Goal: Complete application form: Complete application form

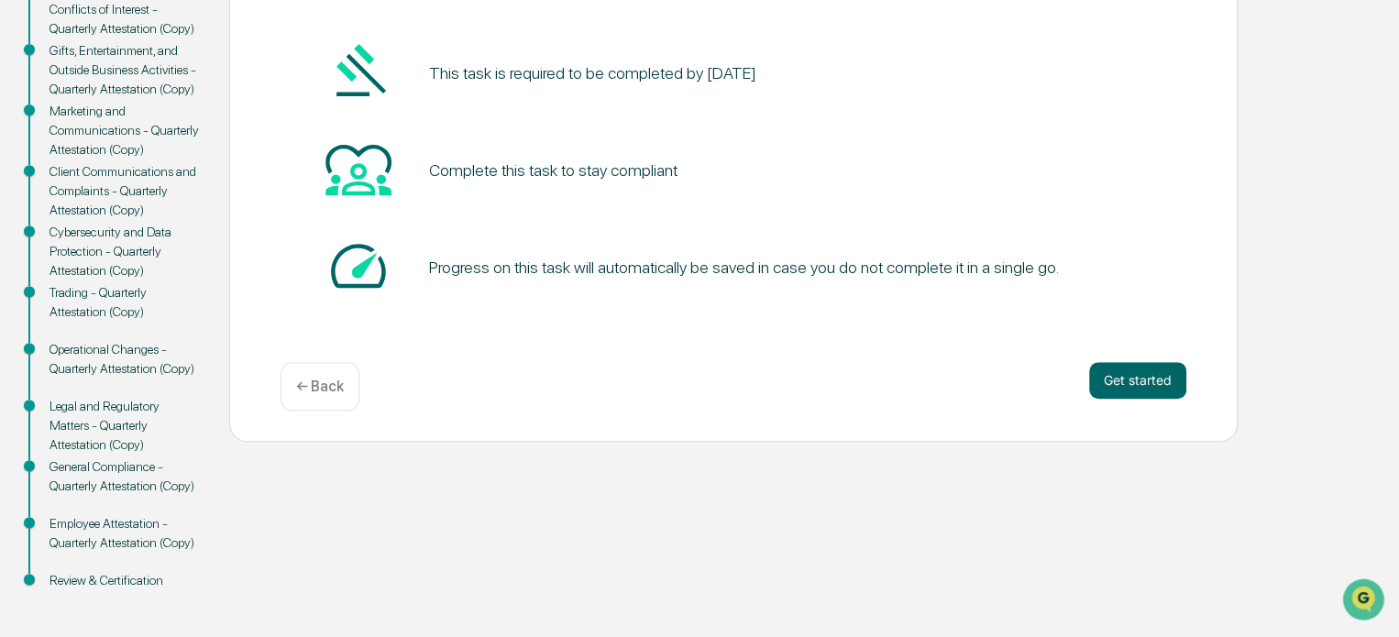
scroll to position [304, 0]
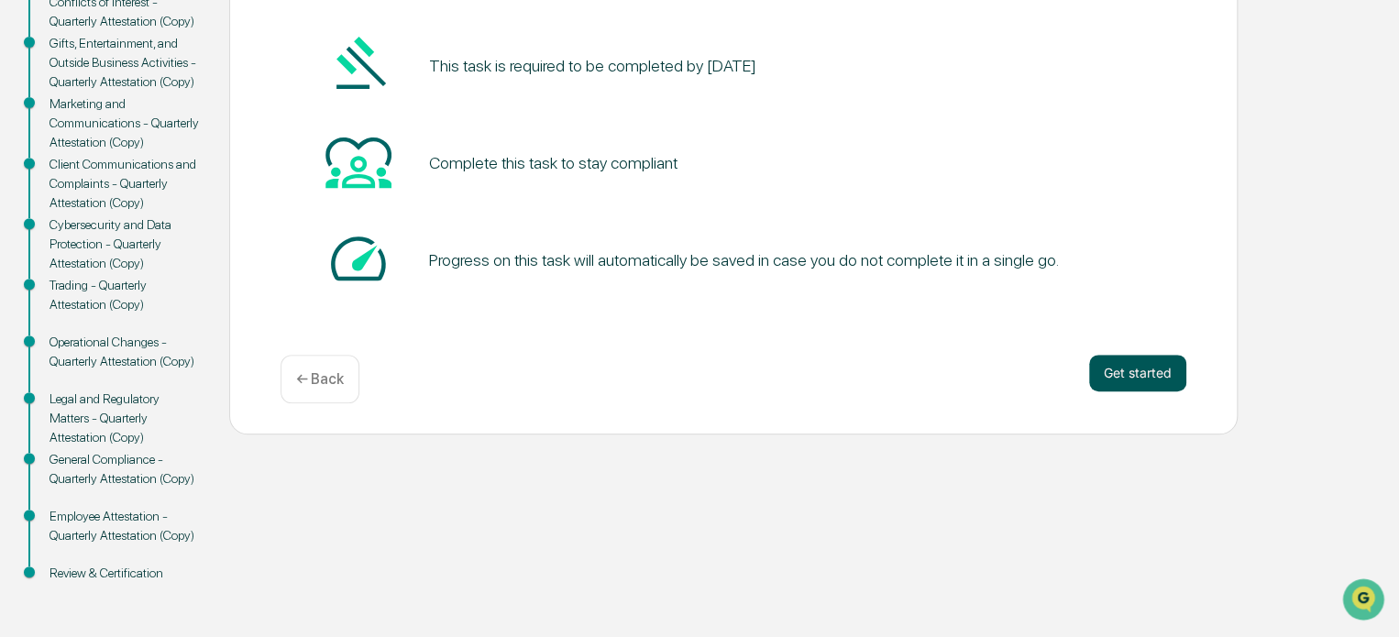
click at [1109, 377] on button "Get started" at bounding box center [1137, 373] width 97 height 37
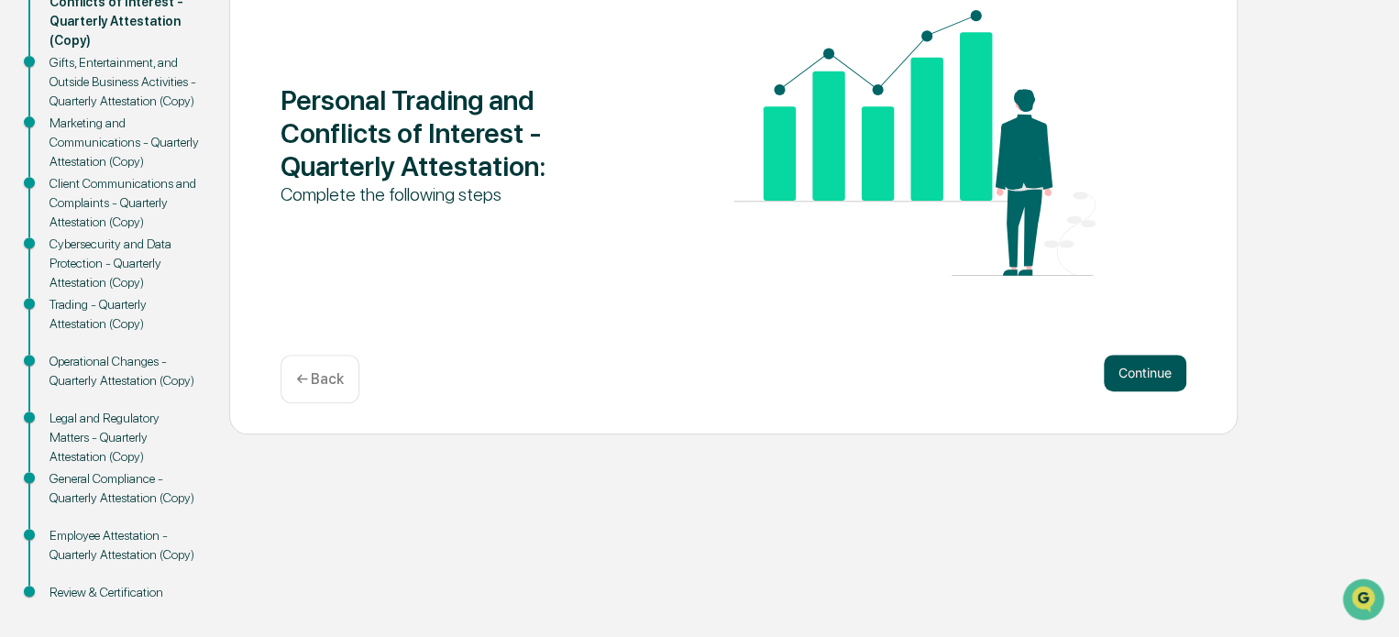
click at [1130, 378] on button "Continue" at bounding box center [1145, 373] width 83 height 37
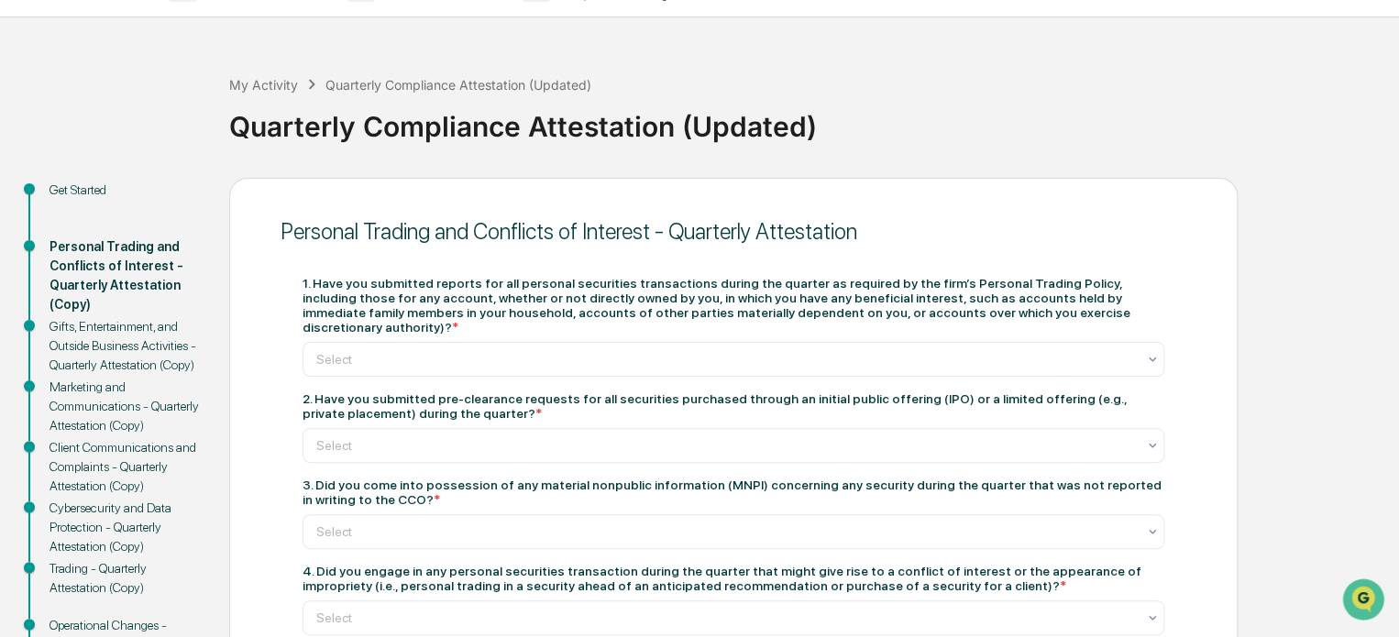
scroll to position [29, 0]
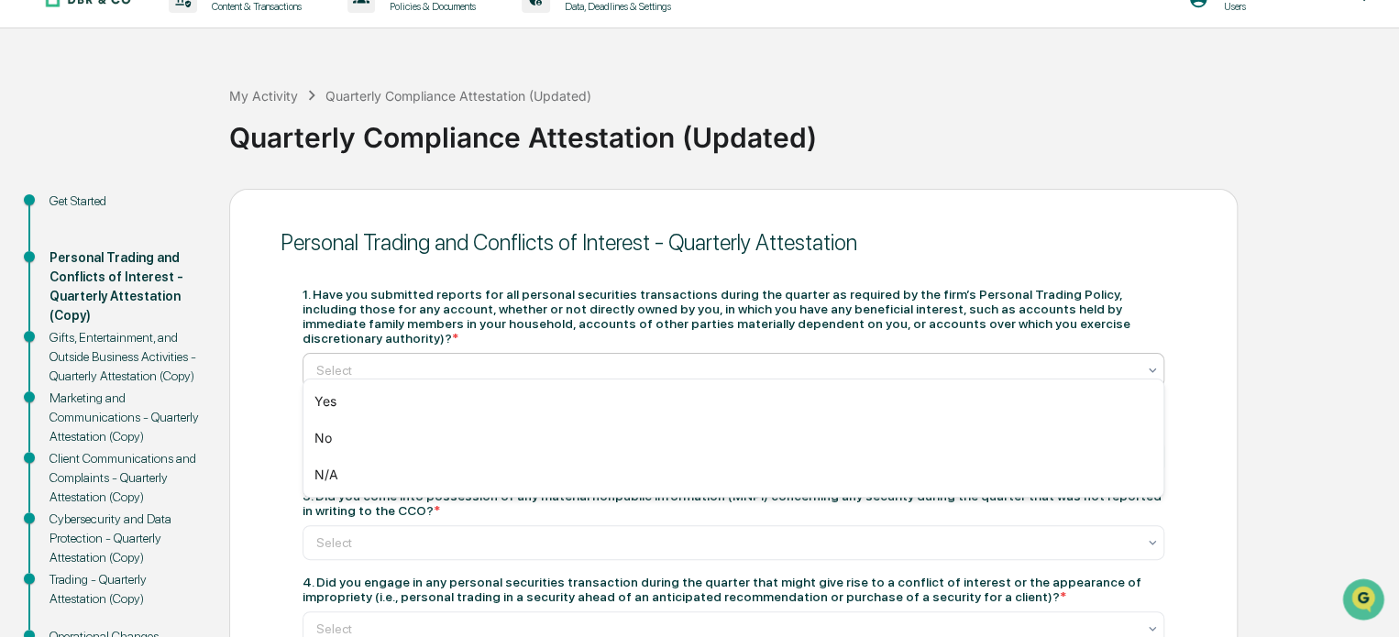
click at [576, 365] on div at bounding box center [726, 370] width 820 height 18
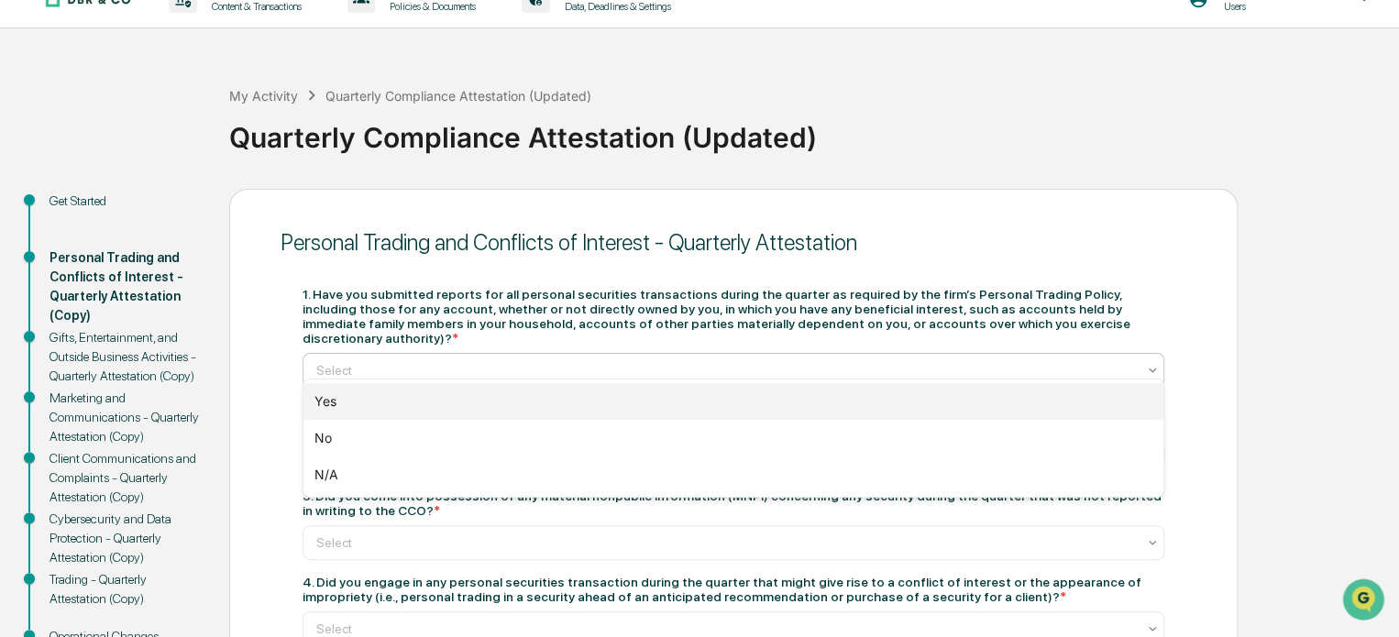
click at [488, 396] on div "Yes" at bounding box center [733, 401] width 860 height 37
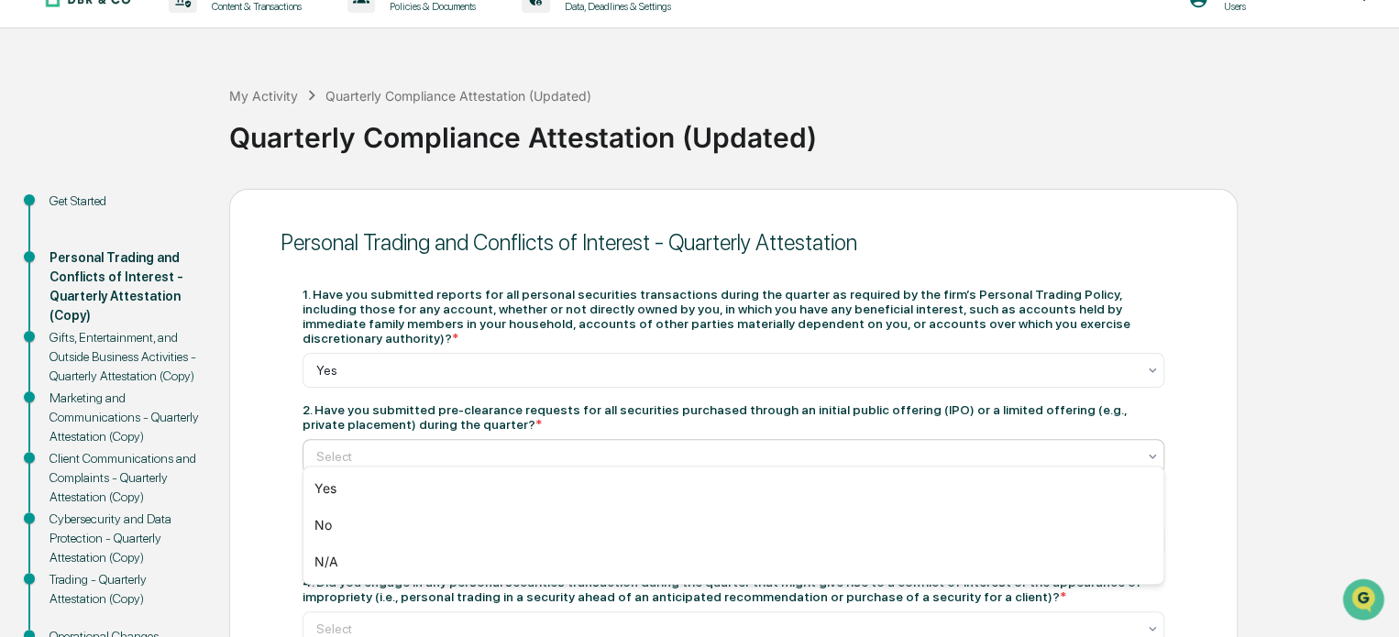
click at [470, 447] on div at bounding box center [726, 456] width 820 height 18
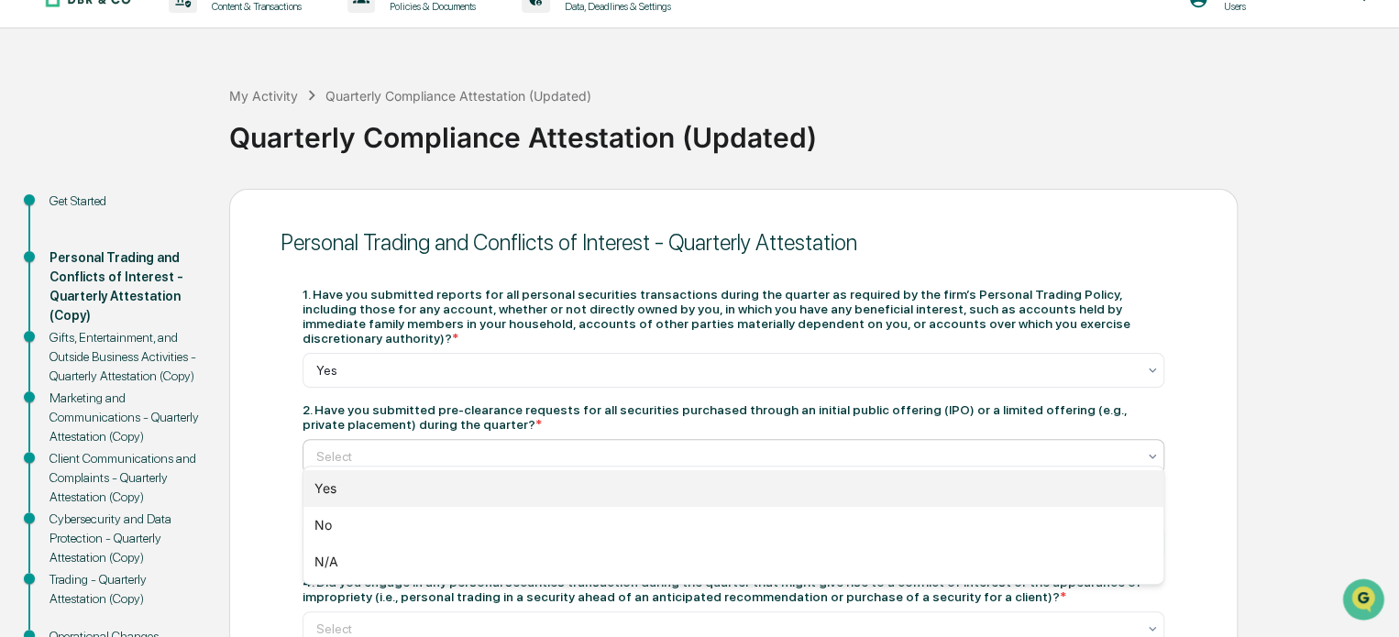
click at [461, 486] on div "Yes" at bounding box center [733, 488] width 860 height 37
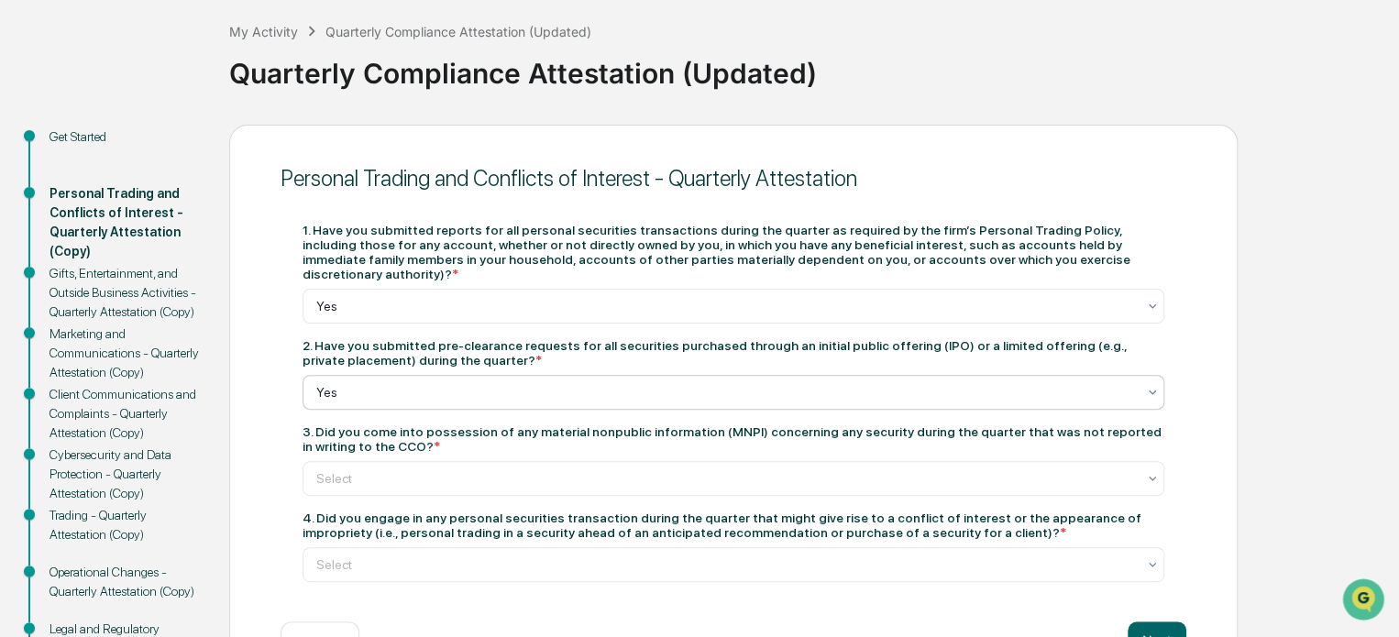
scroll to position [213, 0]
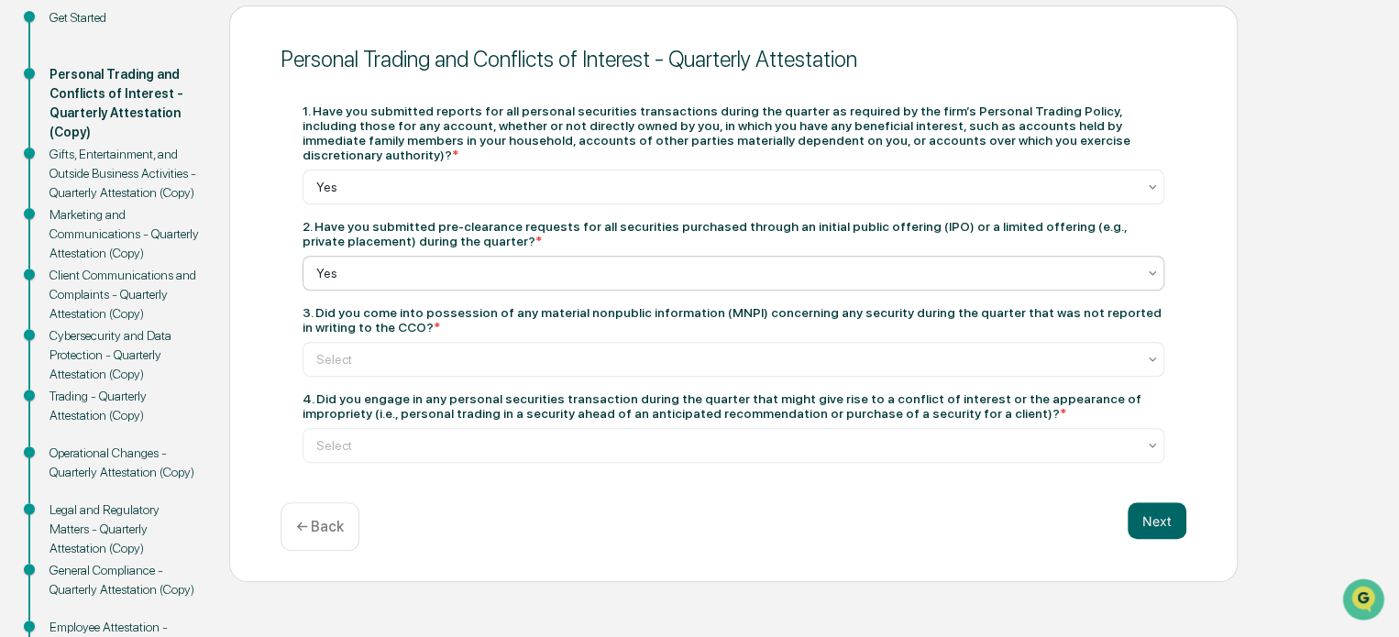
click at [449, 256] on div "Yes" at bounding box center [734, 273] width 862 height 35
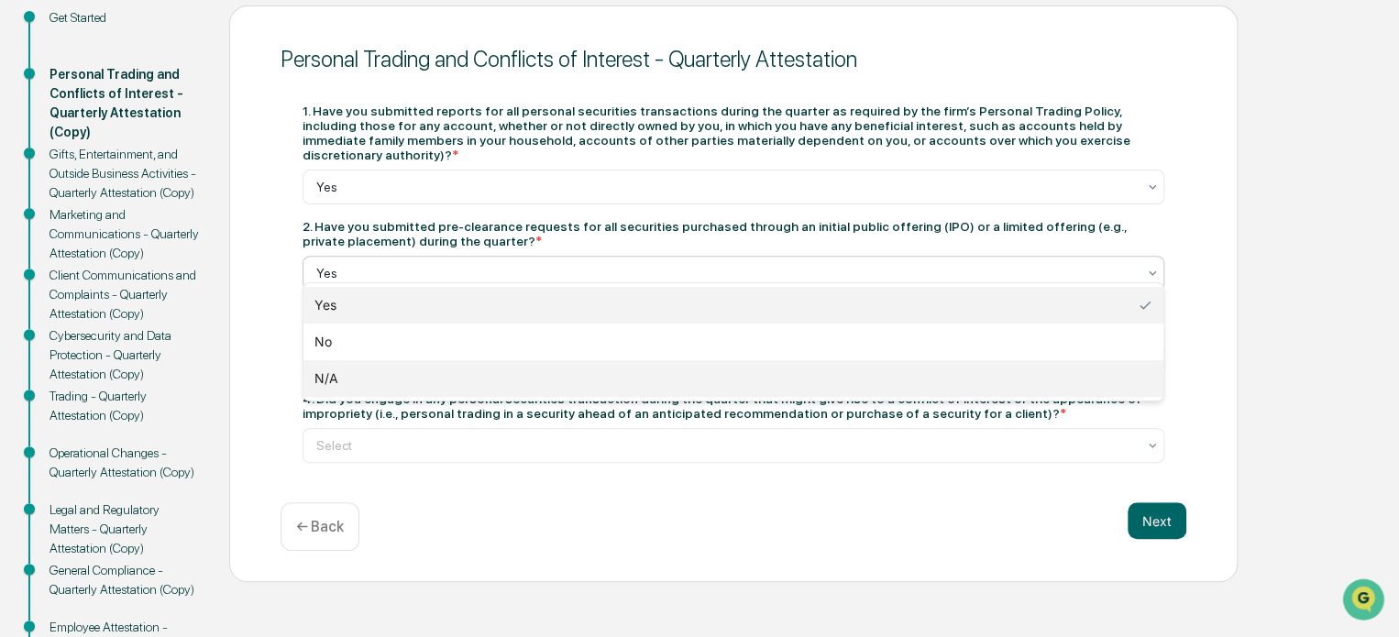
click at [362, 381] on div "N/A" at bounding box center [733, 378] width 860 height 37
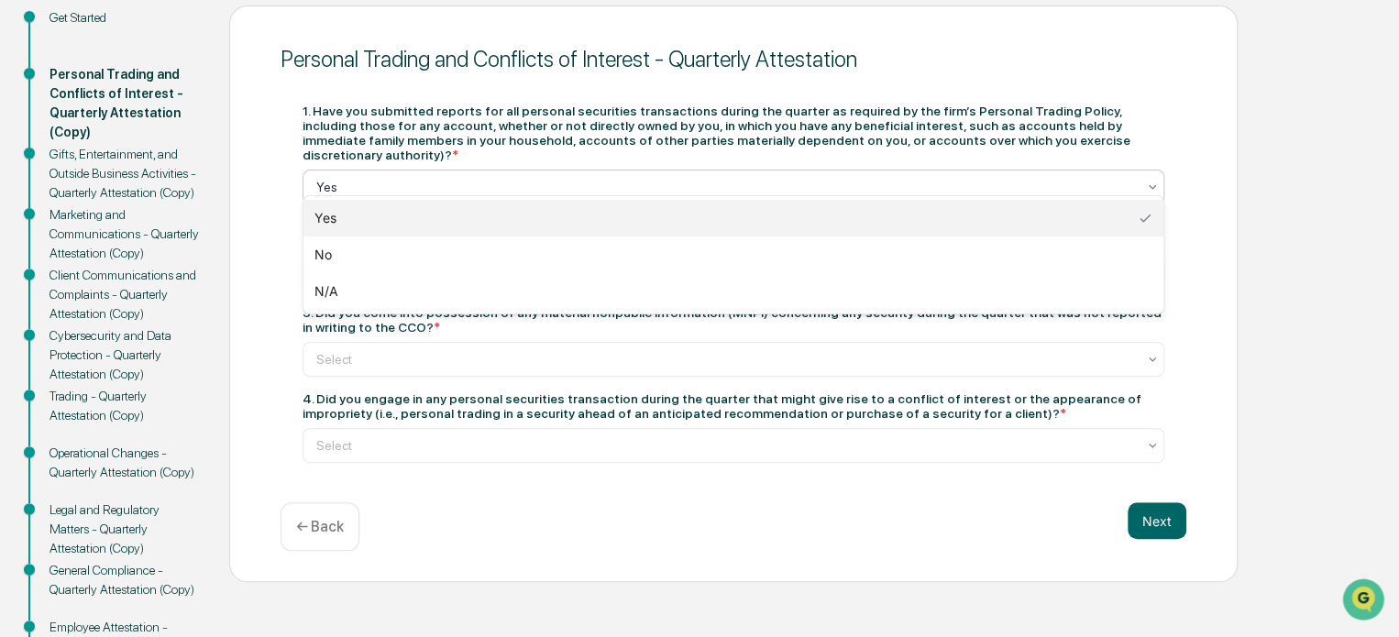
click at [424, 186] on div "Yes" at bounding box center [726, 187] width 838 height 26
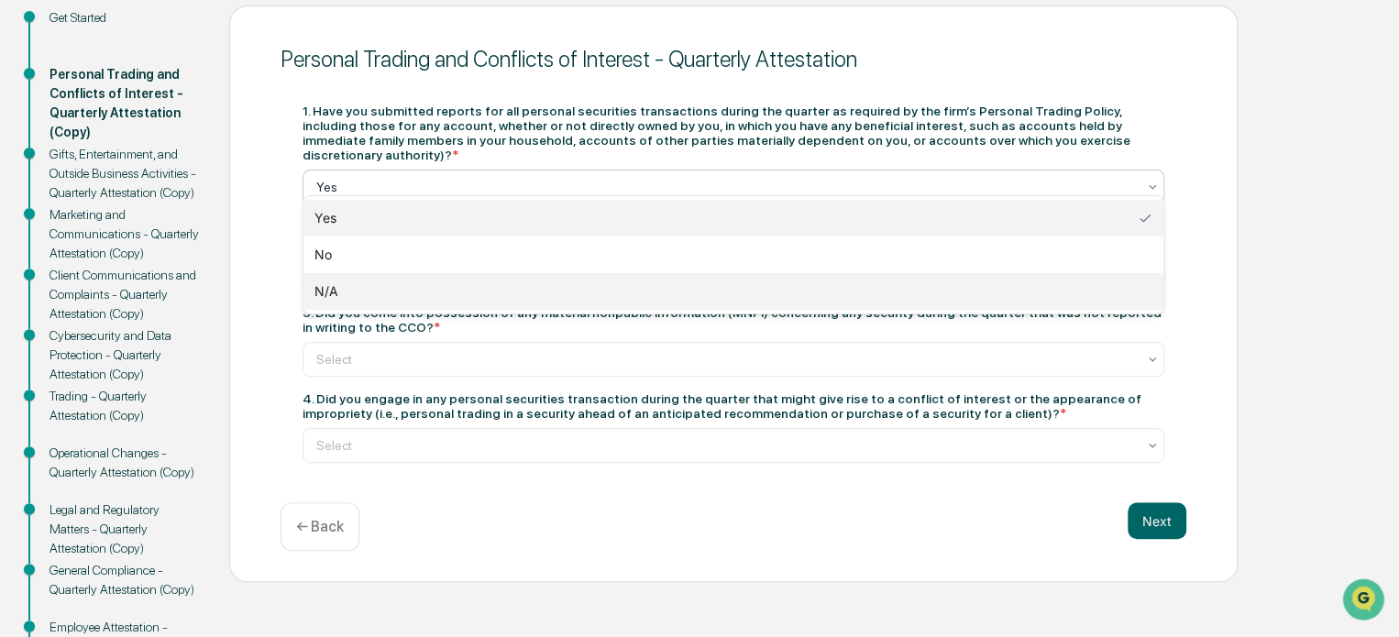
click at [378, 301] on div "N/A" at bounding box center [733, 291] width 860 height 37
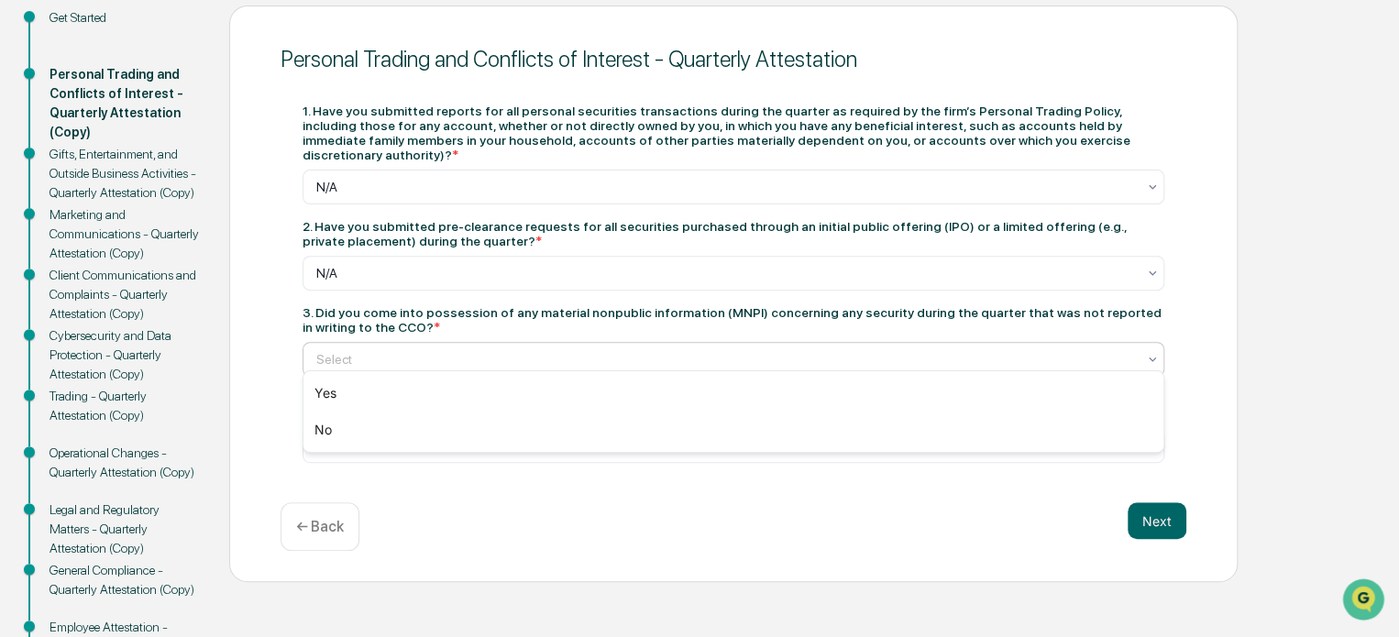
click at [376, 364] on div "Select" at bounding box center [734, 359] width 862 height 35
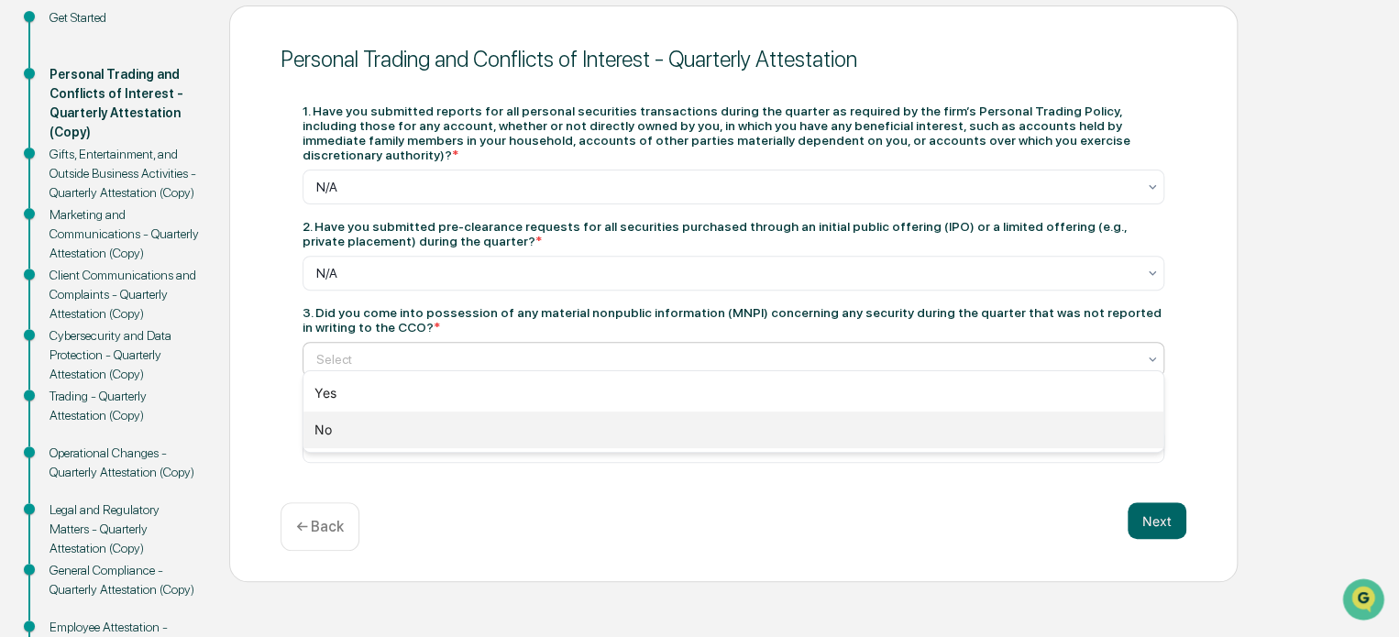
click at [359, 426] on div "No" at bounding box center [733, 430] width 860 height 37
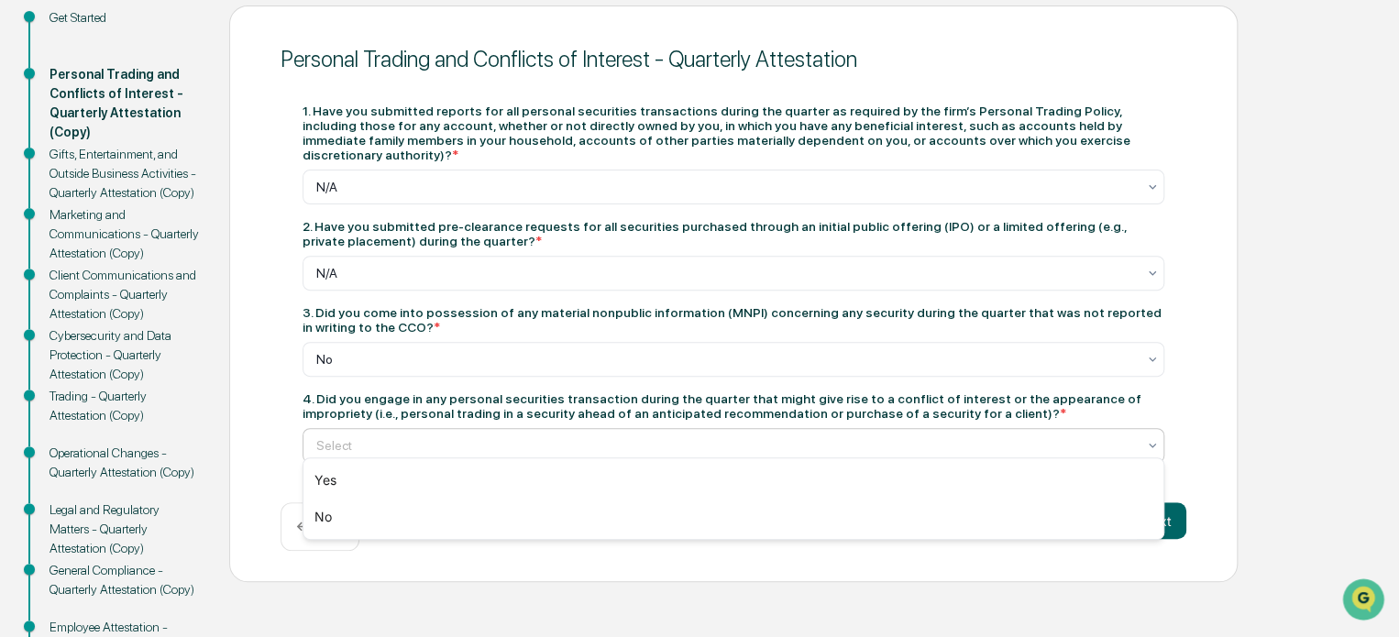
click at [350, 436] on div at bounding box center [726, 445] width 820 height 18
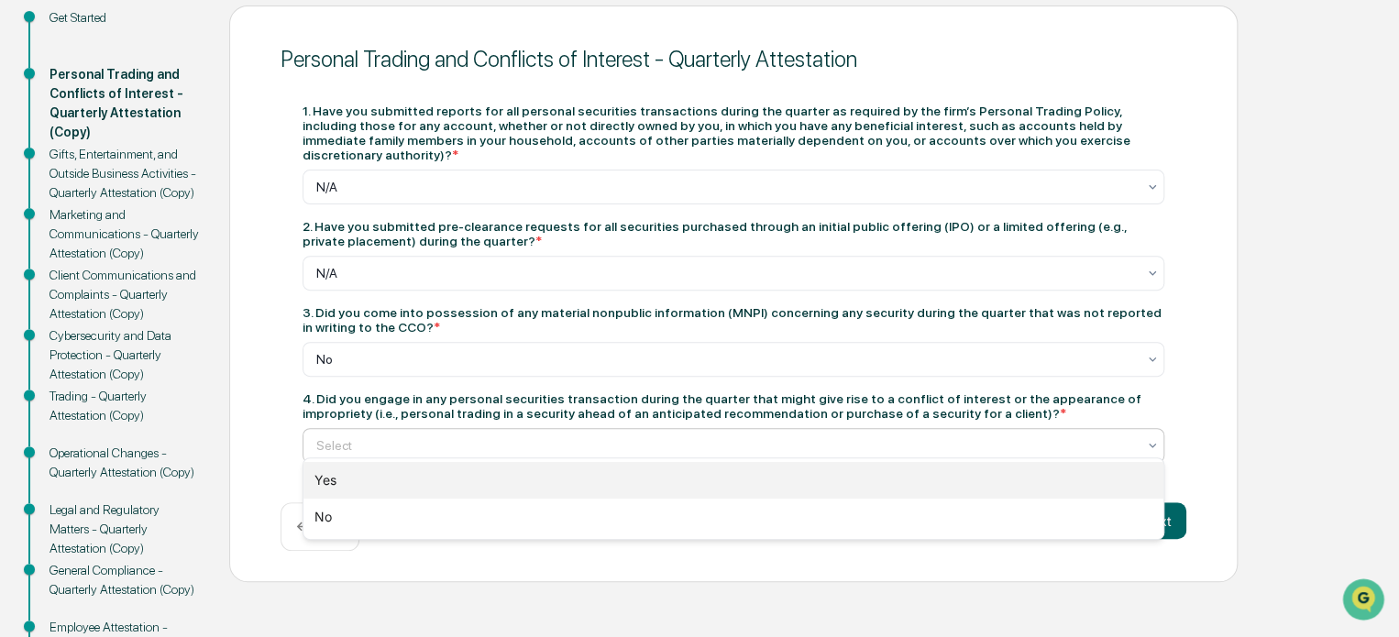
click at [363, 471] on div "Yes" at bounding box center [733, 480] width 860 height 37
click at [374, 436] on div at bounding box center [726, 445] width 820 height 18
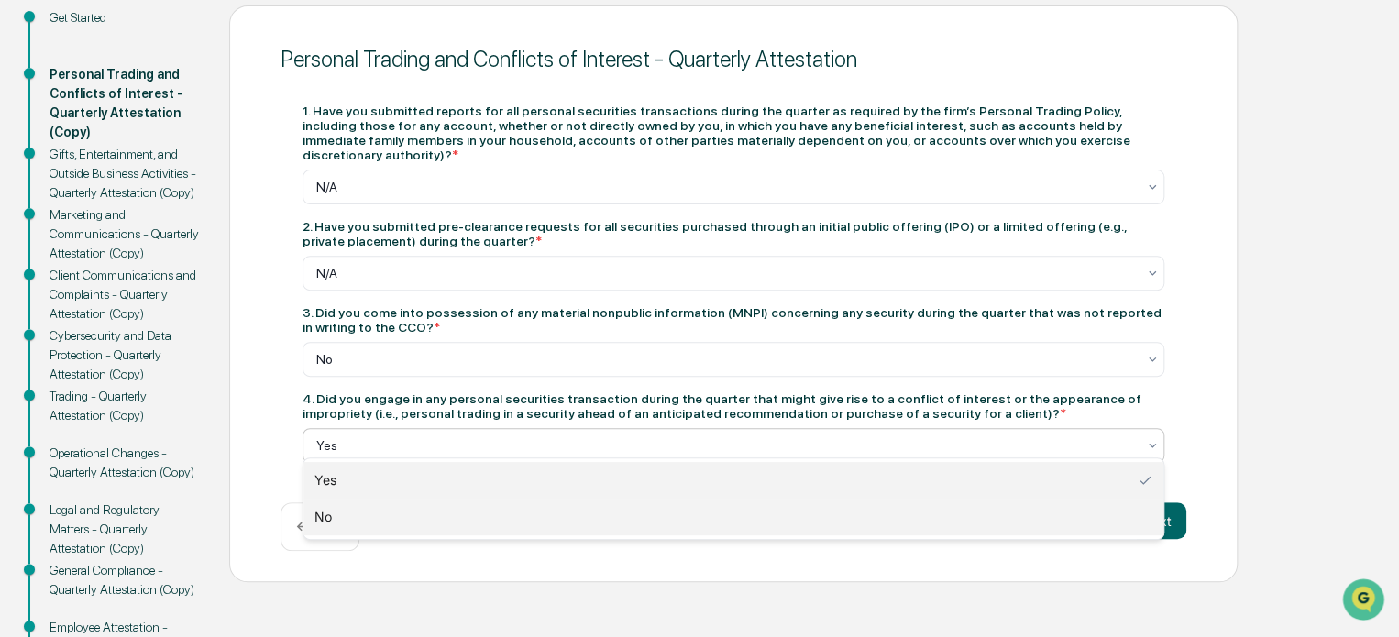
click at [335, 513] on div "No" at bounding box center [733, 517] width 860 height 37
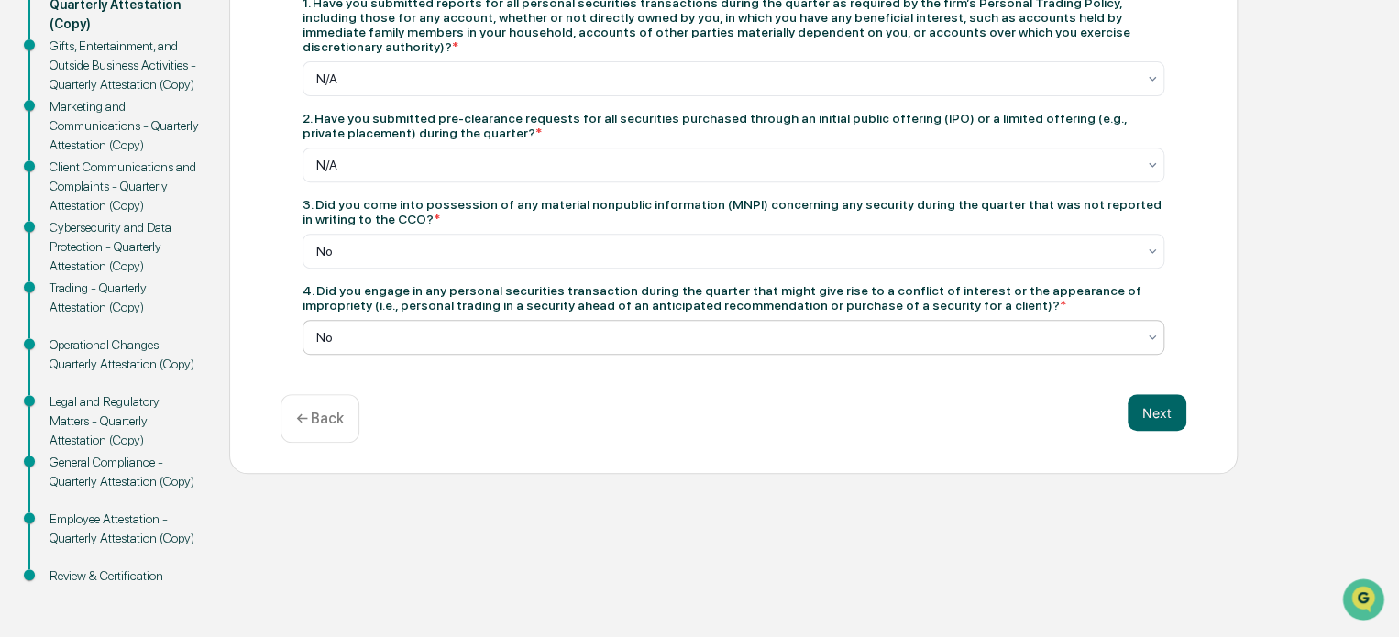
scroll to position [324, 0]
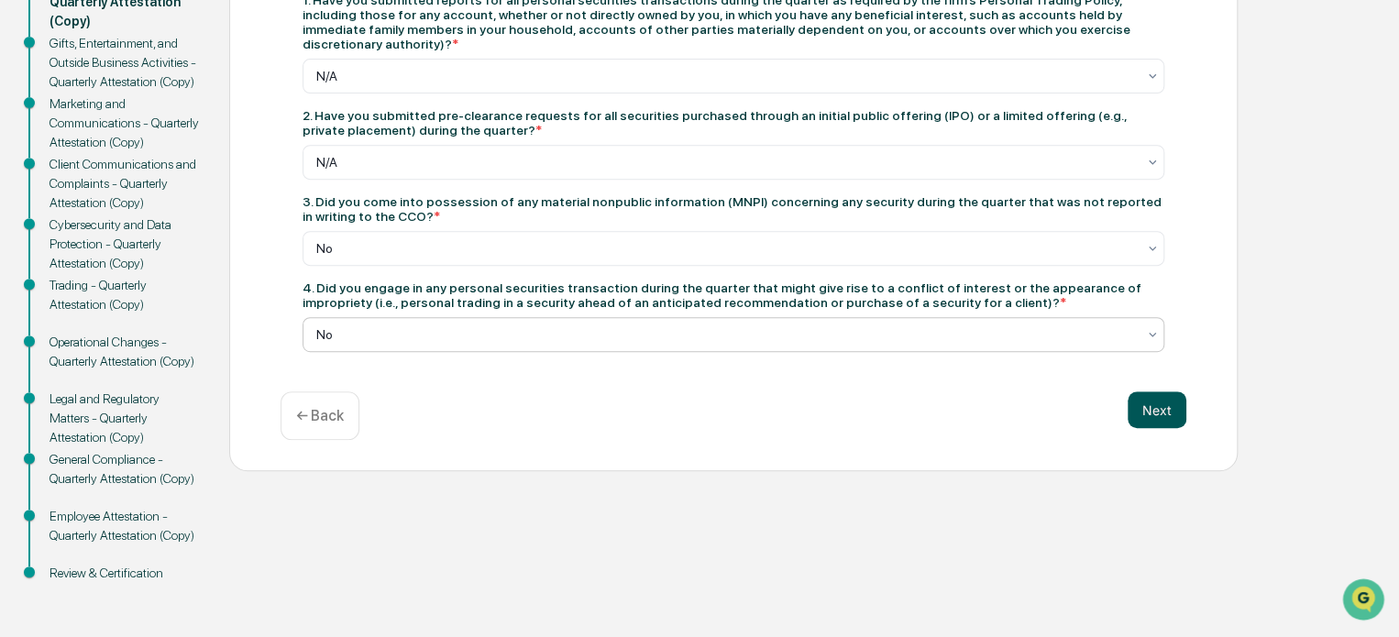
click at [1160, 406] on button "Next" at bounding box center [1157, 410] width 59 height 37
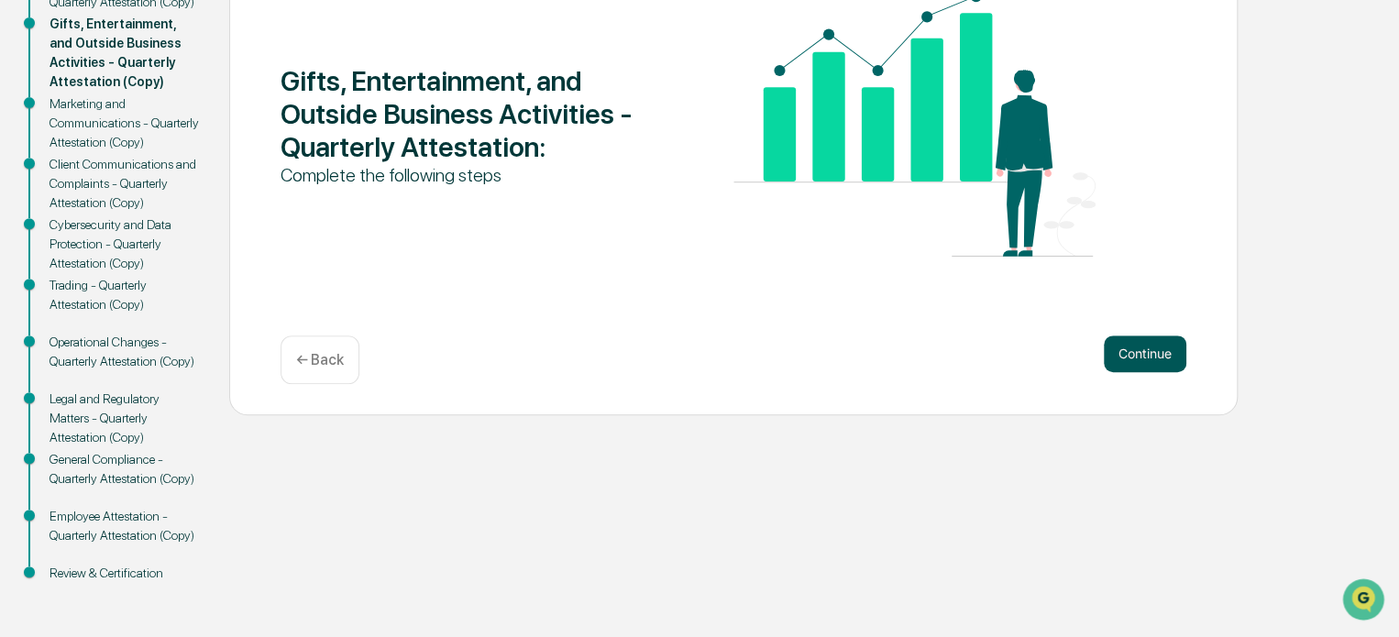
click at [1148, 348] on button "Continue" at bounding box center [1145, 354] width 83 height 37
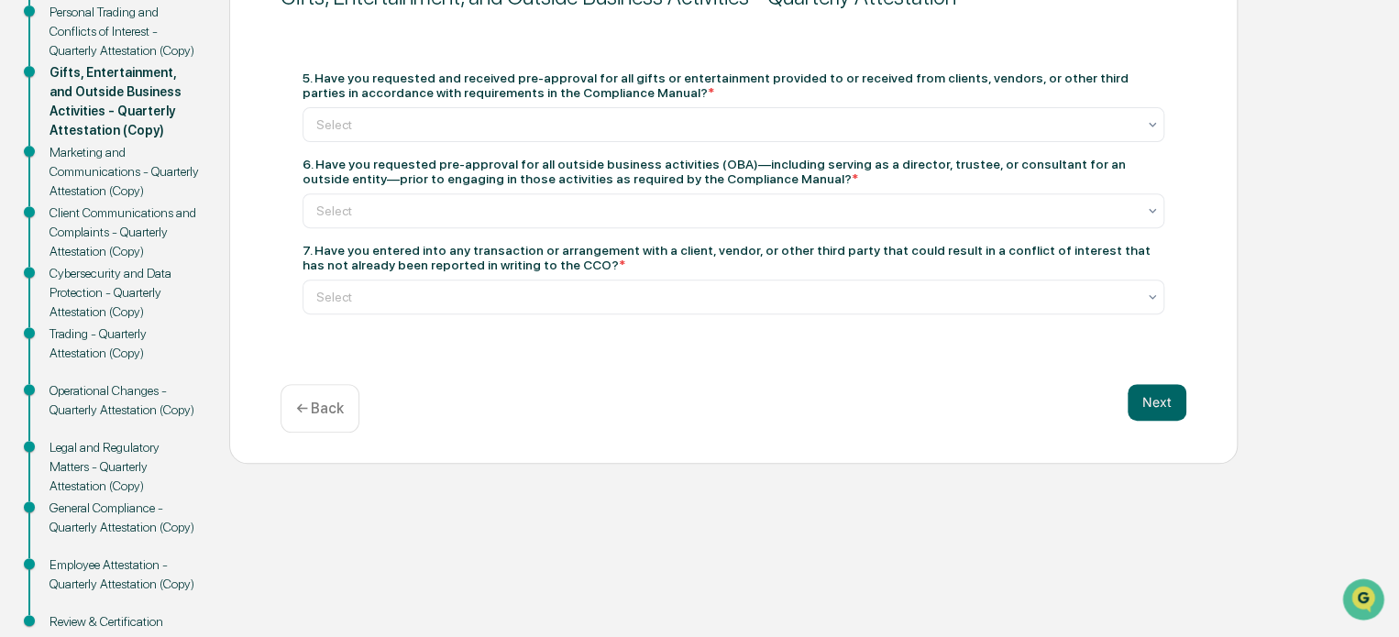
scroll to position [232, 0]
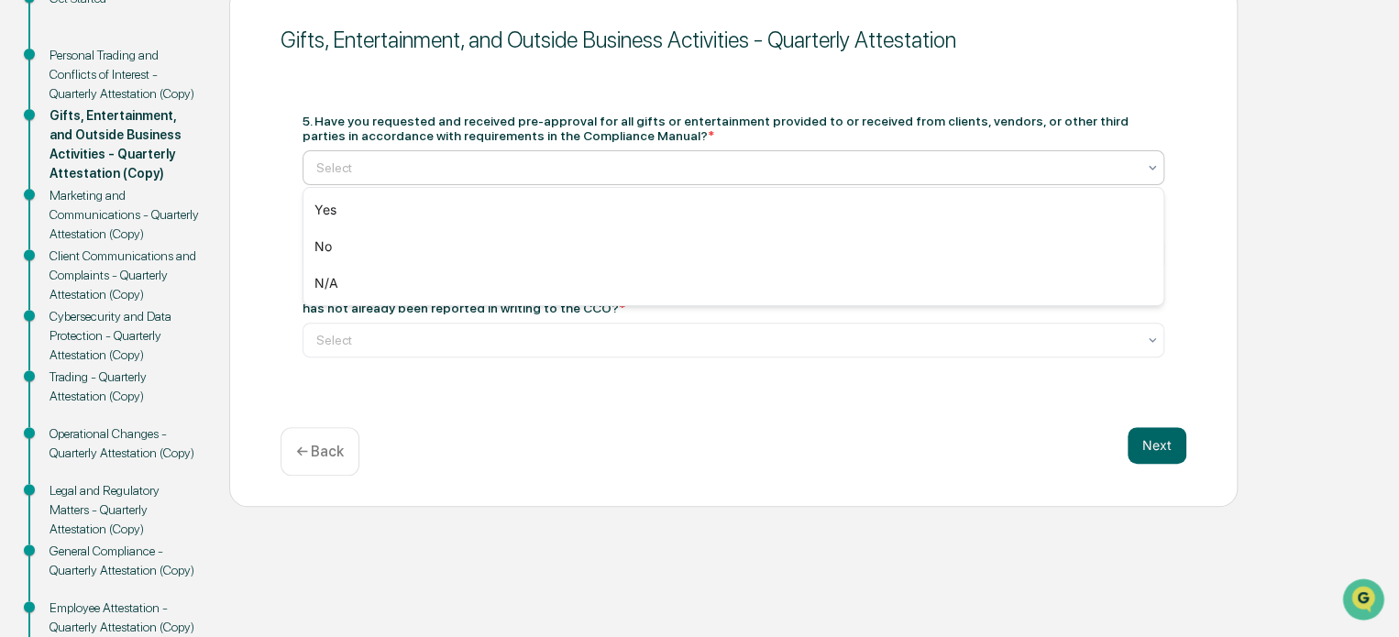
click at [470, 155] on div "Select" at bounding box center [726, 168] width 838 height 26
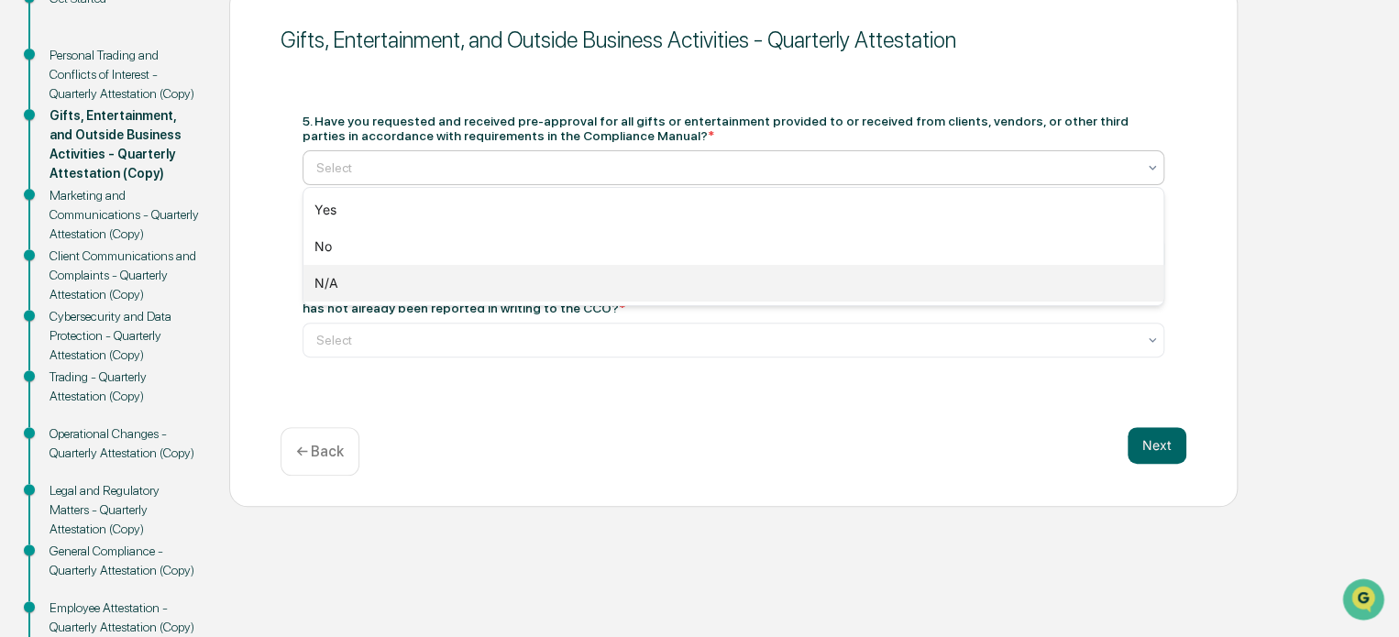
click at [364, 284] on div "N/A" at bounding box center [733, 283] width 860 height 37
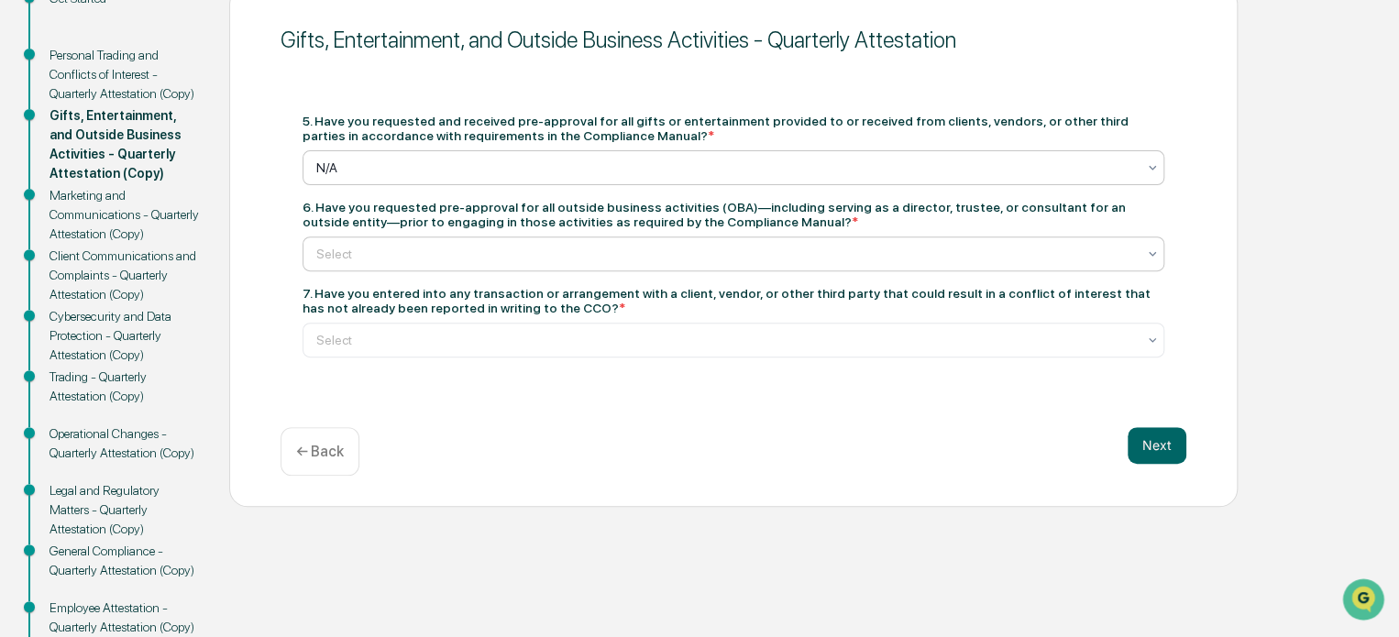
click at [363, 259] on div at bounding box center [726, 254] width 820 height 18
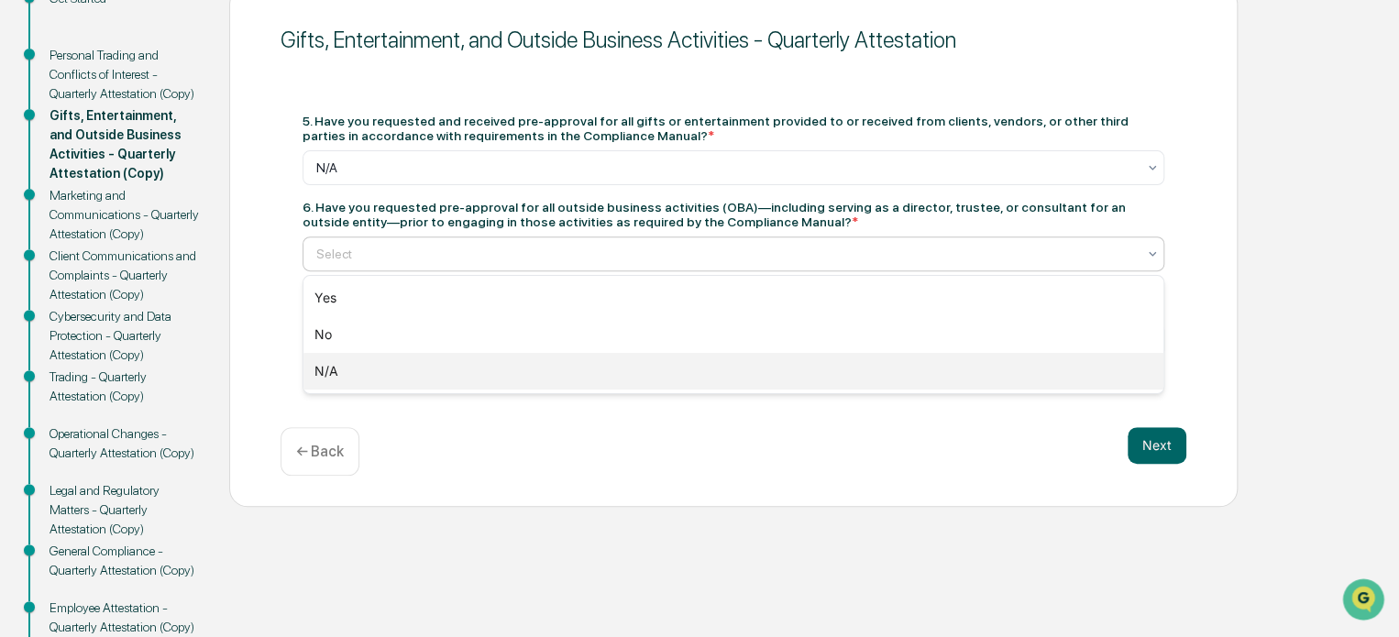
click at [348, 367] on div "N/A" at bounding box center [733, 371] width 860 height 37
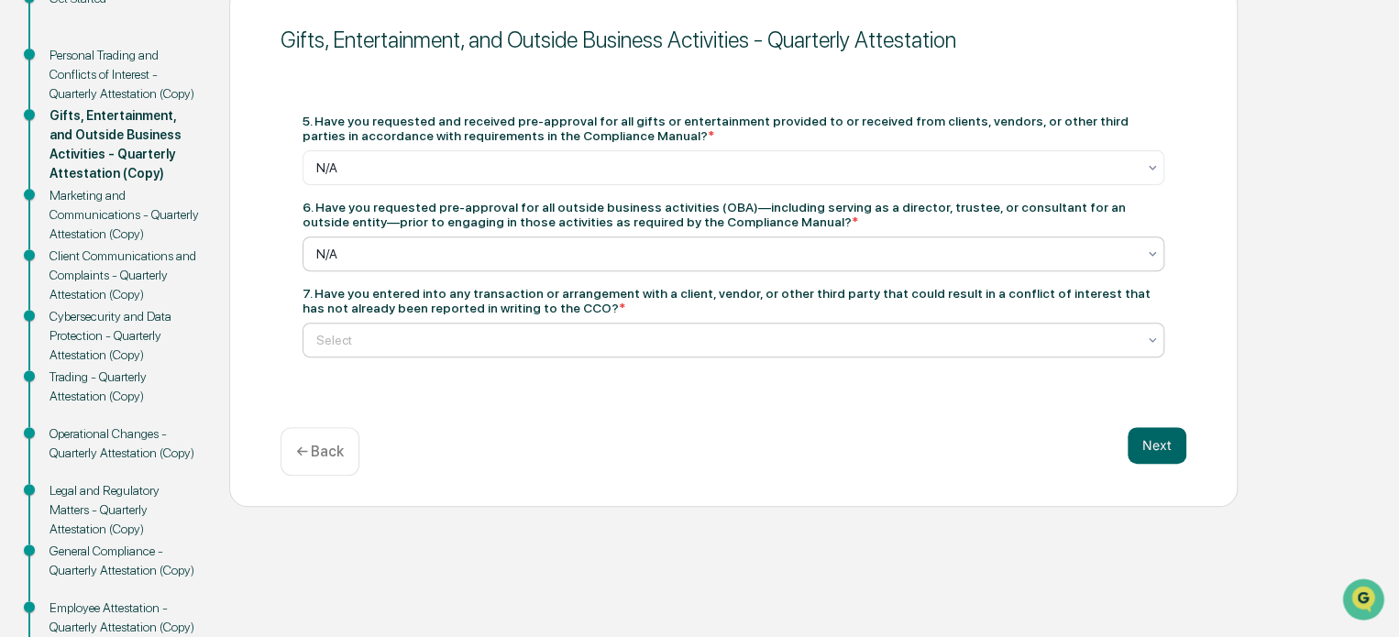
click at [372, 329] on div "Select" at bounding box center [726, 340] width 838 height 26
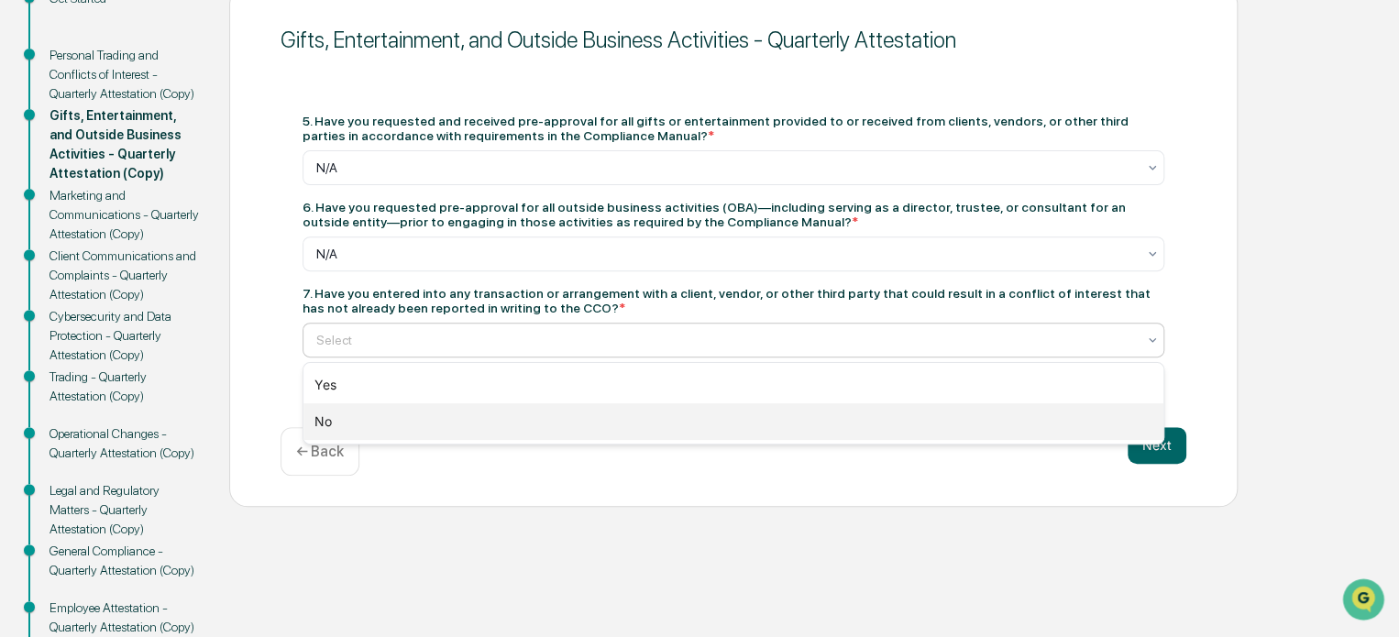
click at [360, 414] on div "No" at bounding box center [733, 421] width 860 height 37
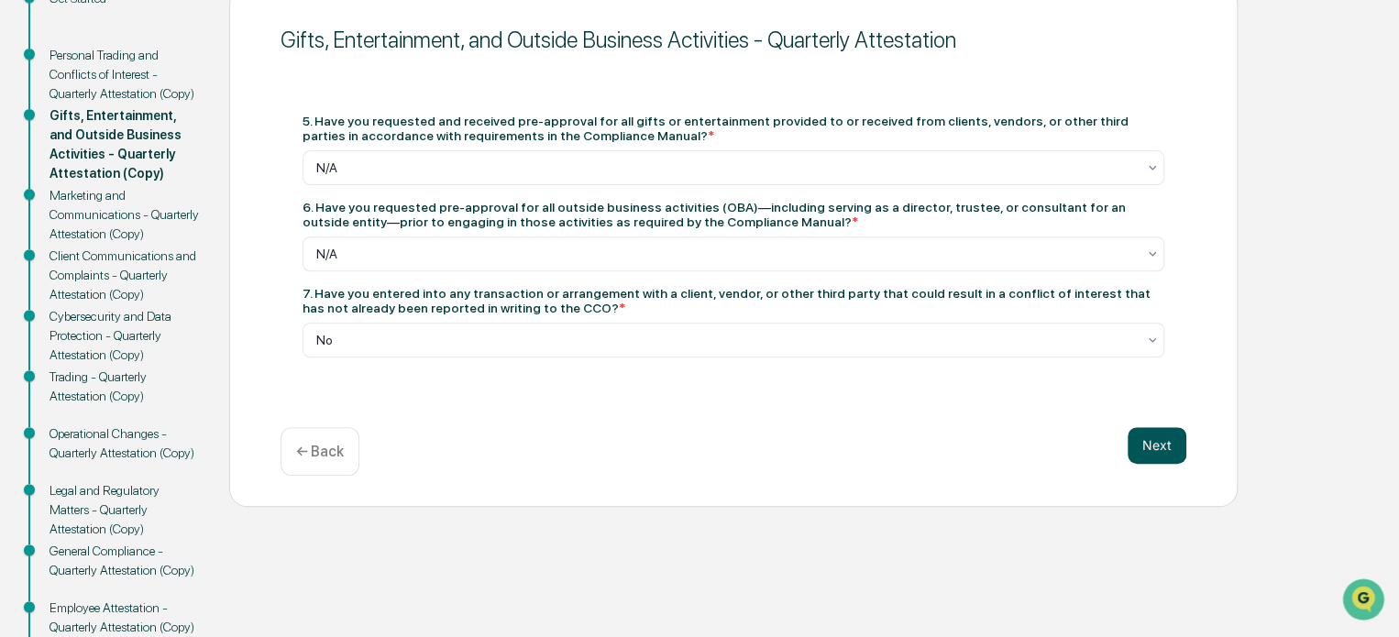
click at [1172, 449] on button "Next" at bounding box center [1157, 445] width 59 height 37
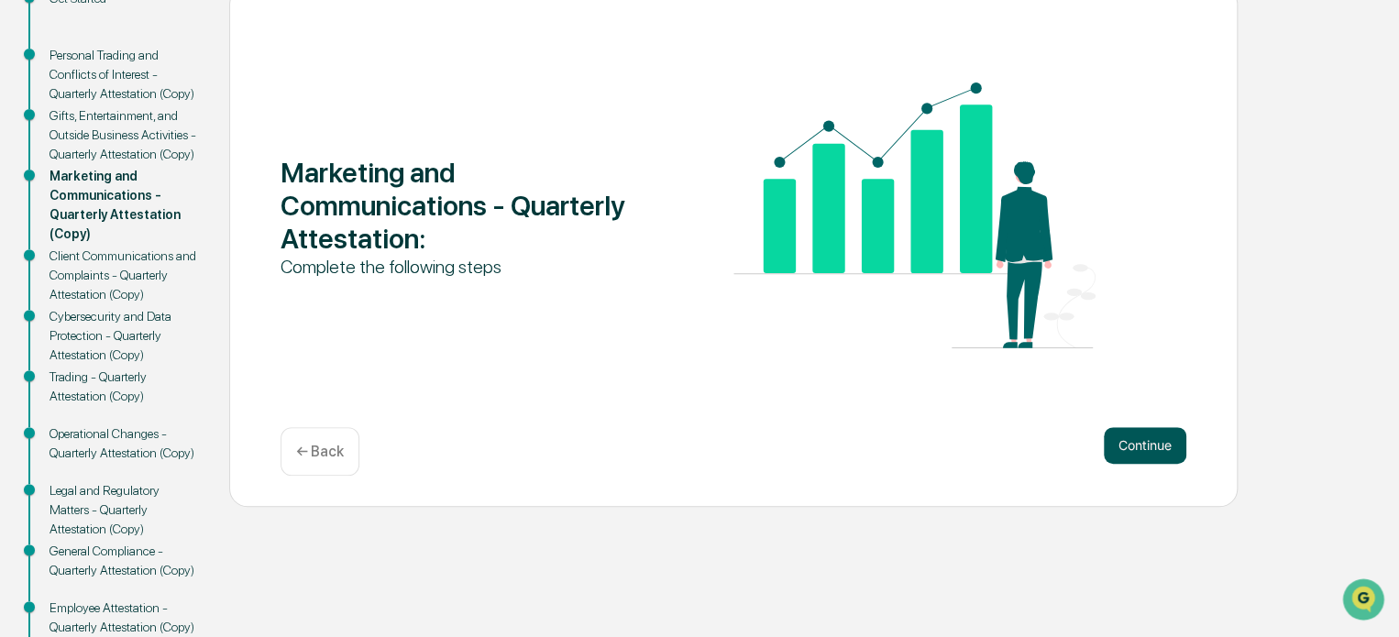
click at [1161, 447] on button "Continue" at bounding box center [1145, 445] width 83 height 37
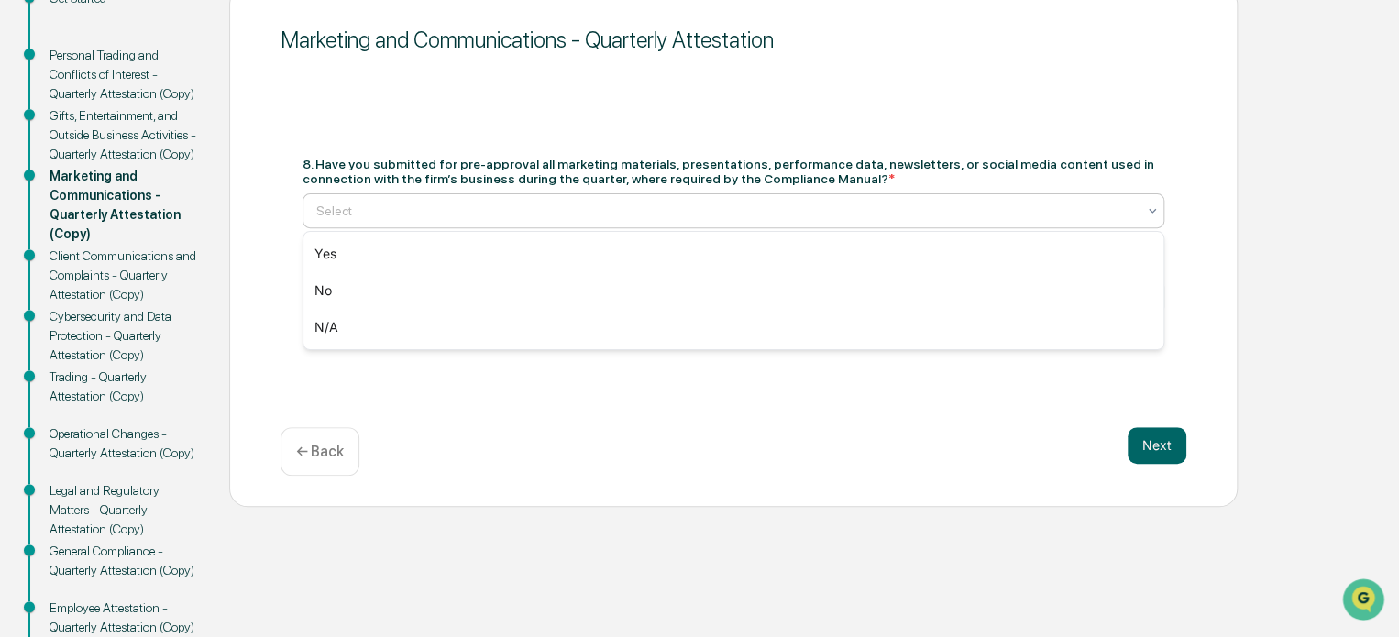
click at [444, 207] on div at bounding box center [726, 211] width 820 height 18
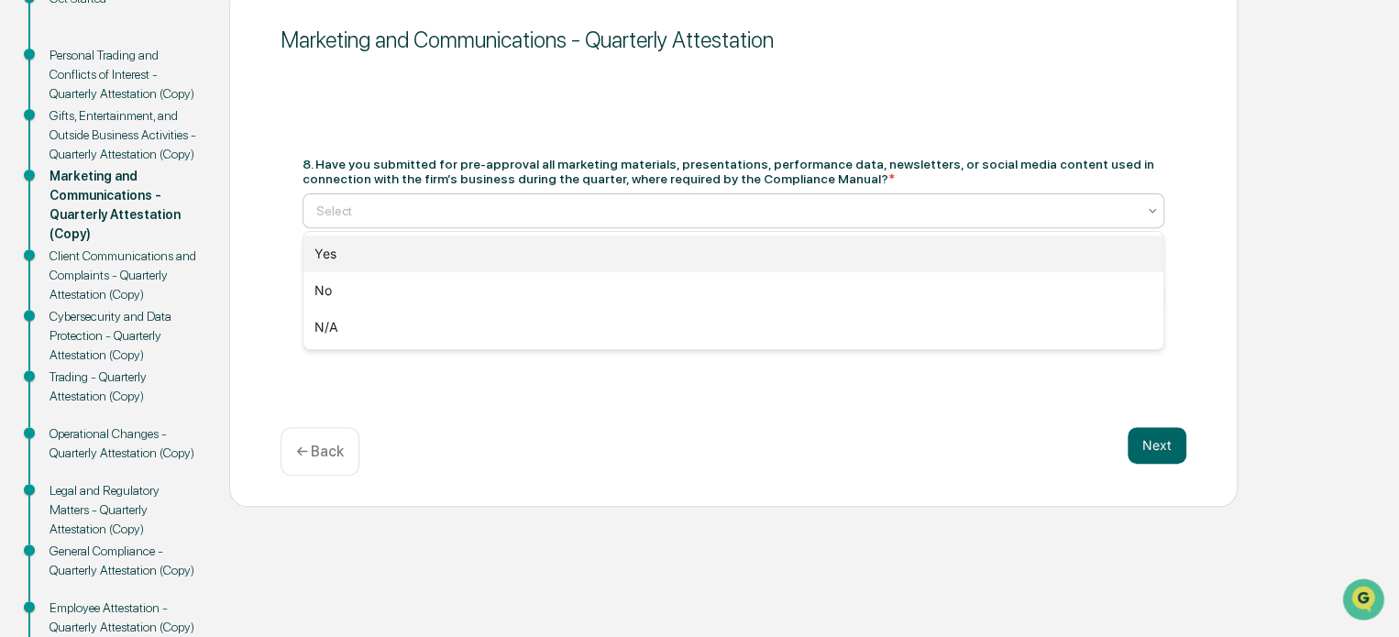
click at [372, 259] on div "Yes" at bounding box center [733, 254] width 860 height 37
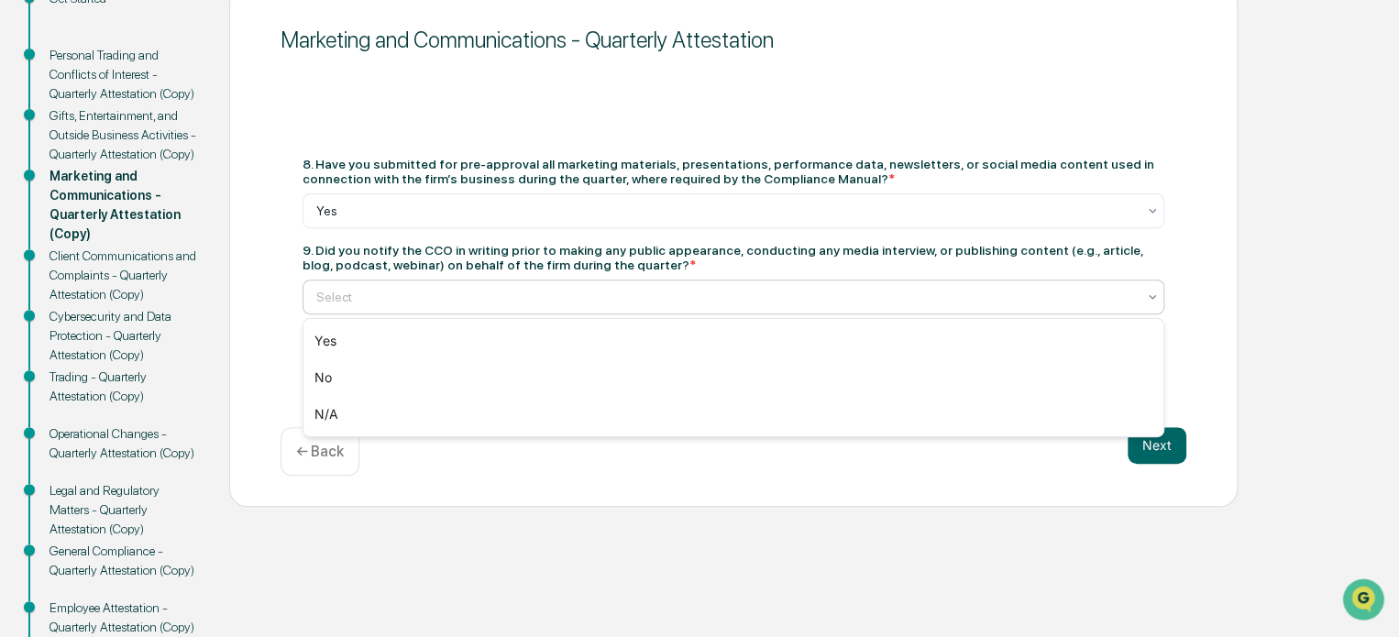
click at [377, 303] on div at bounding box center [726, 297] width 820 height 18
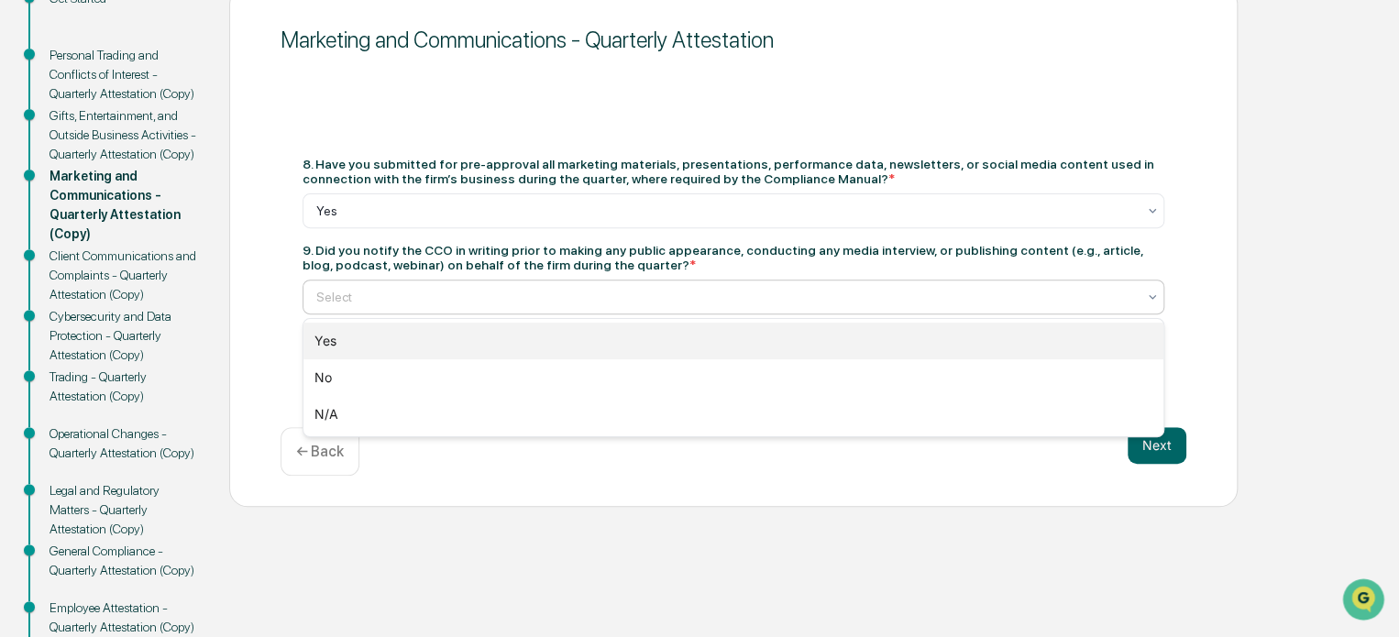
click at [357, 347] on div "Yes" at bounding box center [733, 341] width 860 height 37
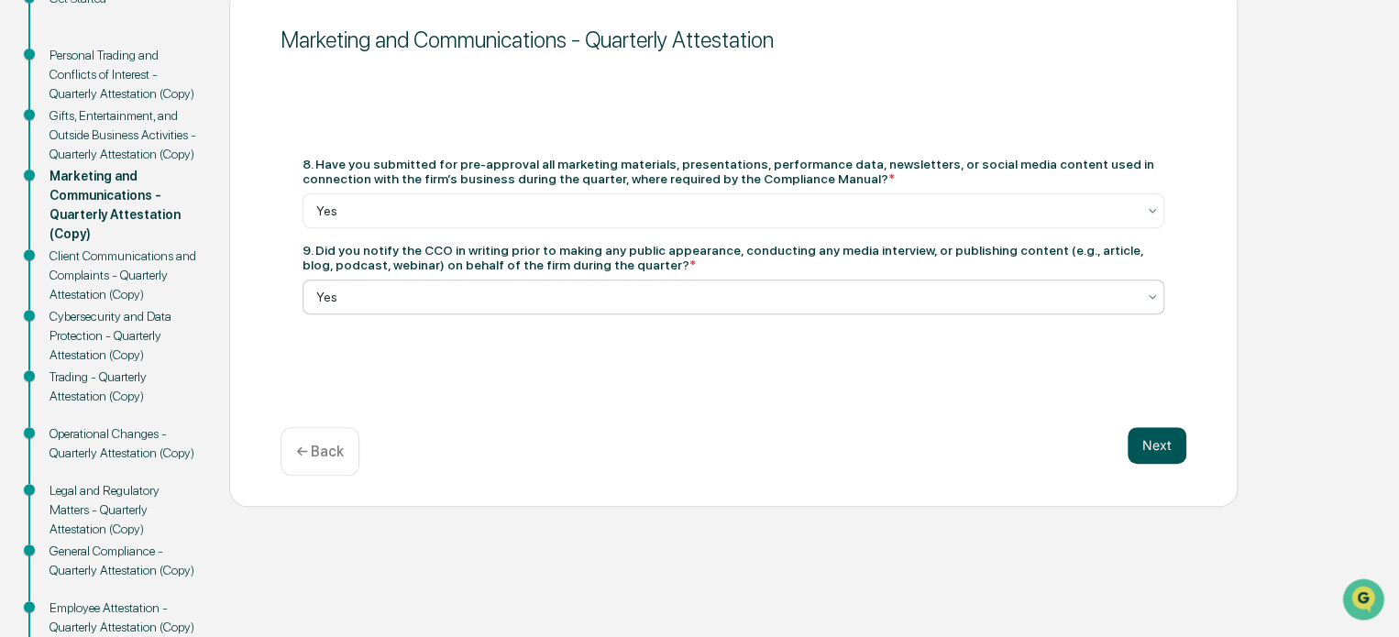
click at [1168, 447] on button "Next" at bounding box center [1157, 445] width 59 height 37
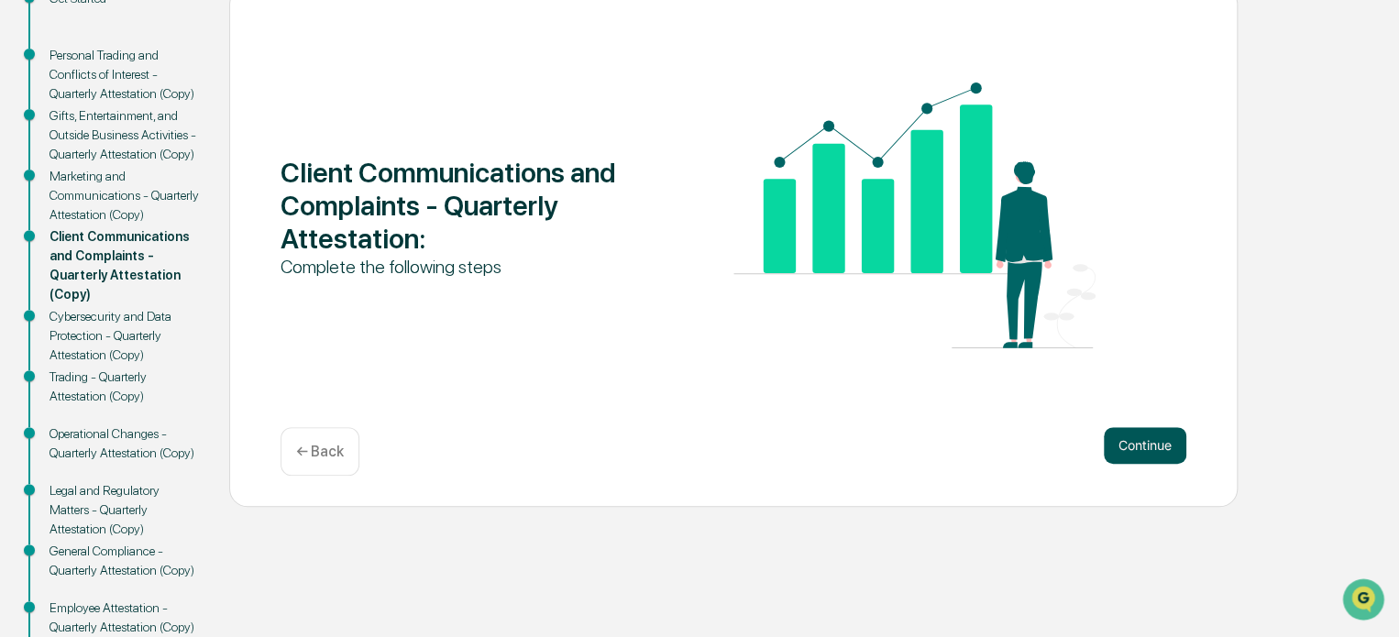
click at [1134, 452] on button "Continue" at bounding box center [1145, 445] width 83 height 37
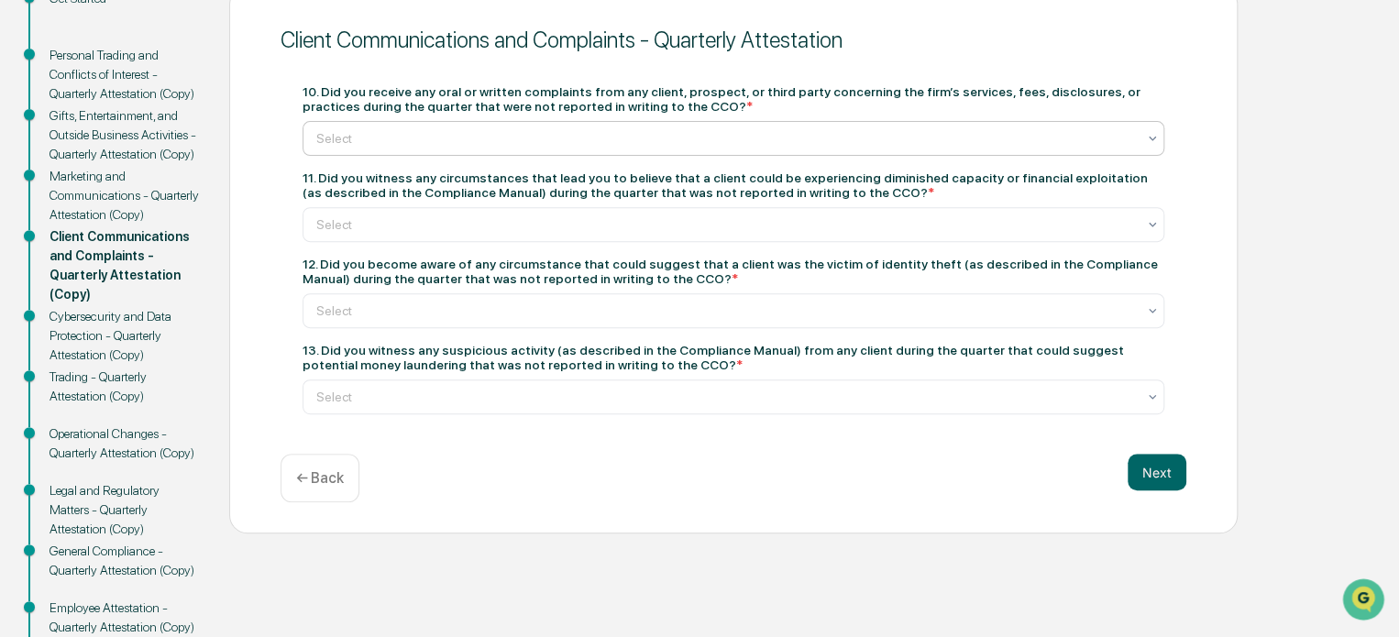
click at [446, 147] on div at bounding box center [726, 138] width 820 height 18
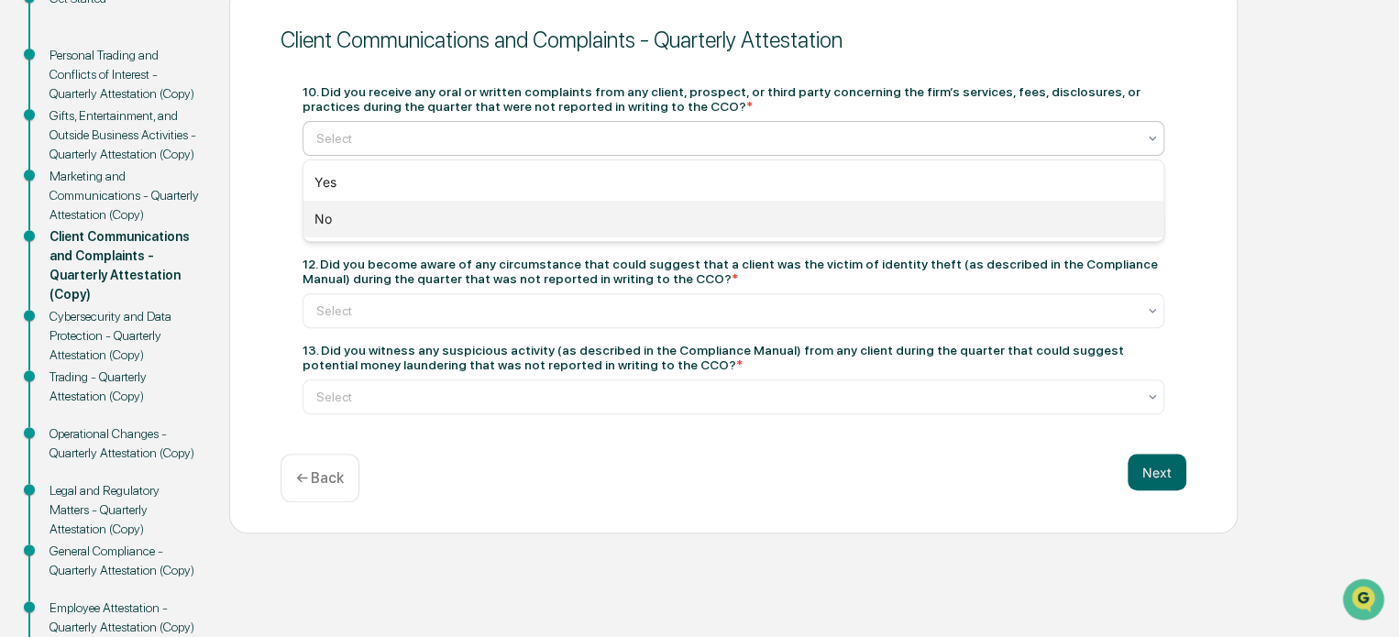
click at [351, 223] on div "No" at bounding box center [733, 219] width 860 height 37
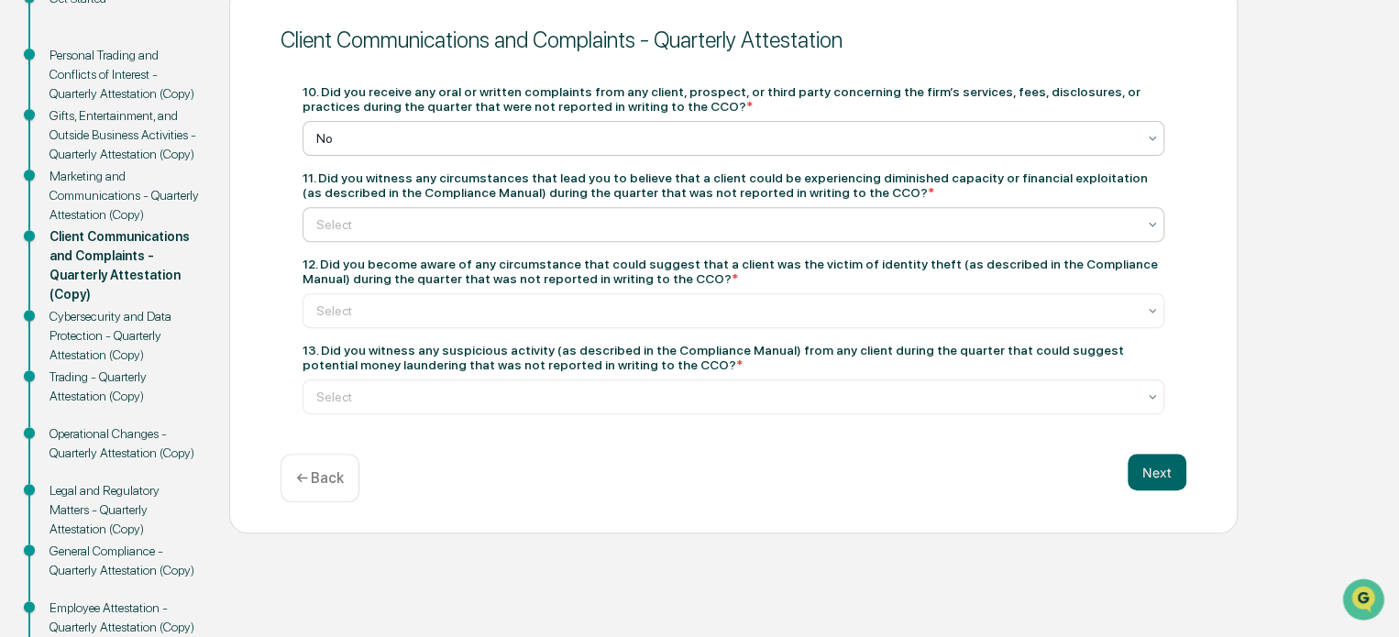
click at [374, 219] on div at bounding box center [726, 224] width 820 height 18
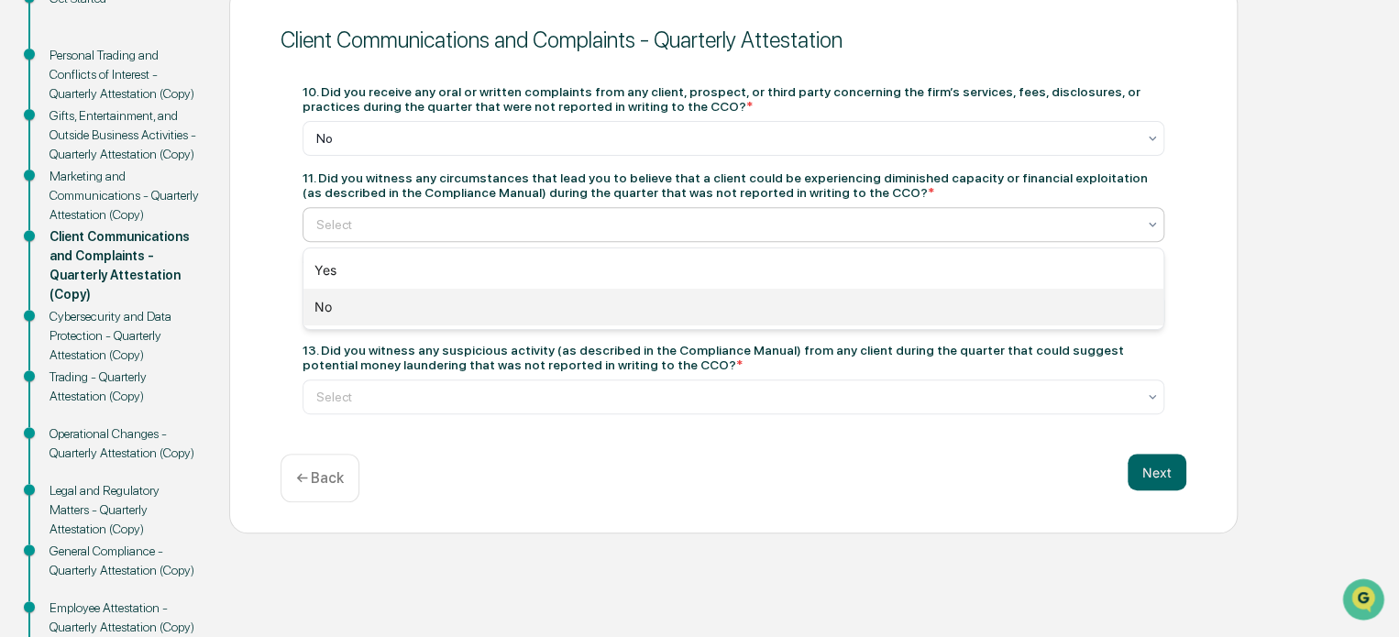
click at [363, 305] on div "No" at bounding box center [733, 307] width 860 height 37
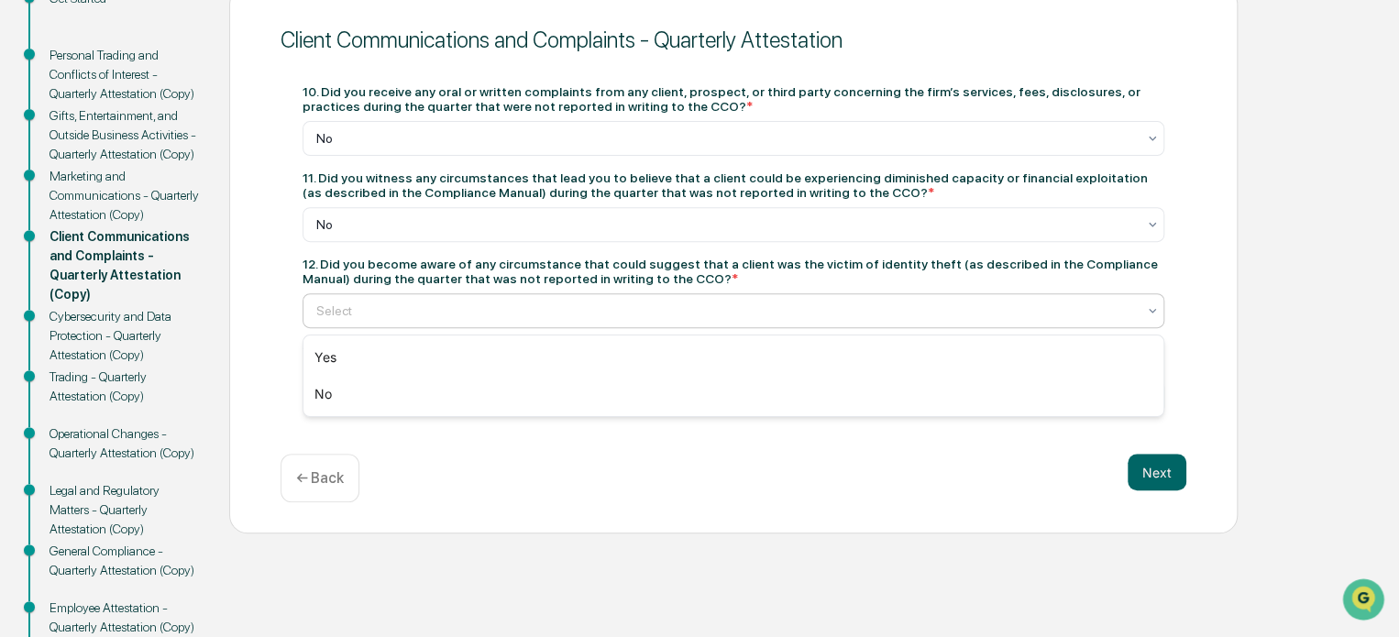
click at [363, 308] on div at bounding box center [726, 311] width 820 height 18
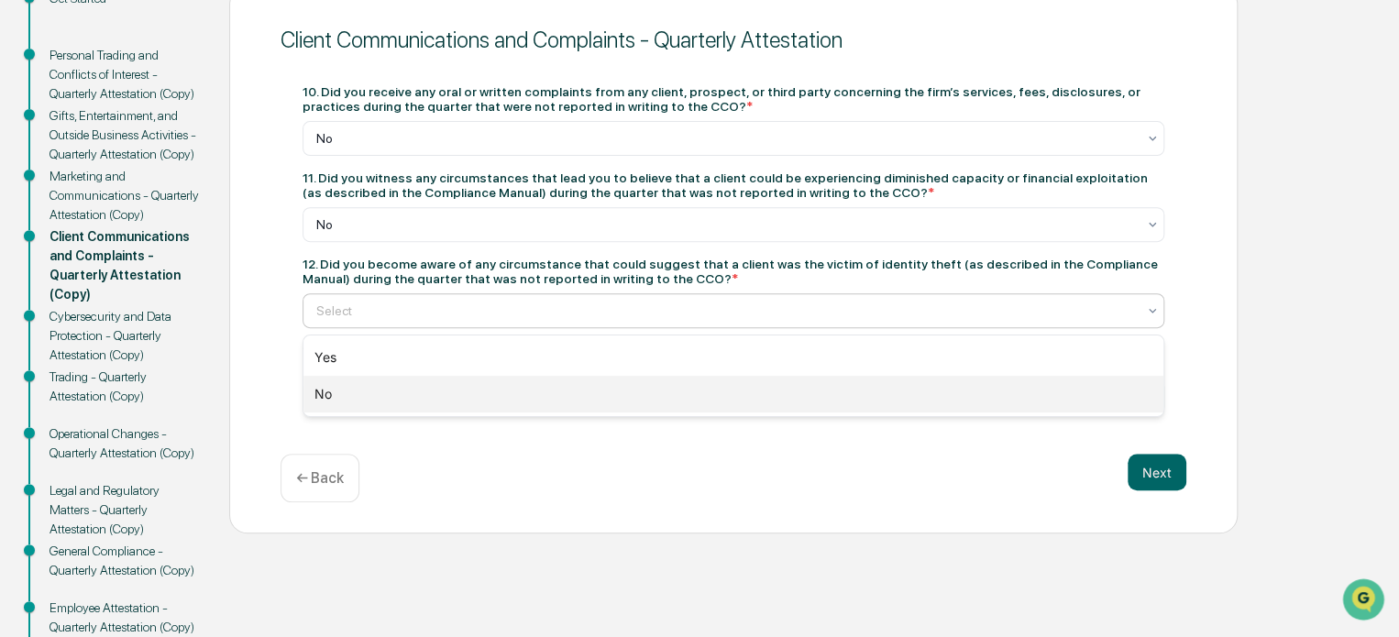
click at [373, 394] on div "No" at bounding box center [733, 394] width 860 height 37
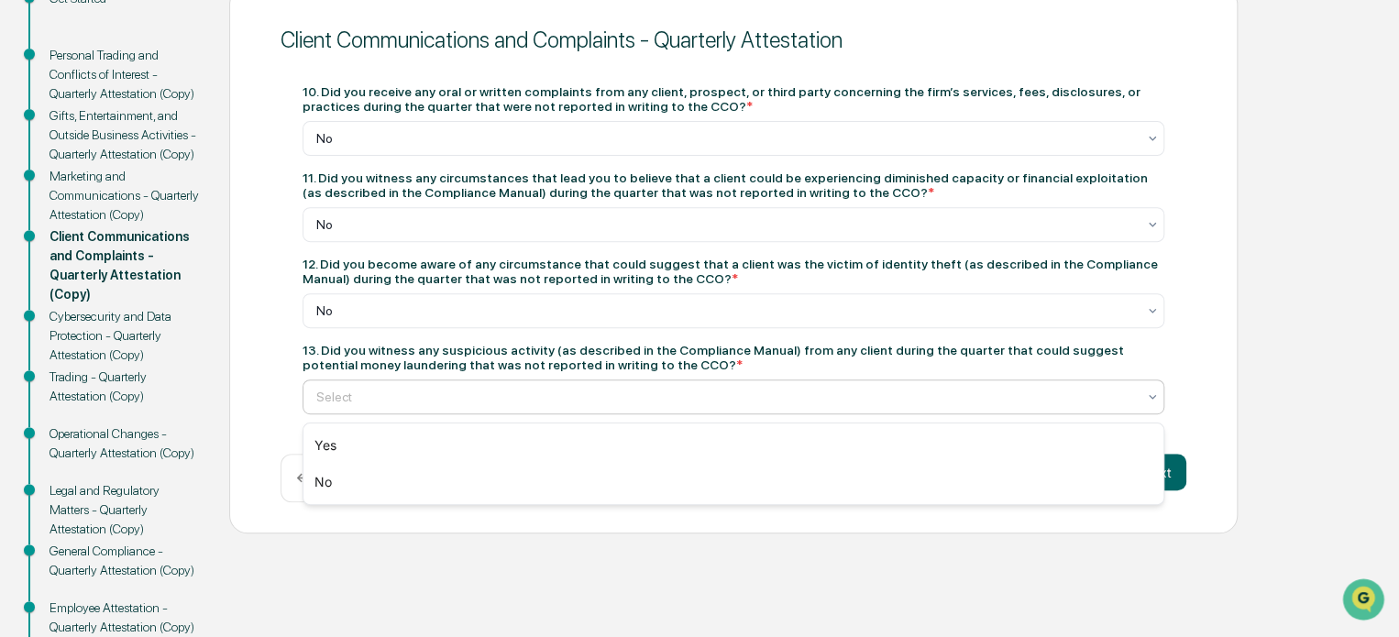
click at [381, 406] on div at bounding box center [726, 397] width 820 height 18
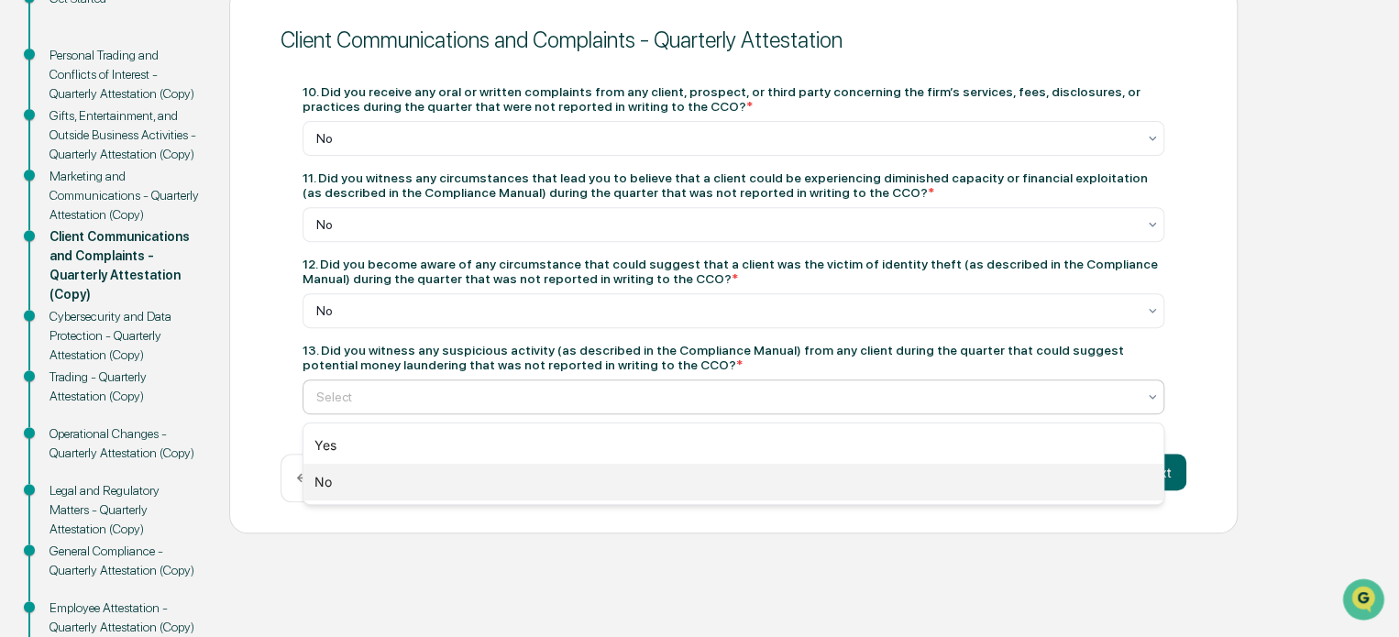
click at [368, 472] on div "No" at bounding box center [733, 482] width 860 height 37
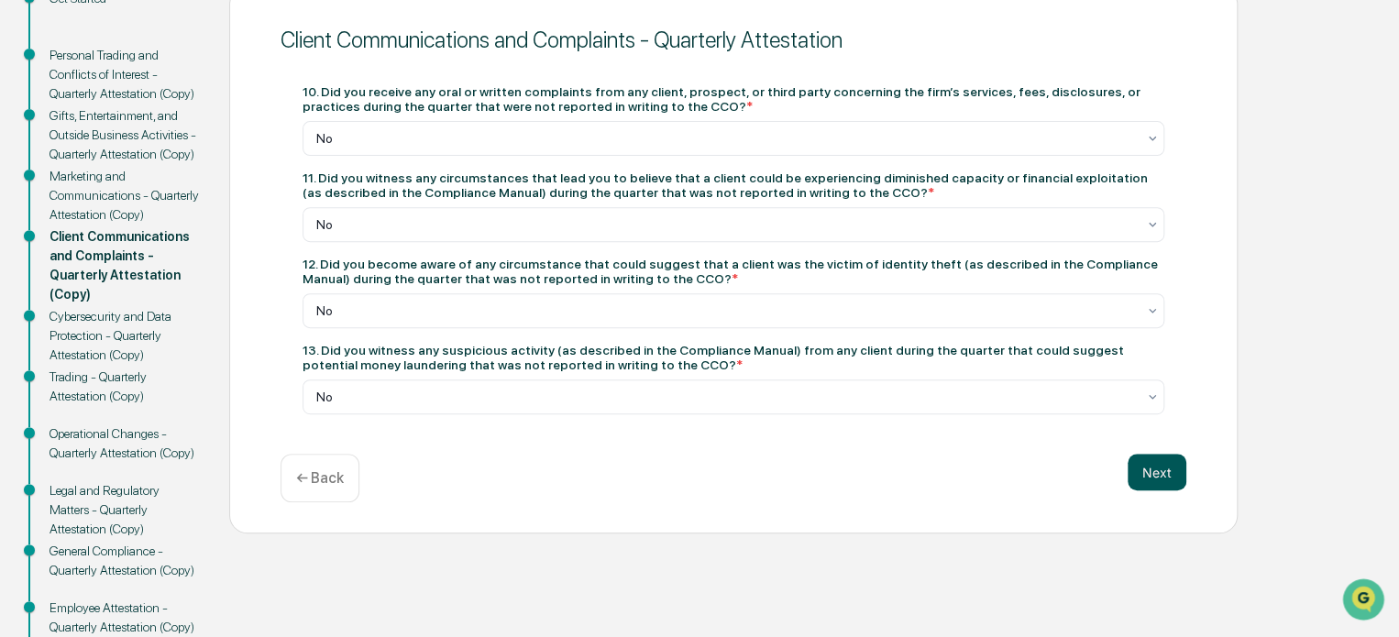
click at [1159, 480] on button "Next" at bounding box center [1157, 472] width 59 height 37
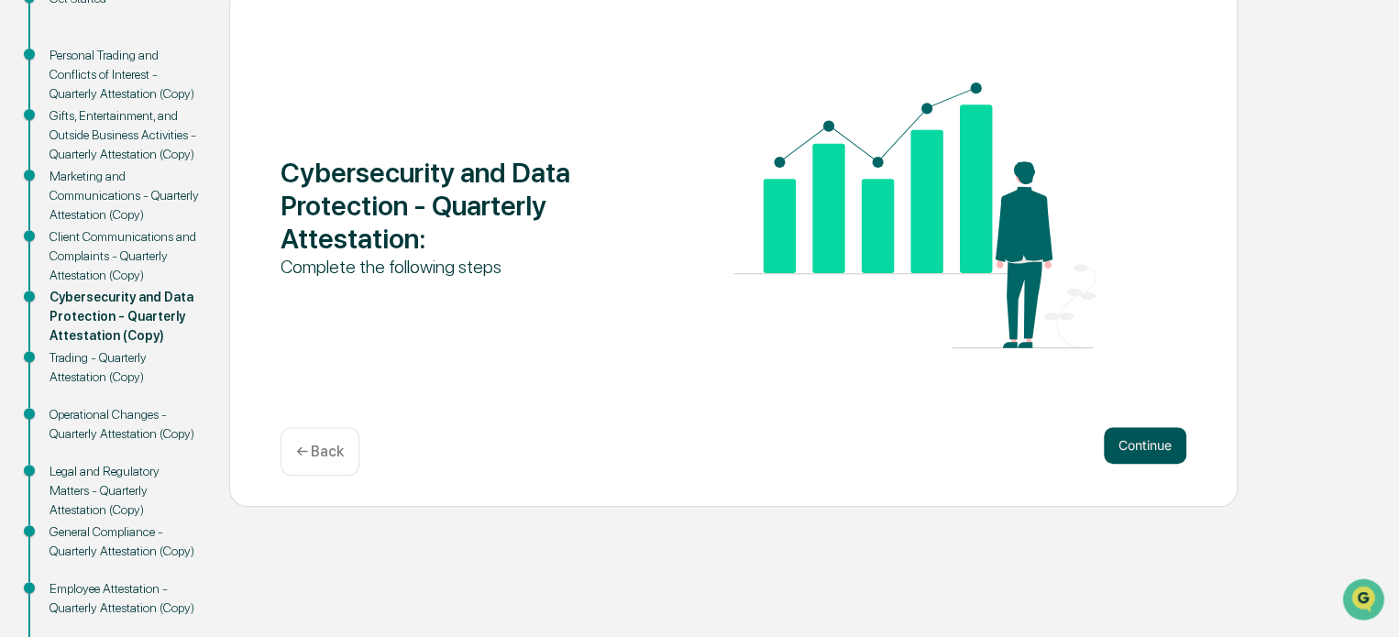
click at [1146, 430] on button "Continue" at bounding box center [1145, 445] width 83 height 37
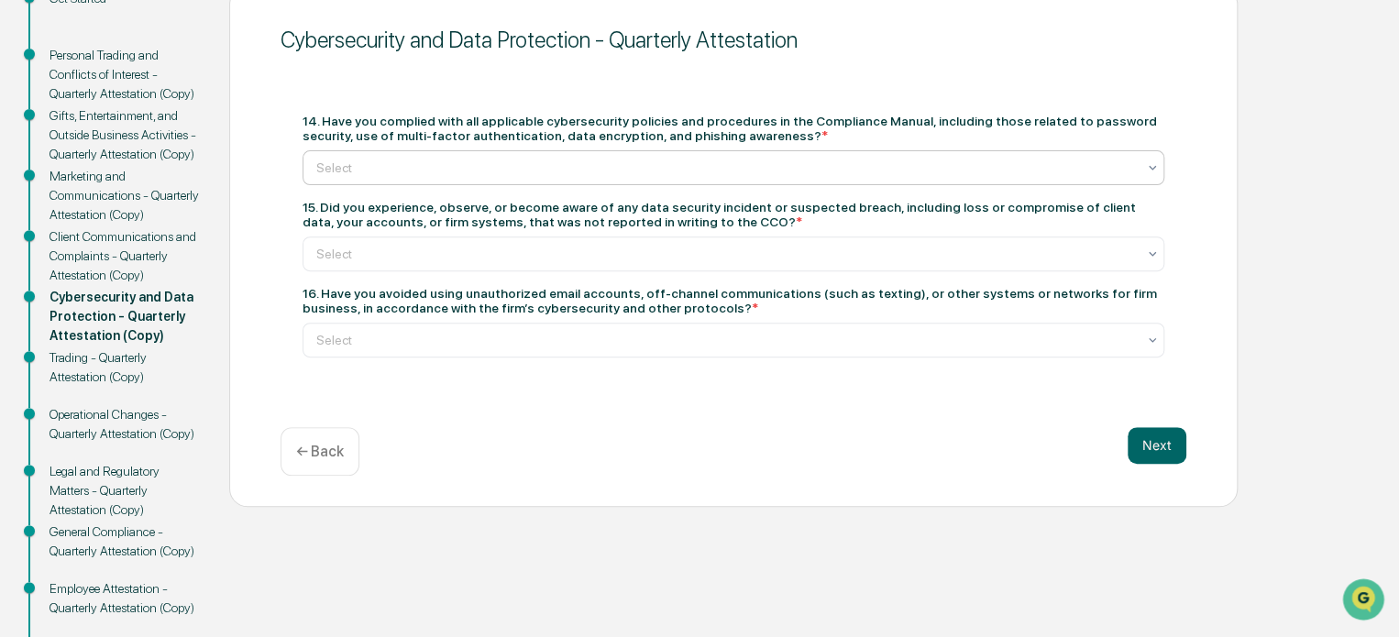
click at [446, 175] on div at bounding box center [726, 168] width 820 height 18
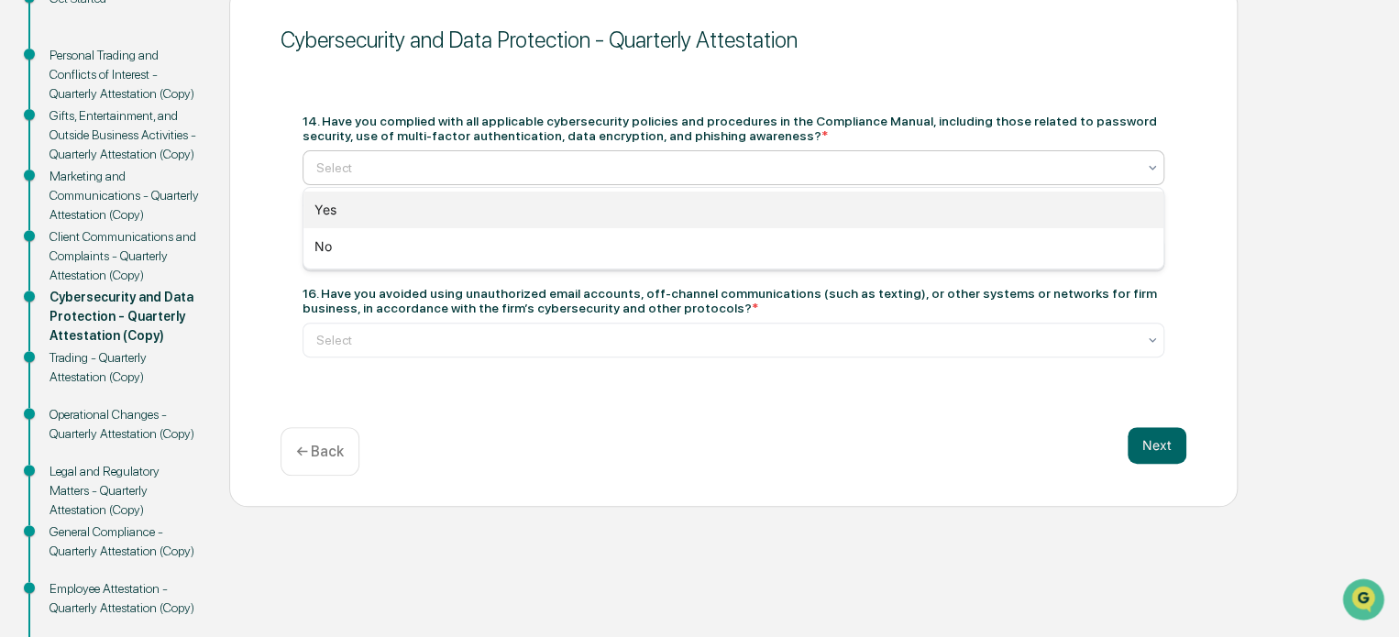
click at [414, 215] on div "Yes" at bounding box center [733, 210] width 860 height 37
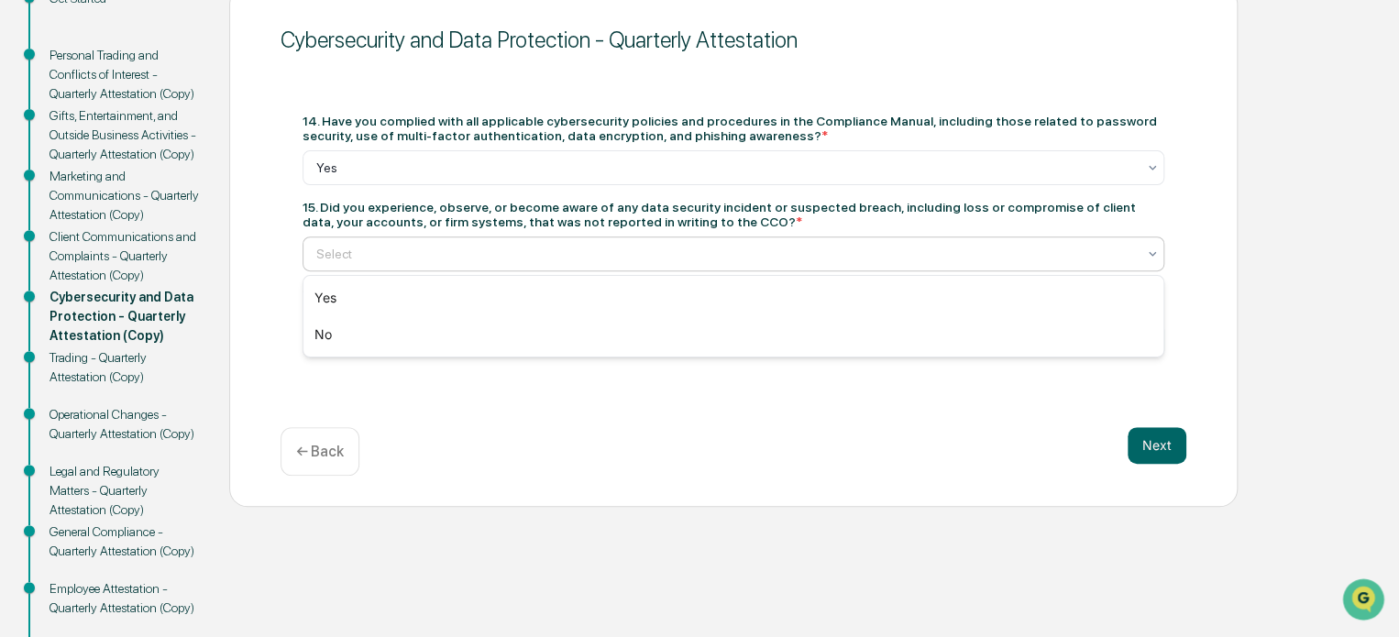
click at [403, 263] on div at bounding box center [726, 254] width 820 height 18
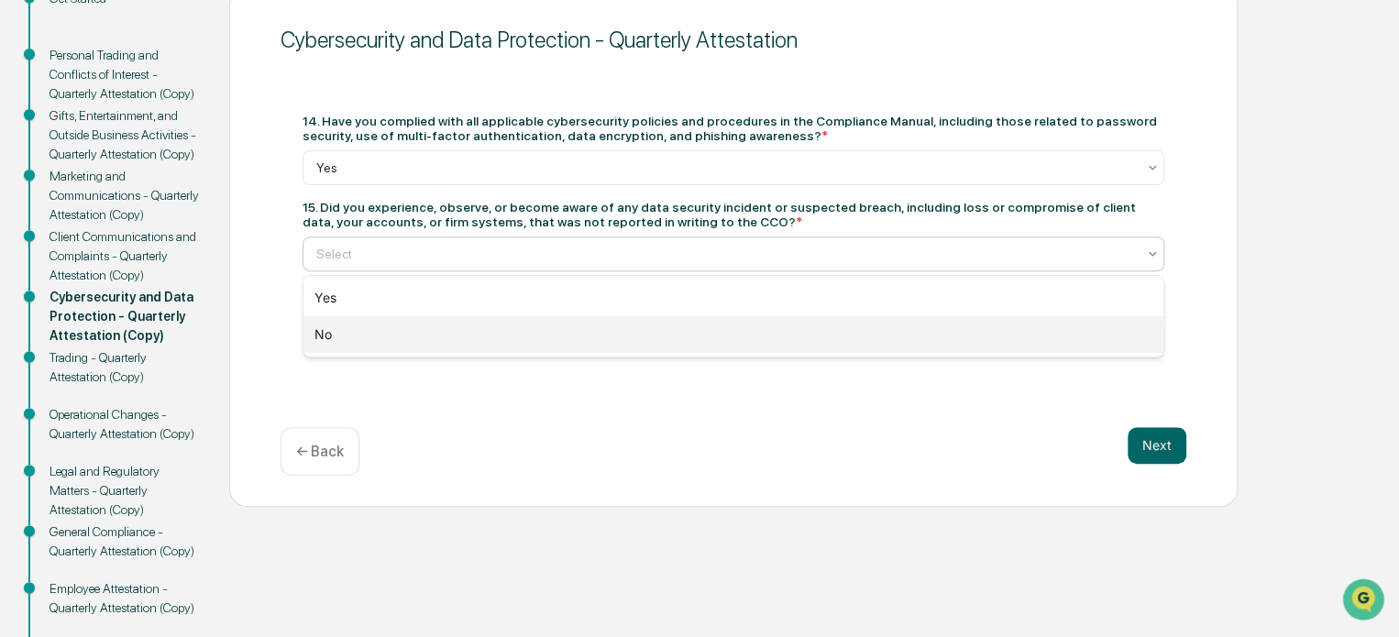
click at [387, 335] on div "No" at bounding box center [733, 334] width 860 height 37
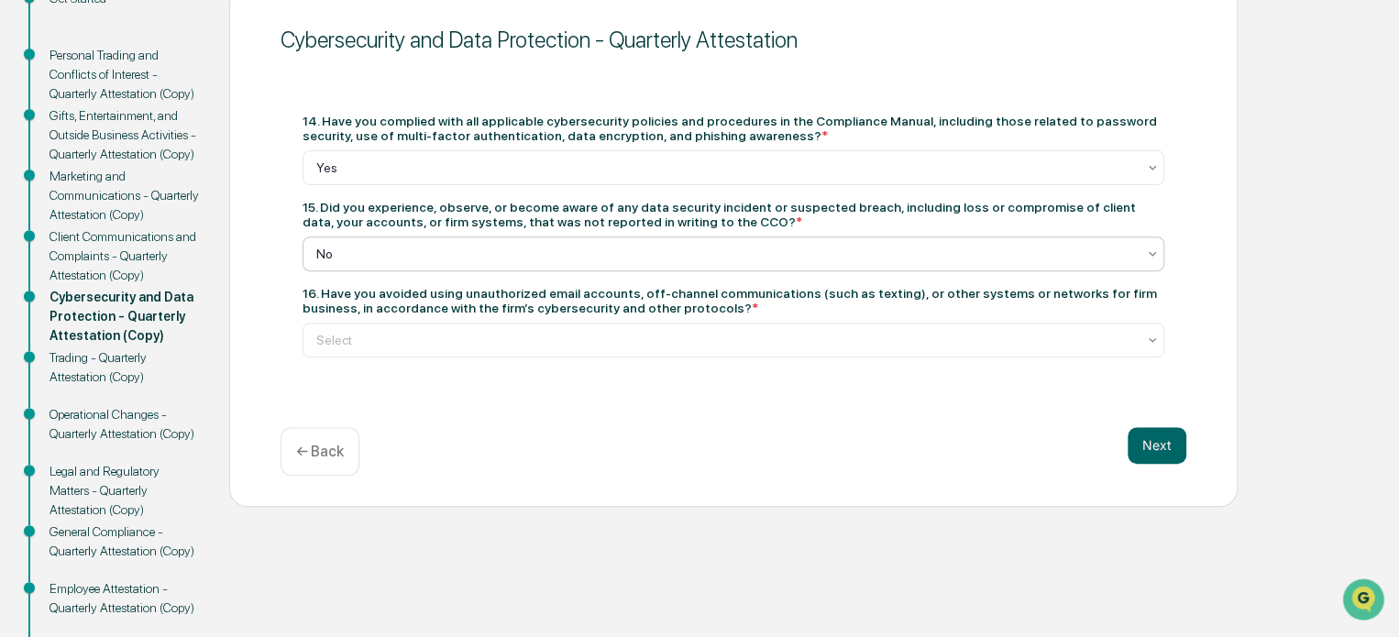
click at [387, 335] on div at bounding box center [726, 340] width 820 height 18
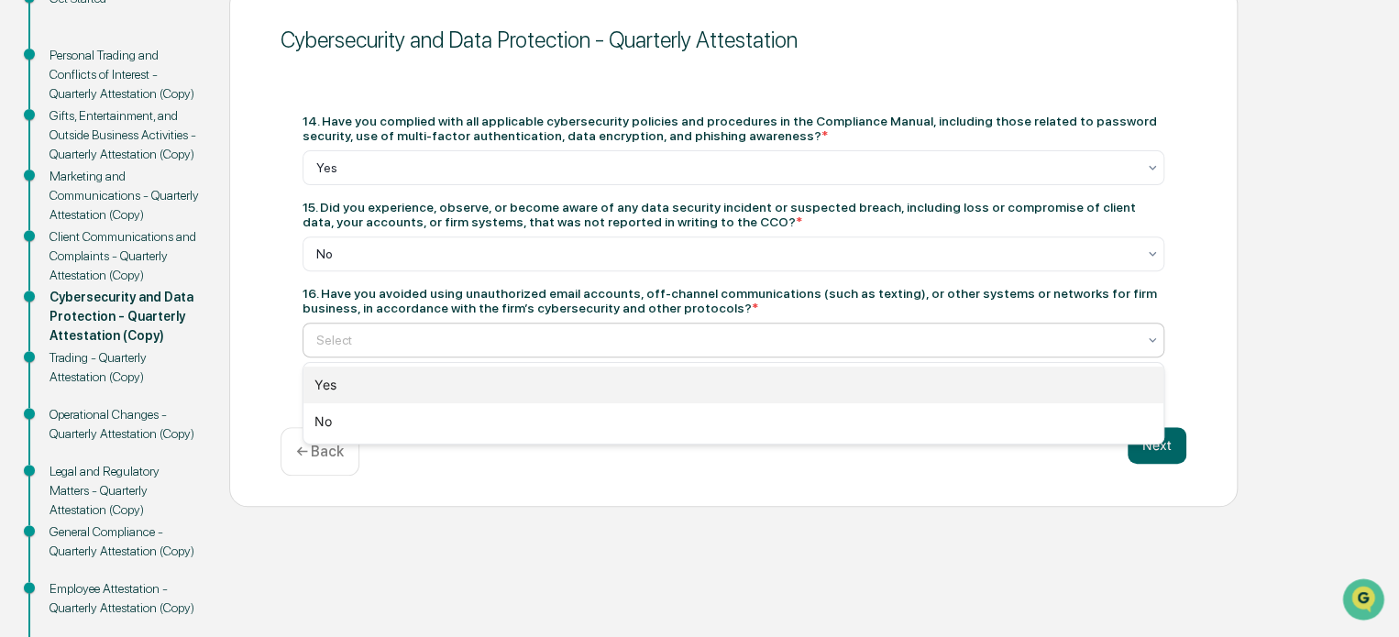
click at [370, 377] on div "Yes" at bounding box center [733, 385] width 860 height 37
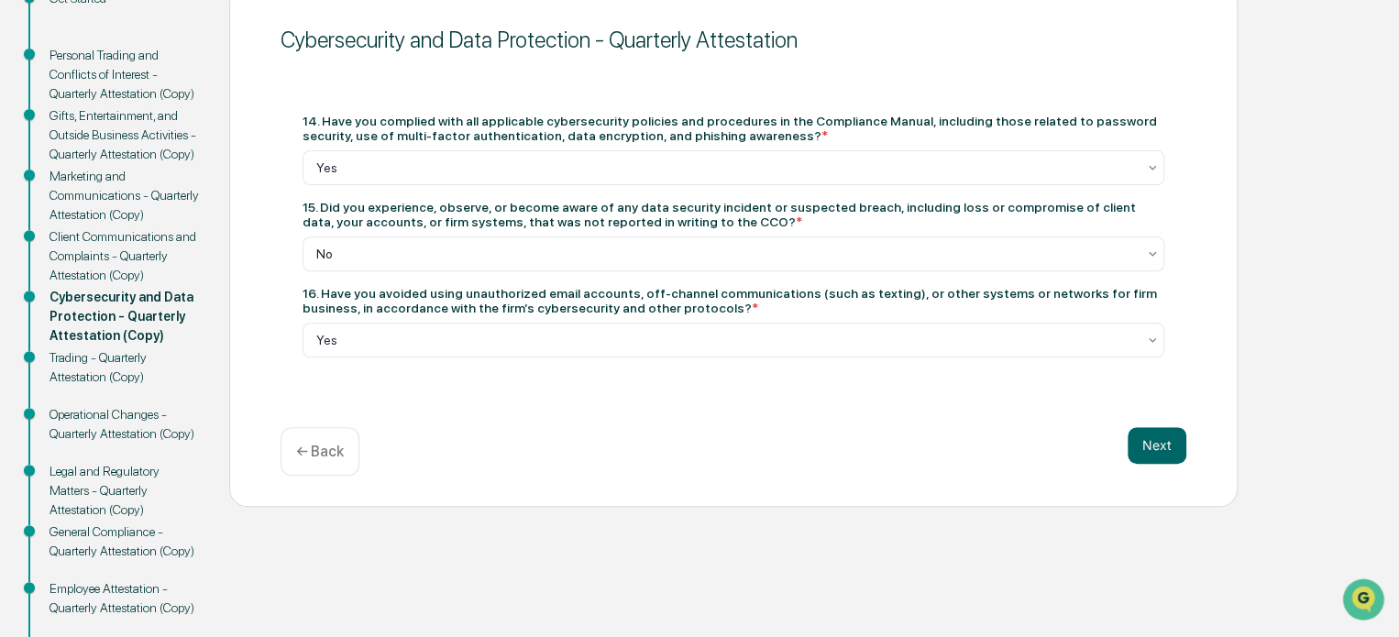
click at [1176, 464] on div "Next ← Back" at bounding box center [734, 451] width 906 height 49
click at [1170, 447] on button "Next" at bounding box center [1157, 445] width 59 height 37
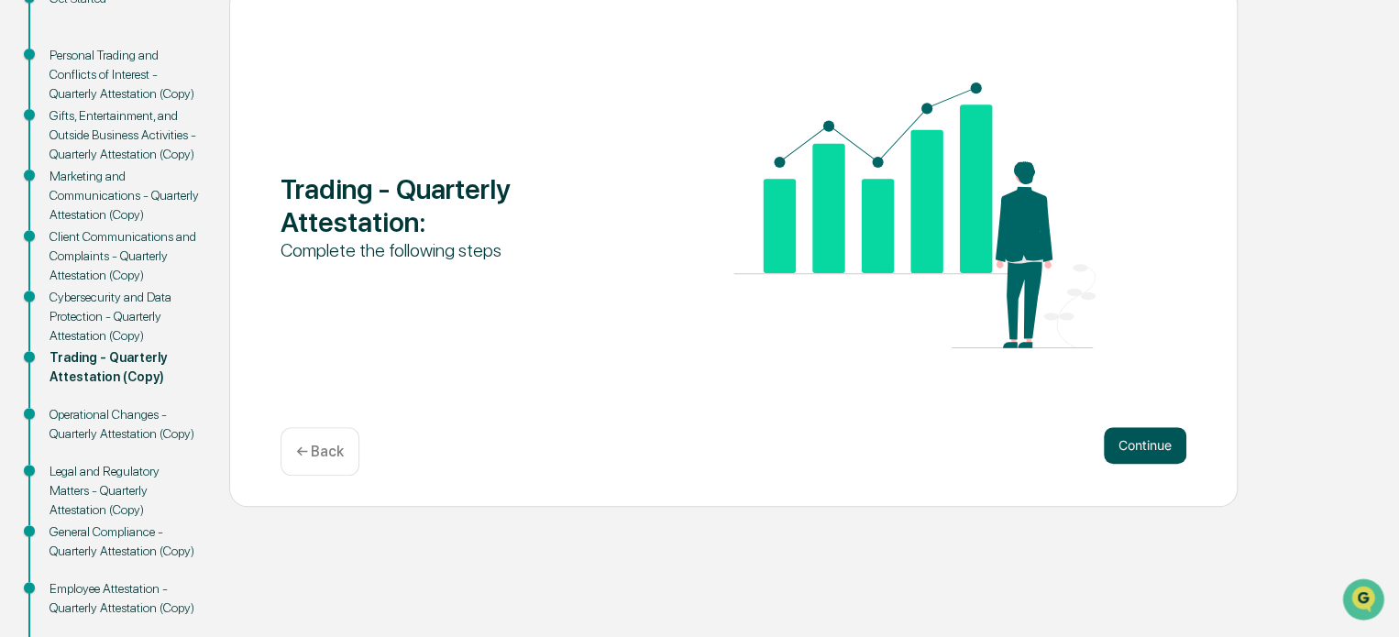
click at [1116, 447] on button "Continue" at bounding box center [1145, 445] width 83 height 37
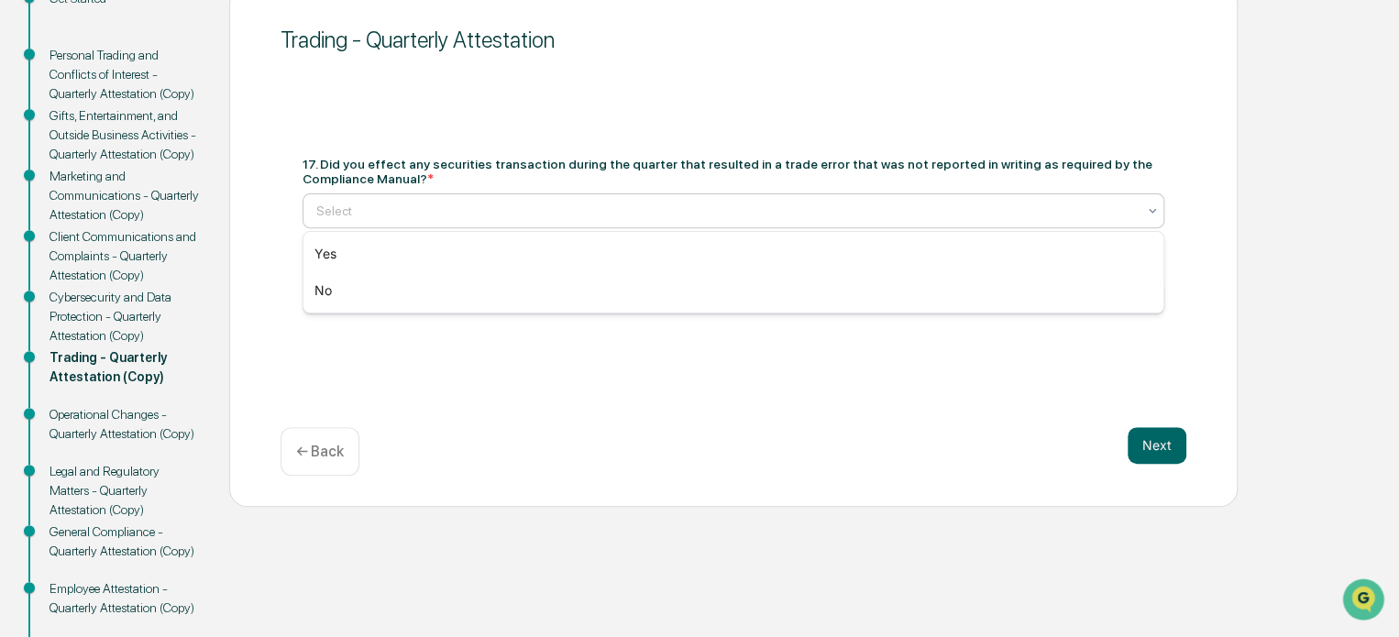
click at [397, 217] on div at bounding box center [726, 211] width 820 height 18
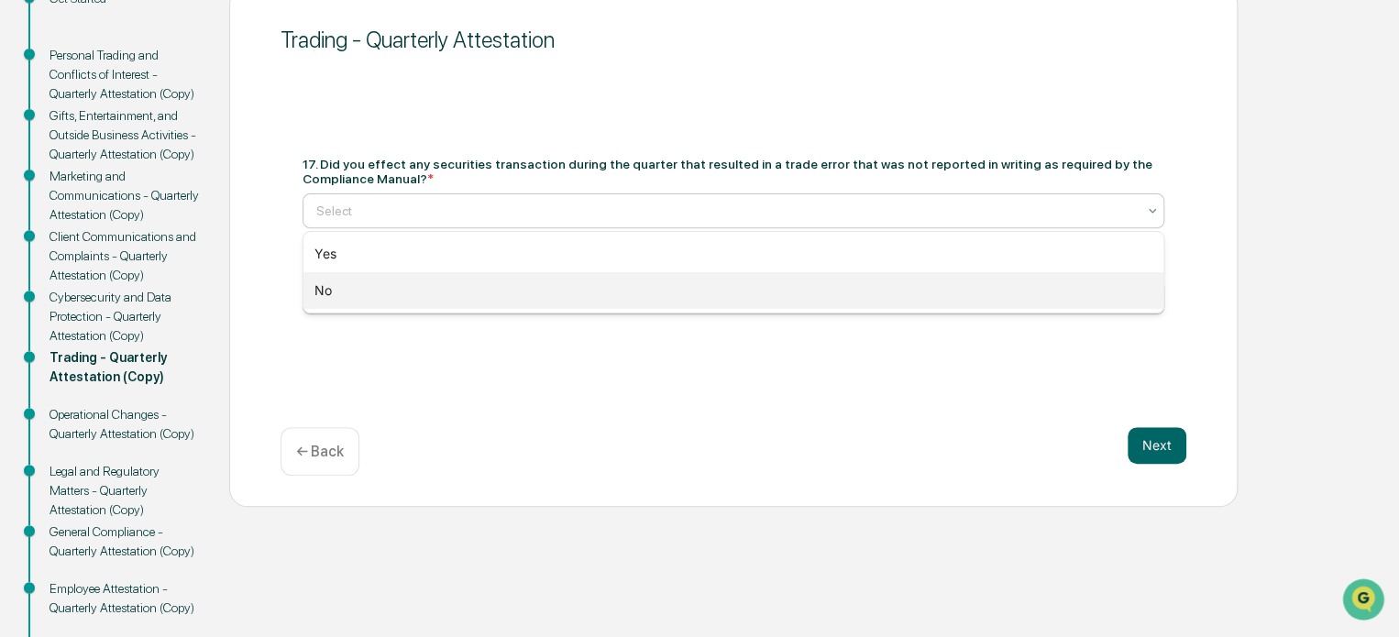
click at [350, 292] on div "No" at bounding box center [733, 290] width 860 height 37
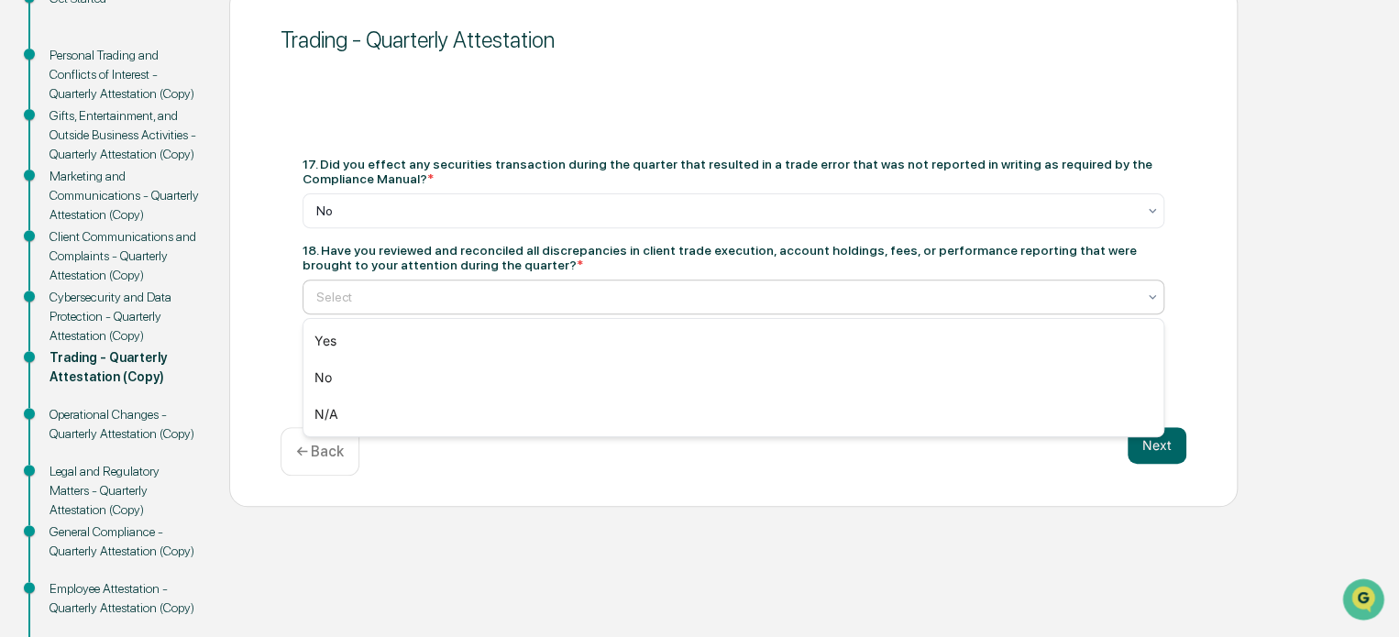
click at [358, 300] on div at bounding box center [726, 297] width 820 height 18
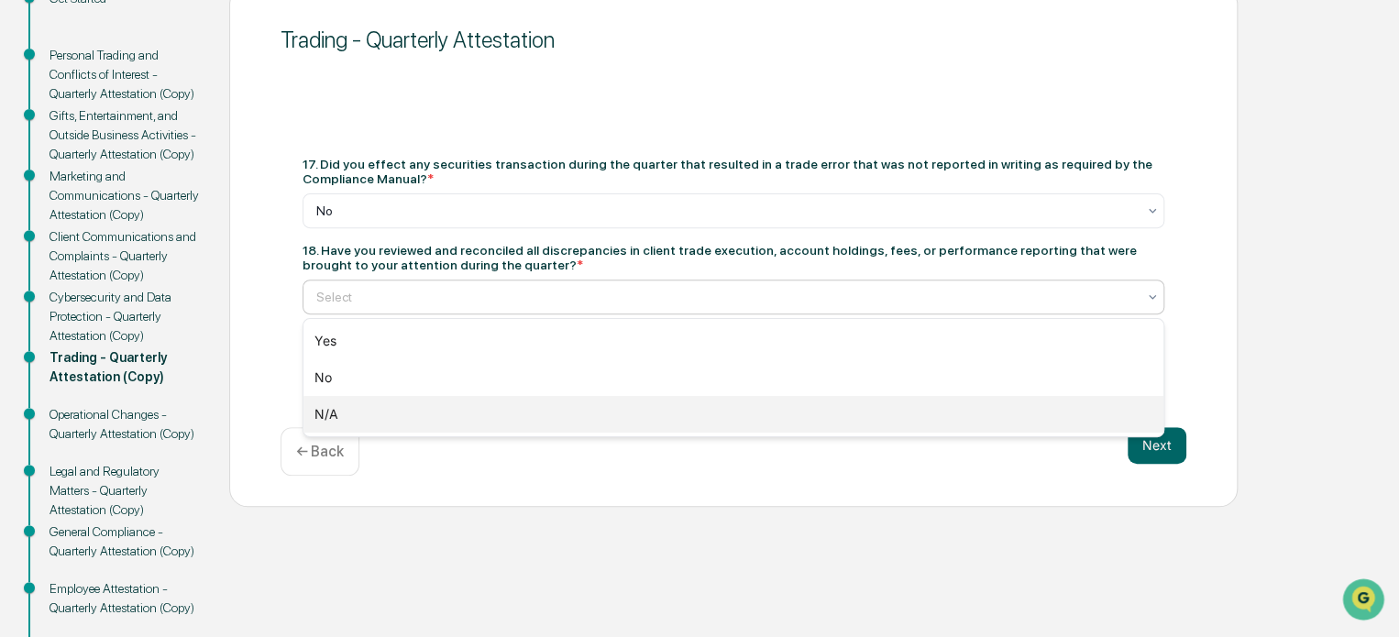
click at [372, 406] on div "N/A" at bounding box center [733, 414] width 860 height 37
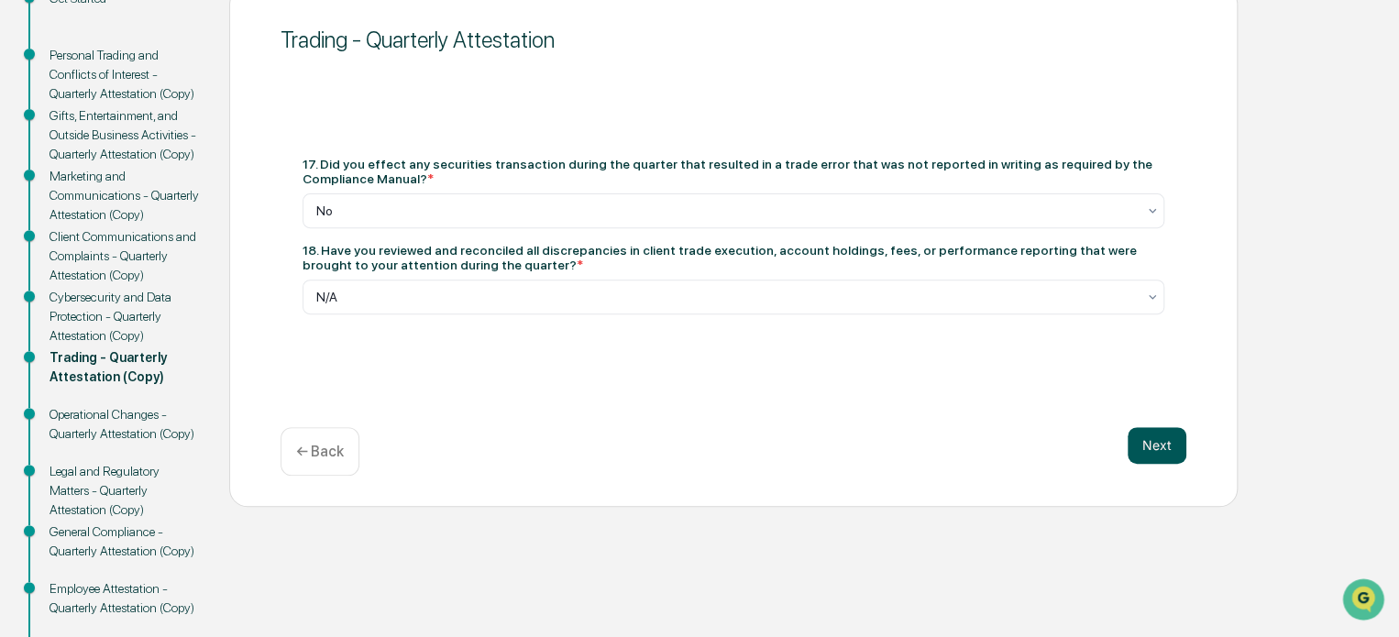
click at [1167, 458] on button "Next" at bounding box center [1157, 445] width 59 height 37
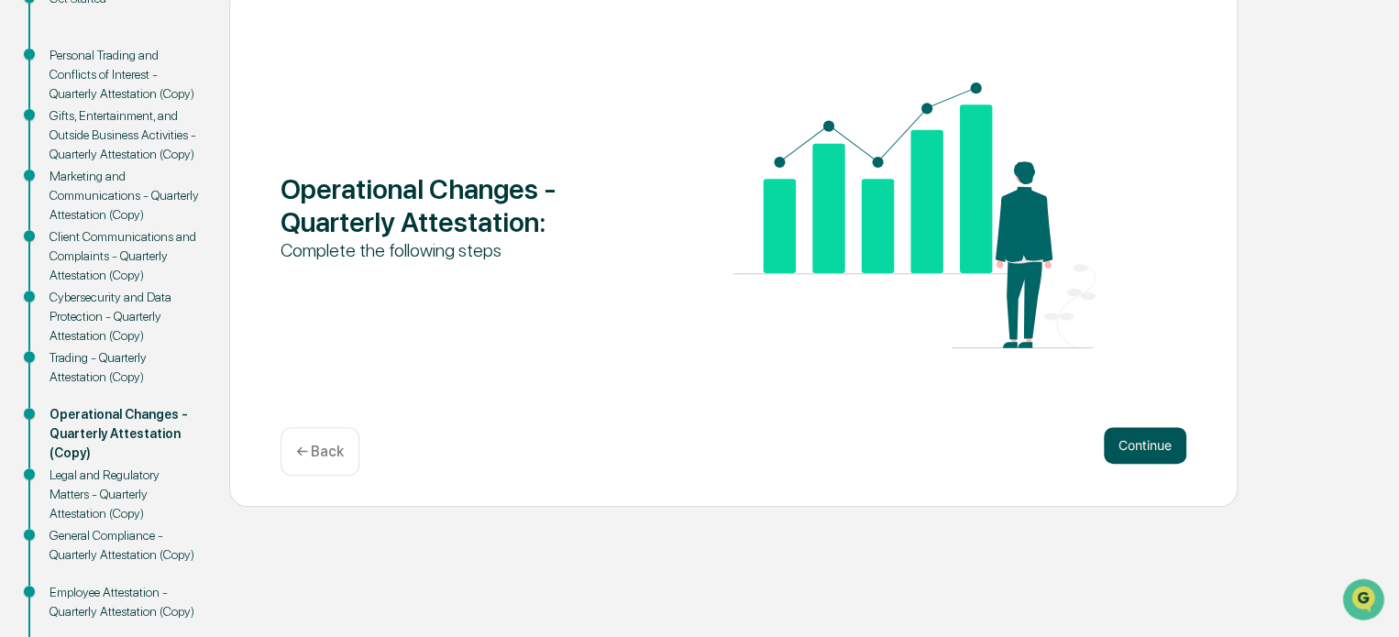
click at [1156, 439] on button "Continue" at bounding box center [1145, 445] width 83 height 37
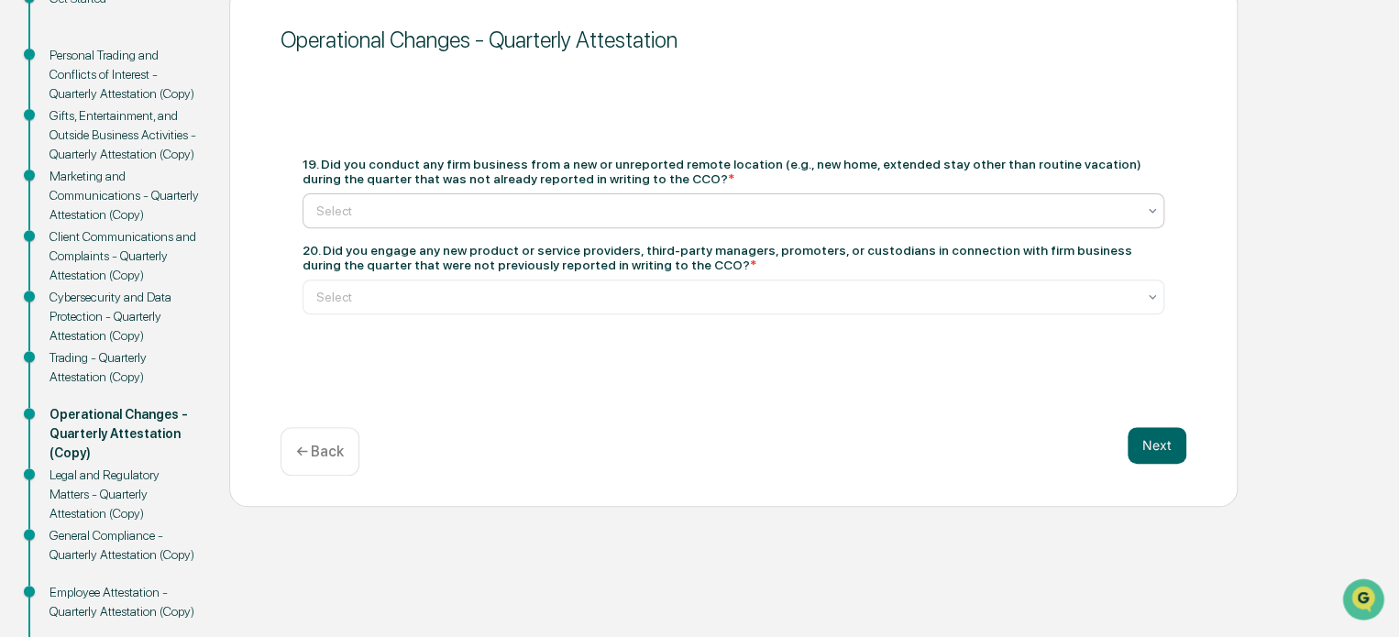
click at [510, 207] on div at bounding box center [726, 211] width 820 height 18
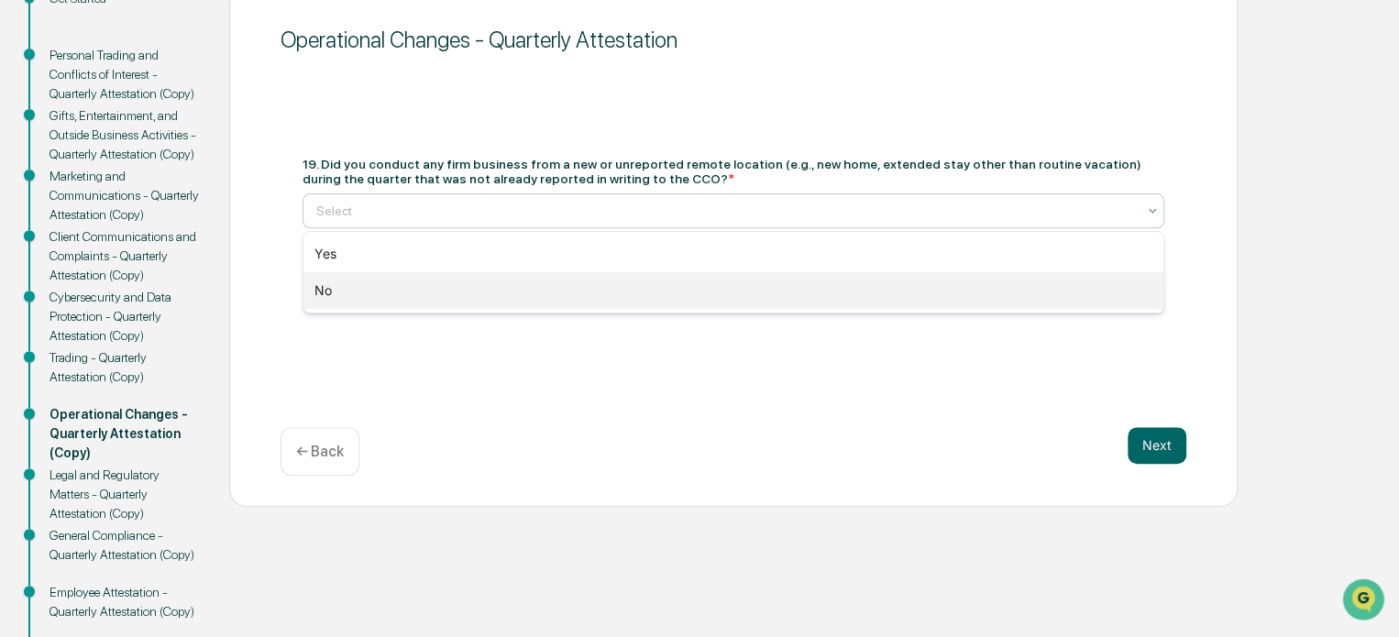
click at [450, 281] on div "No" at bounding box center [733, 290] width 860 height 37
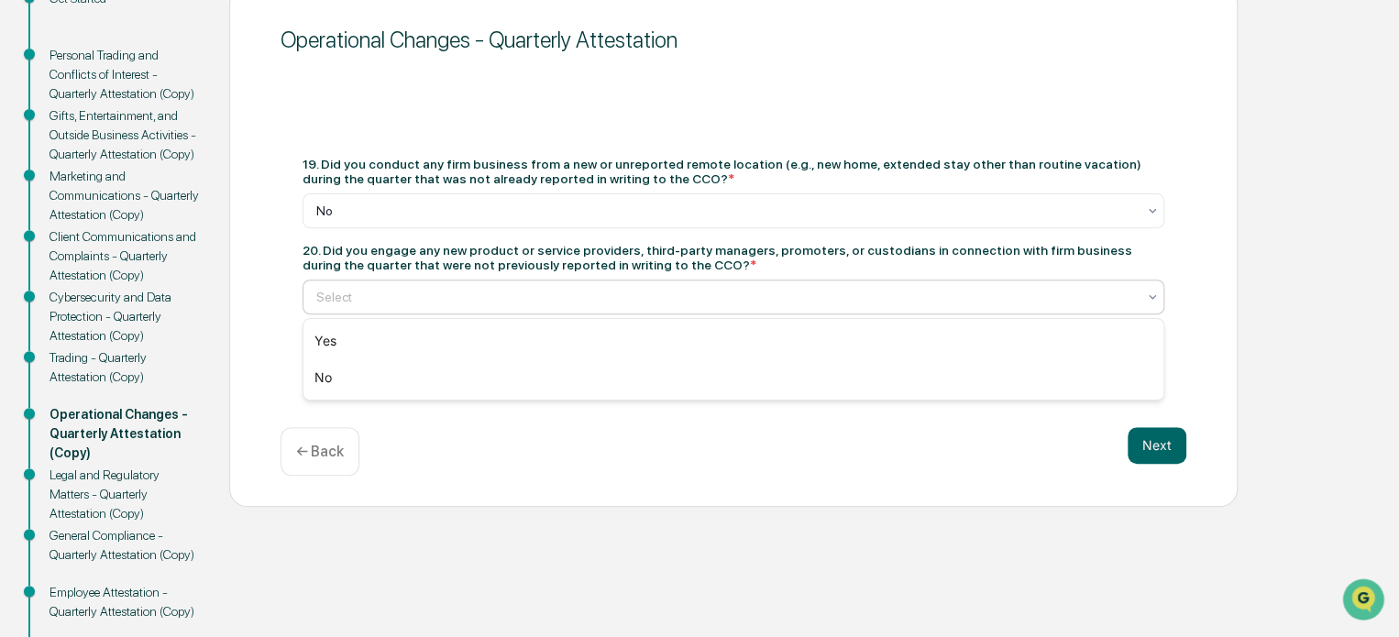
click at [444, 301] on div at bounding box center [726, 297] width 820 height 18
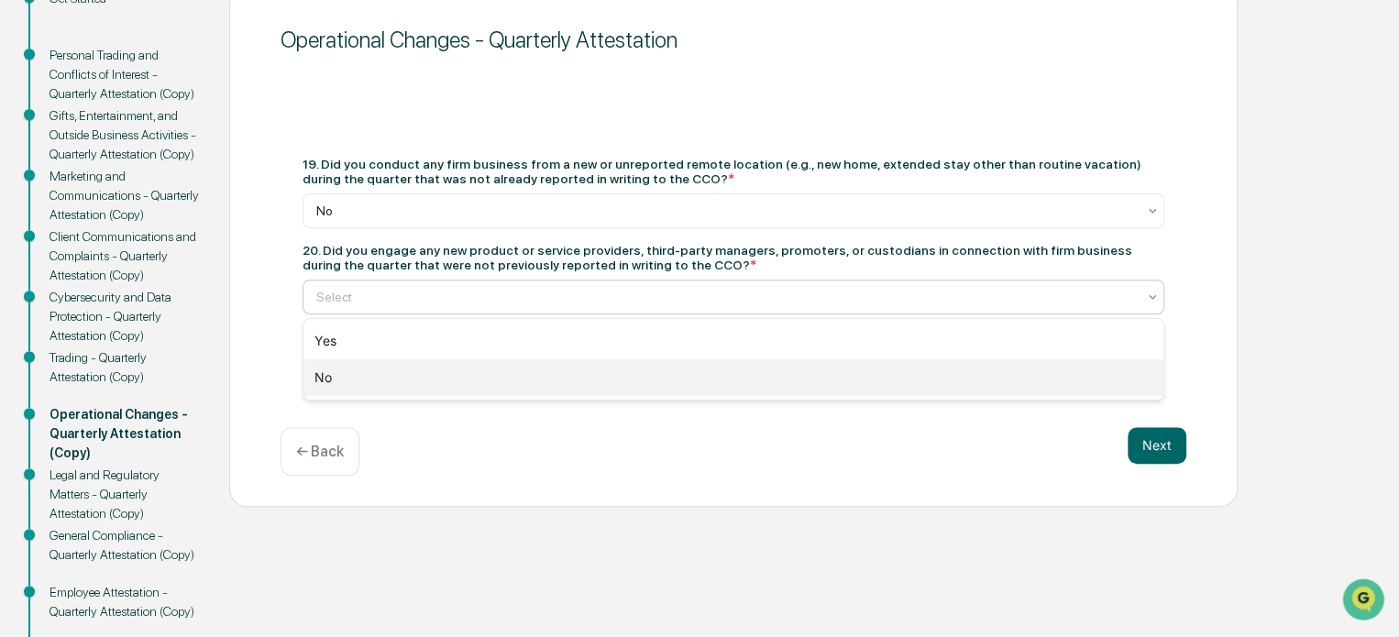
click at [438, 370] on div "No" at bounding box center [733, 377] width 860 height 37
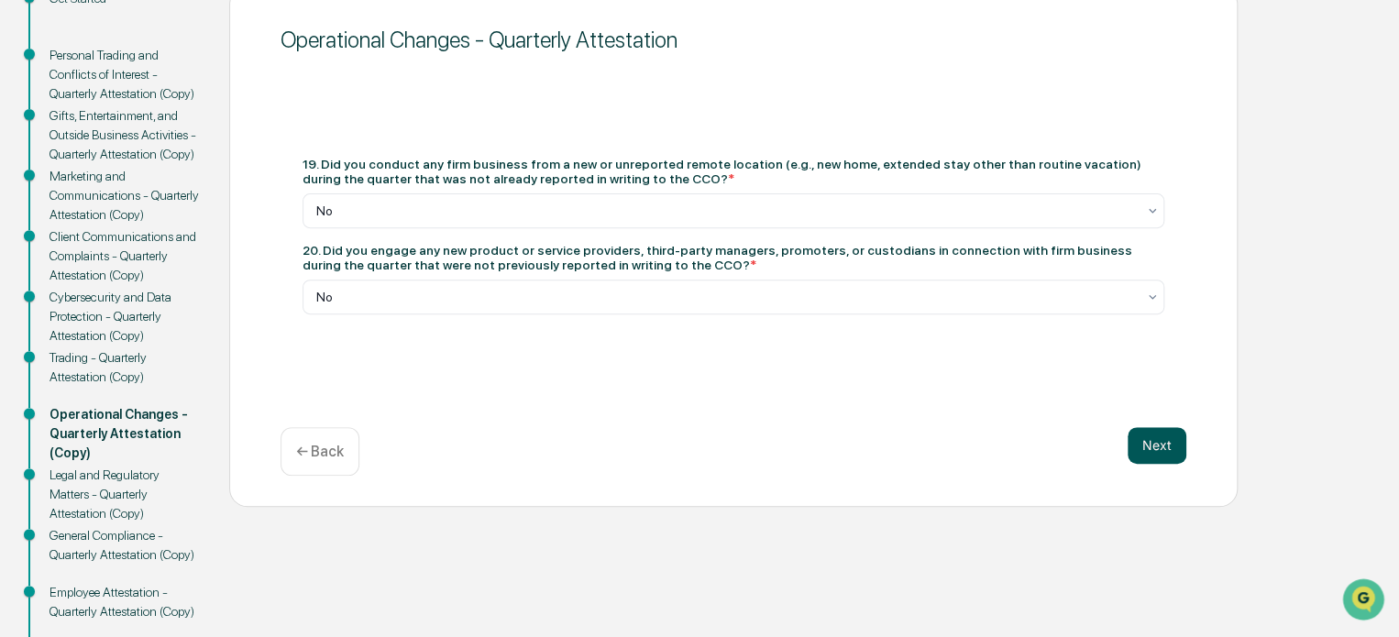
click at [1158, 460] on button "Next" at bounding box center [1157, 445] width 59 height 37
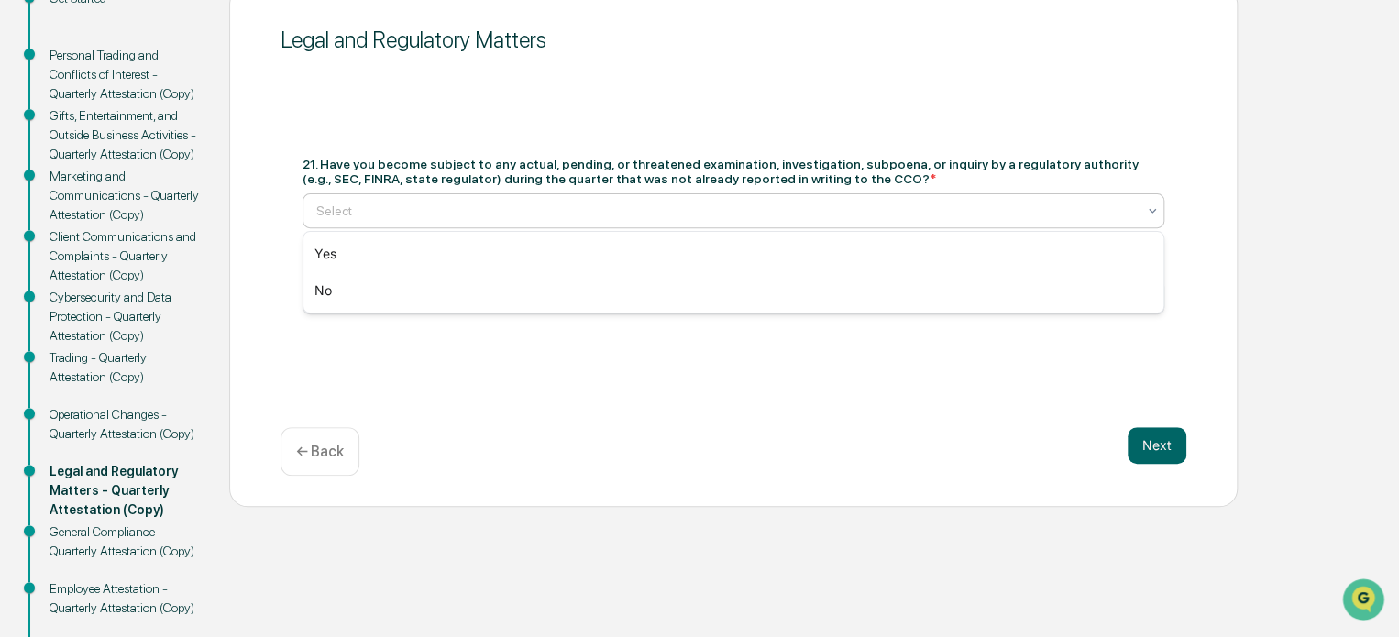
click at [478, 215] on div at bounding box center [726, 211] width 820 height 18
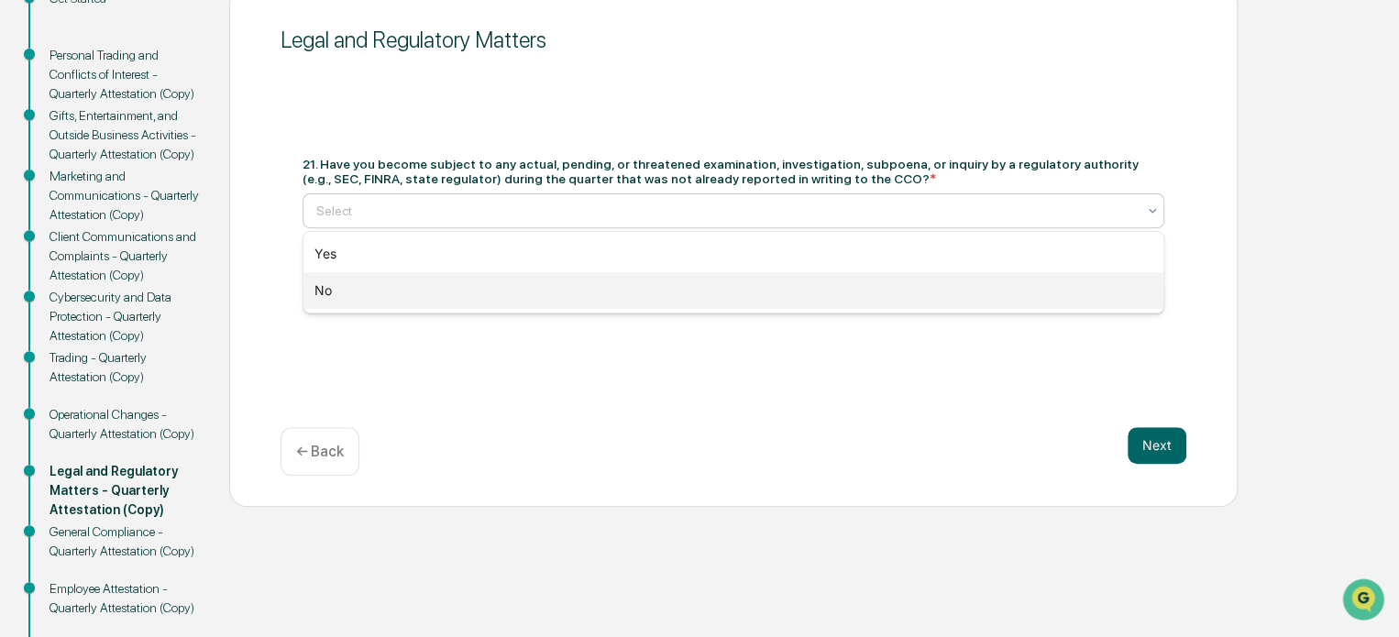
click at [421, 281] on div "No" at bounding box center [733, 290] width 860 height 37
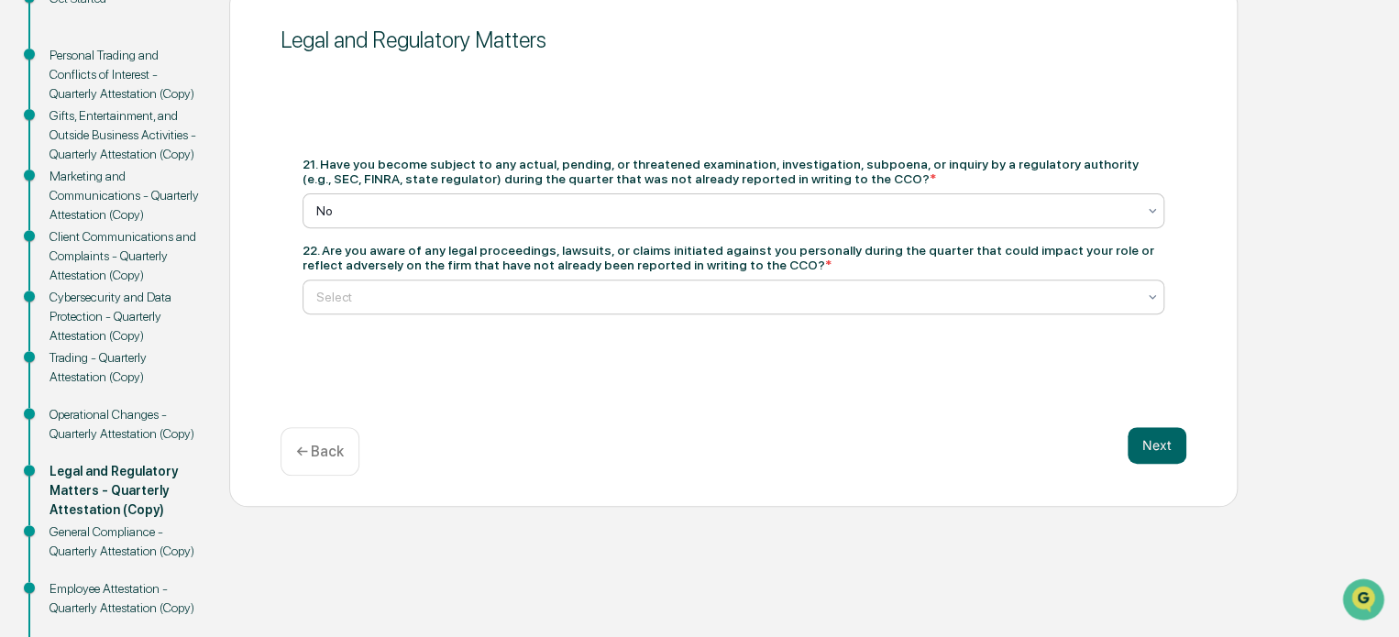
click at [421, 296] on div at bounding box center [726, 297] width 820 height 18
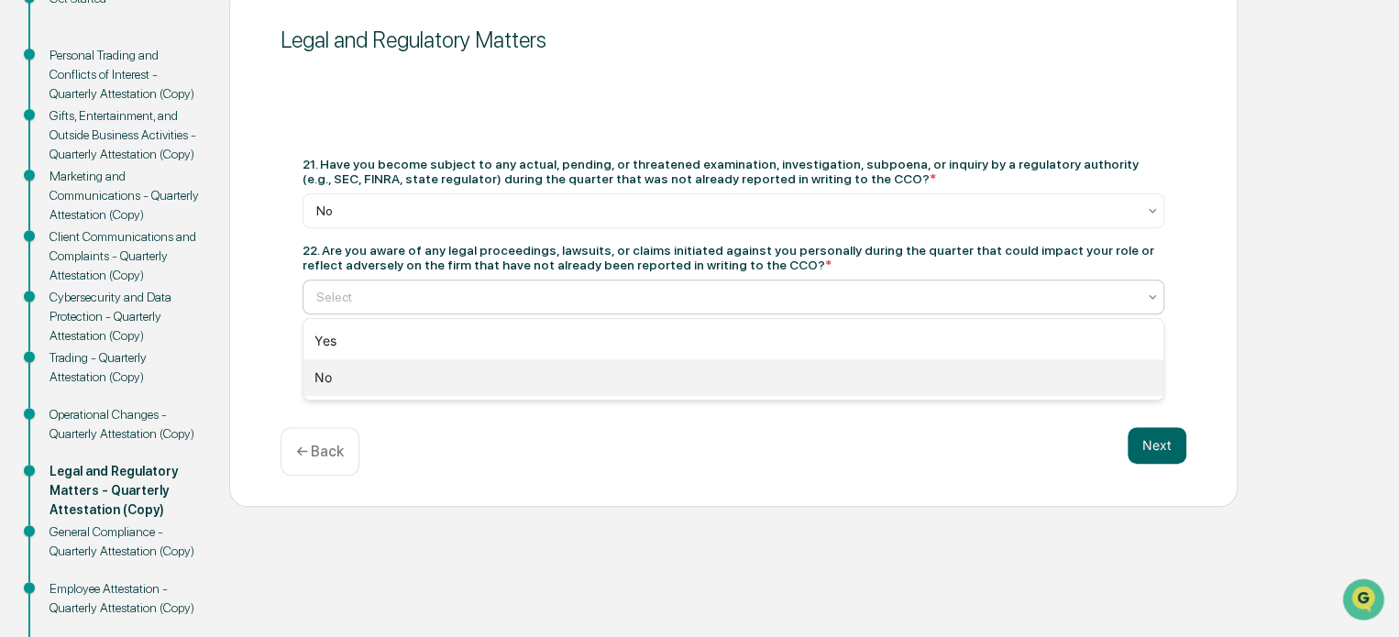
click at [362, 367] on div "No" at bounding box center [733, 377] width 860 height 37
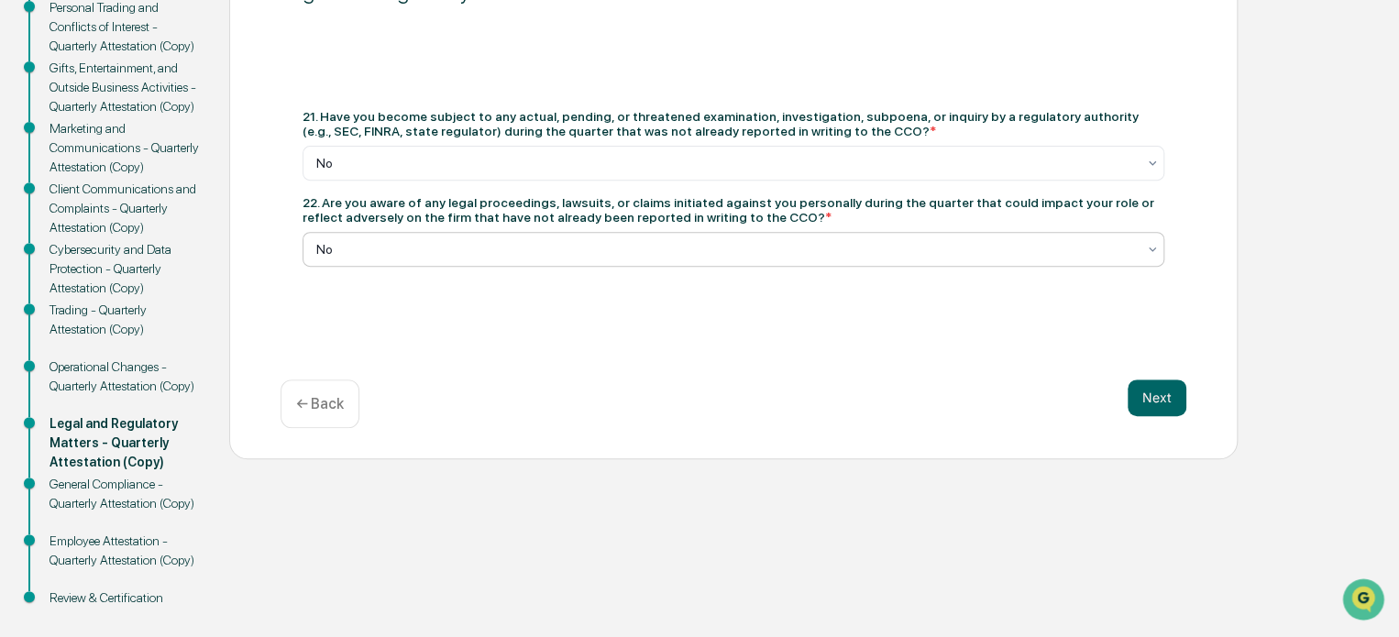
scroll to position [304, 0]
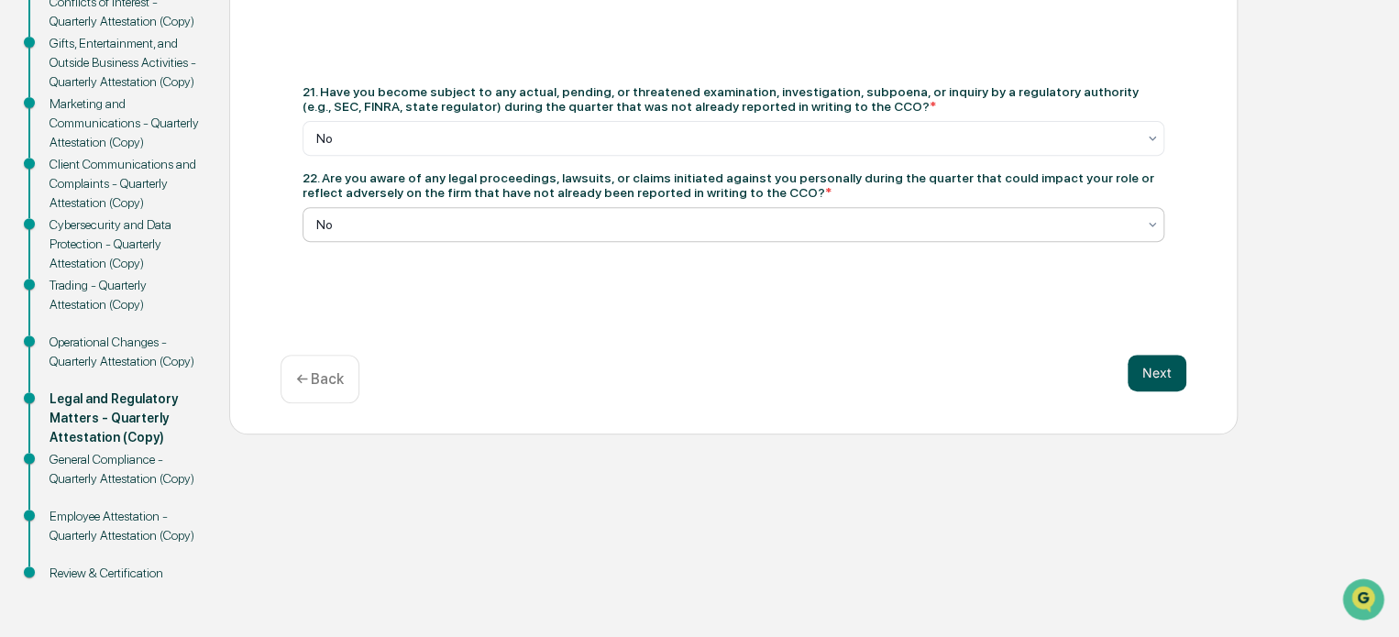
click at [1155, 373] on button "Next" at bounding box center [1157, 373] width 59 height 37
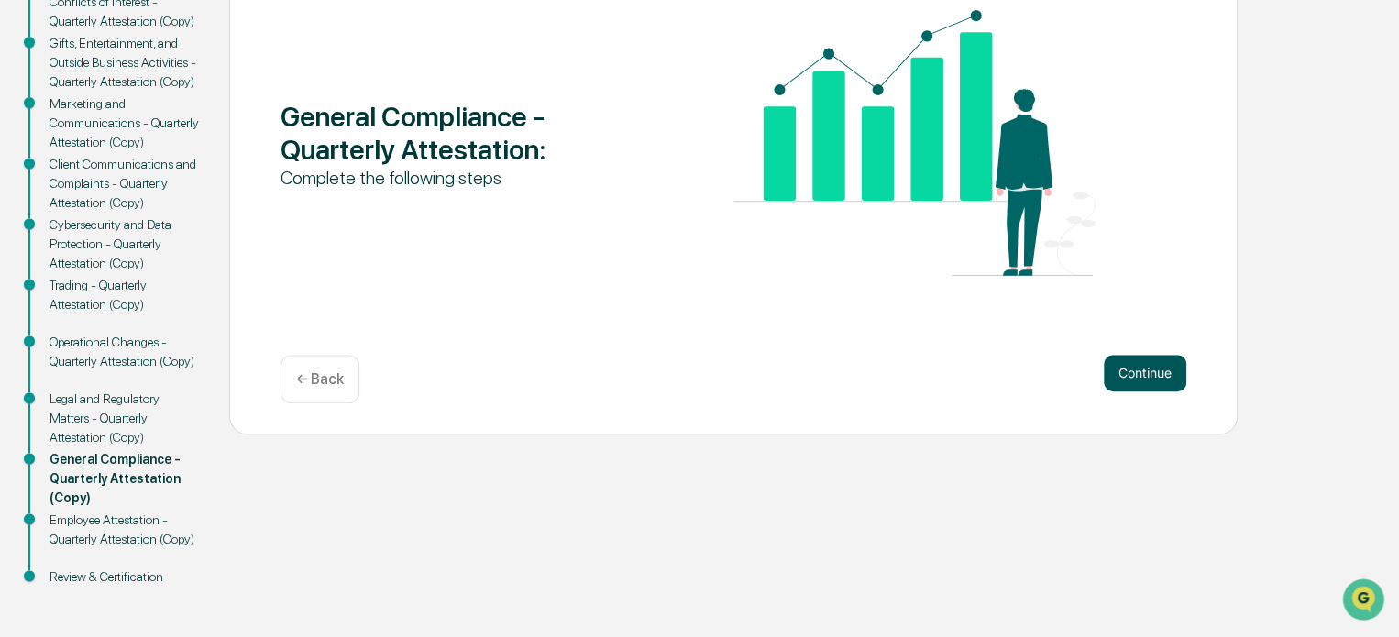
click at [1153, 383] on button "Continue" at bounding box center [1145, 373] width 83 height 37
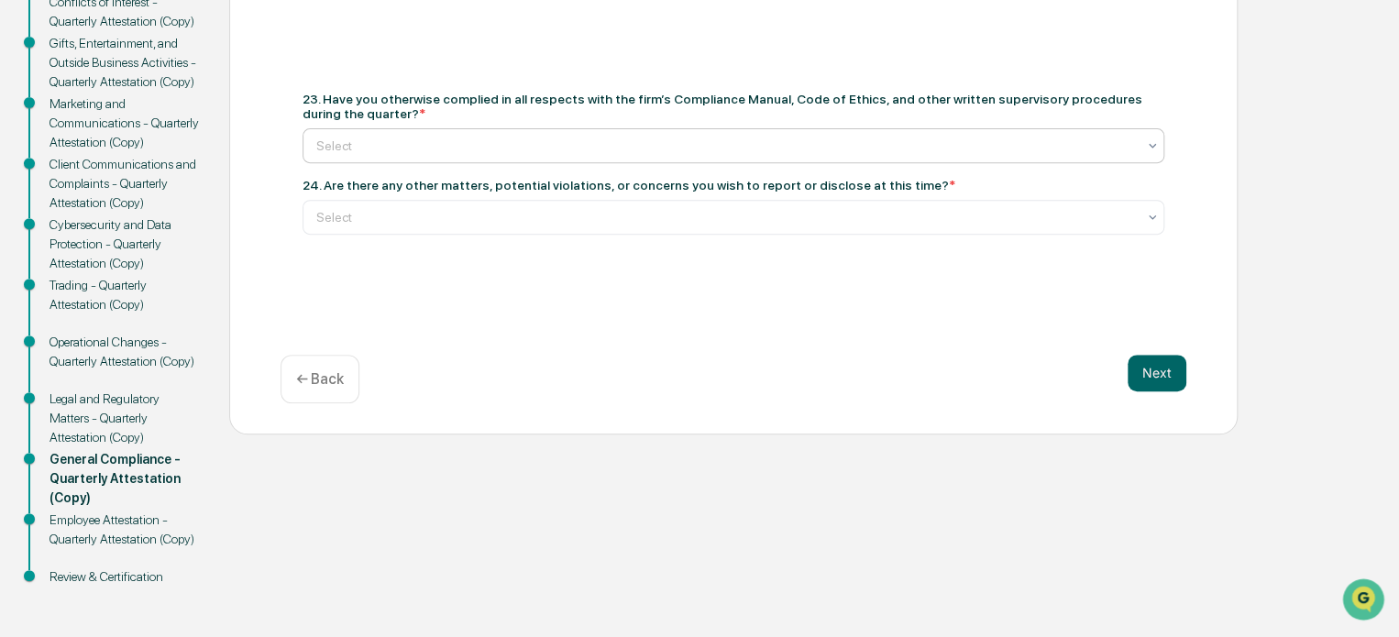
click at [522, 159] on div "Select" at bounding box center [734, 145] width 862 height 35
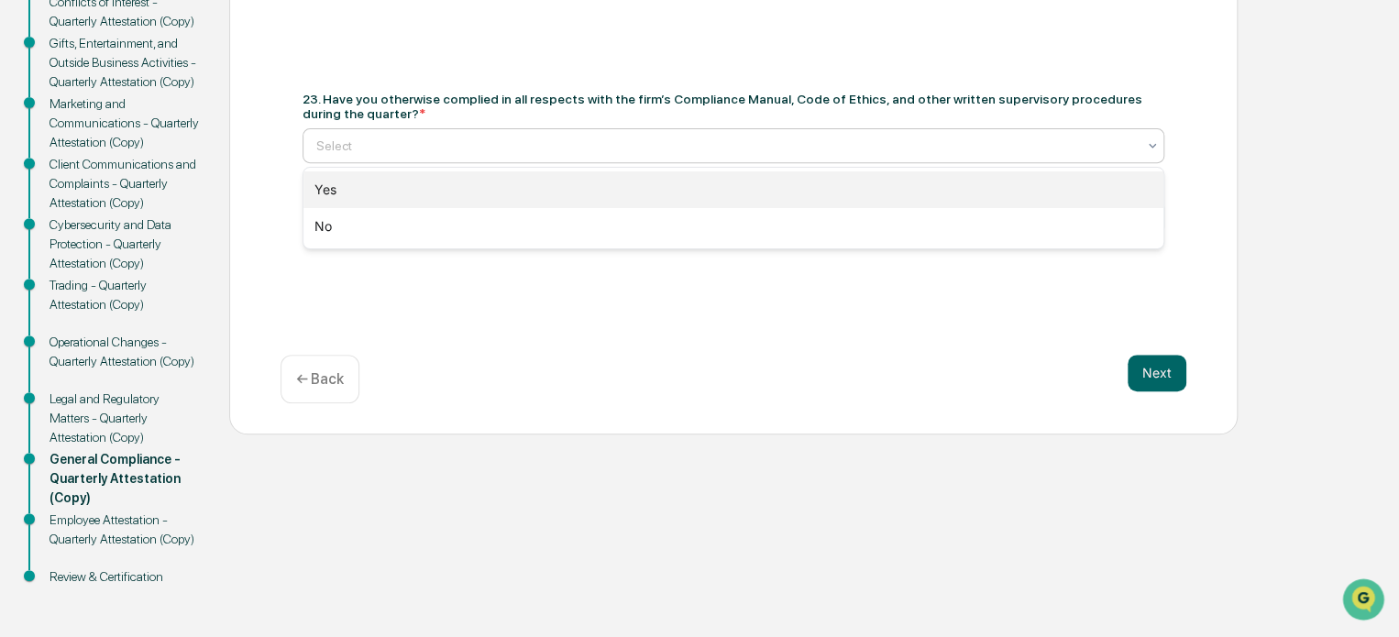
click at [479, 193] on div "Yes" at bounding box center [733, 189] width 860 height 37
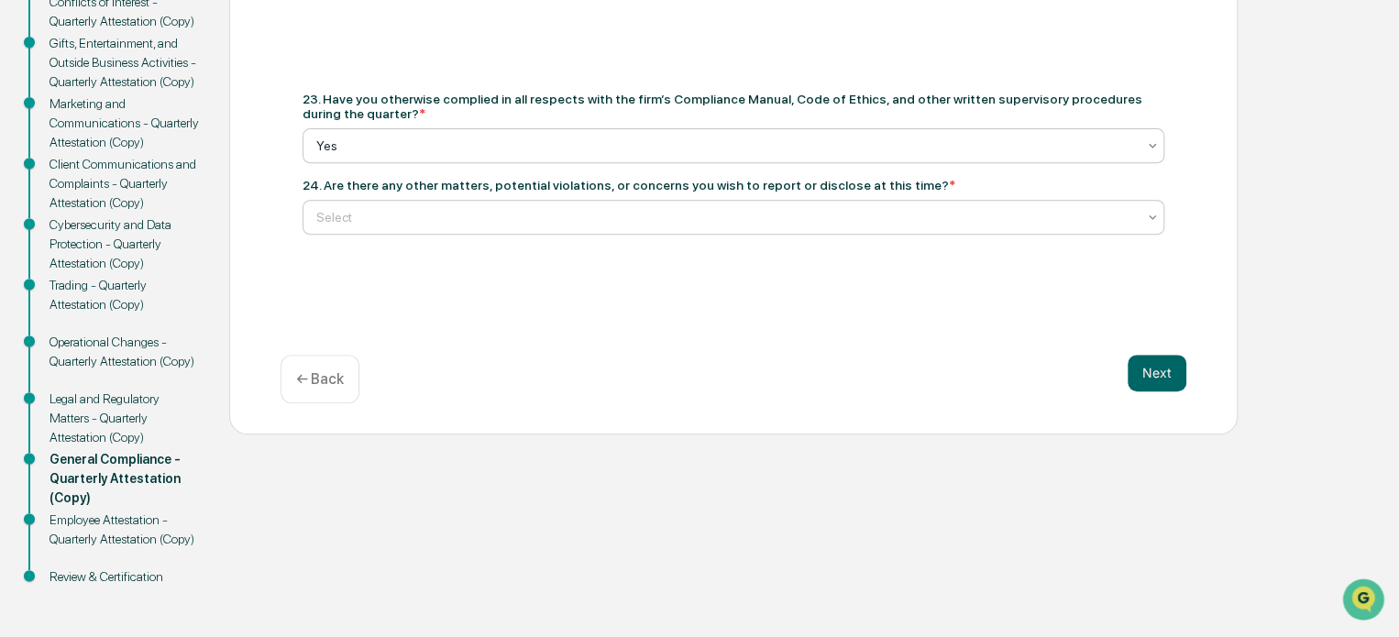
click at [472, 220] on div at bounding box center [726, 217] width 820 height 18
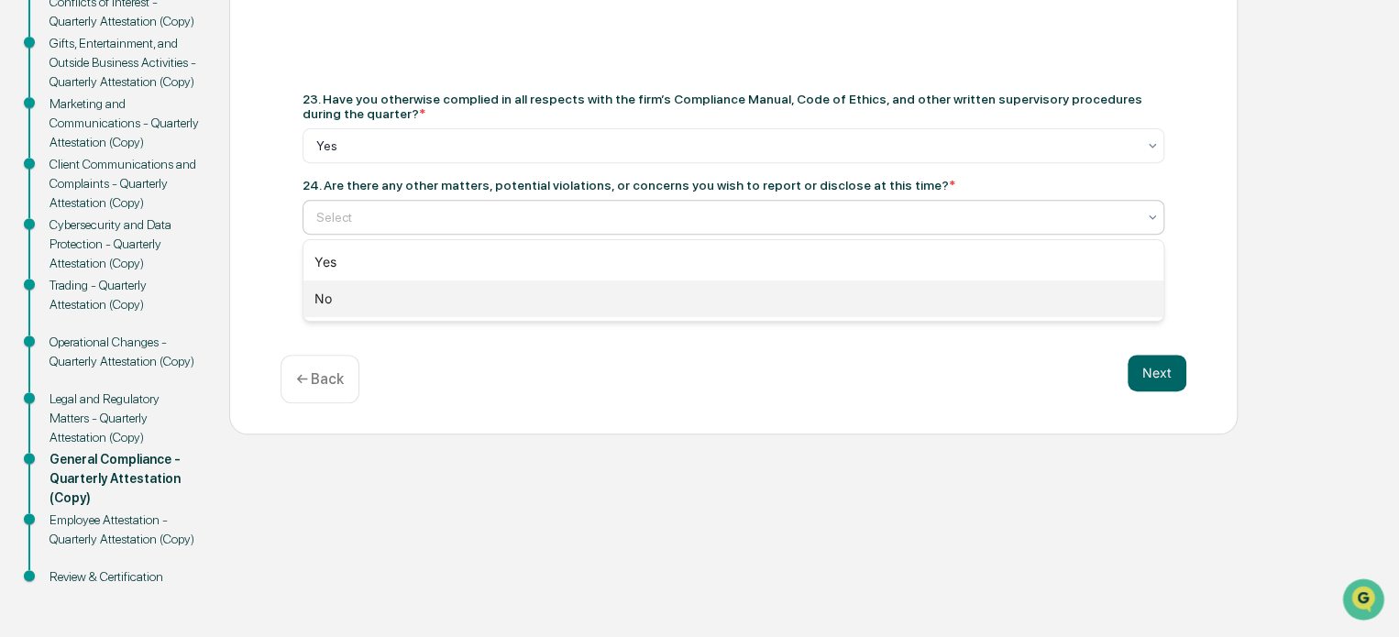
click at [448, 310] on div "No" at bounding box center [733, 299] width 860 height 37
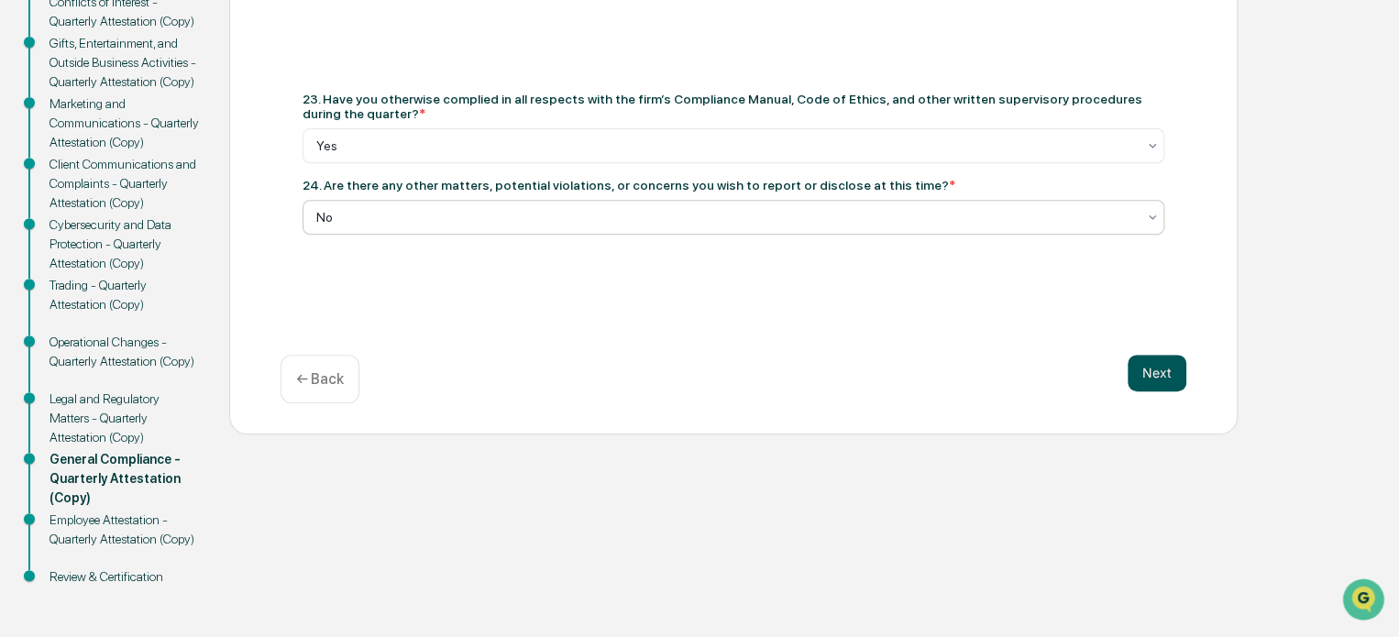
click at [1164, 383] on button "Next" at bounding box center [1157, 373] width 59 height 37
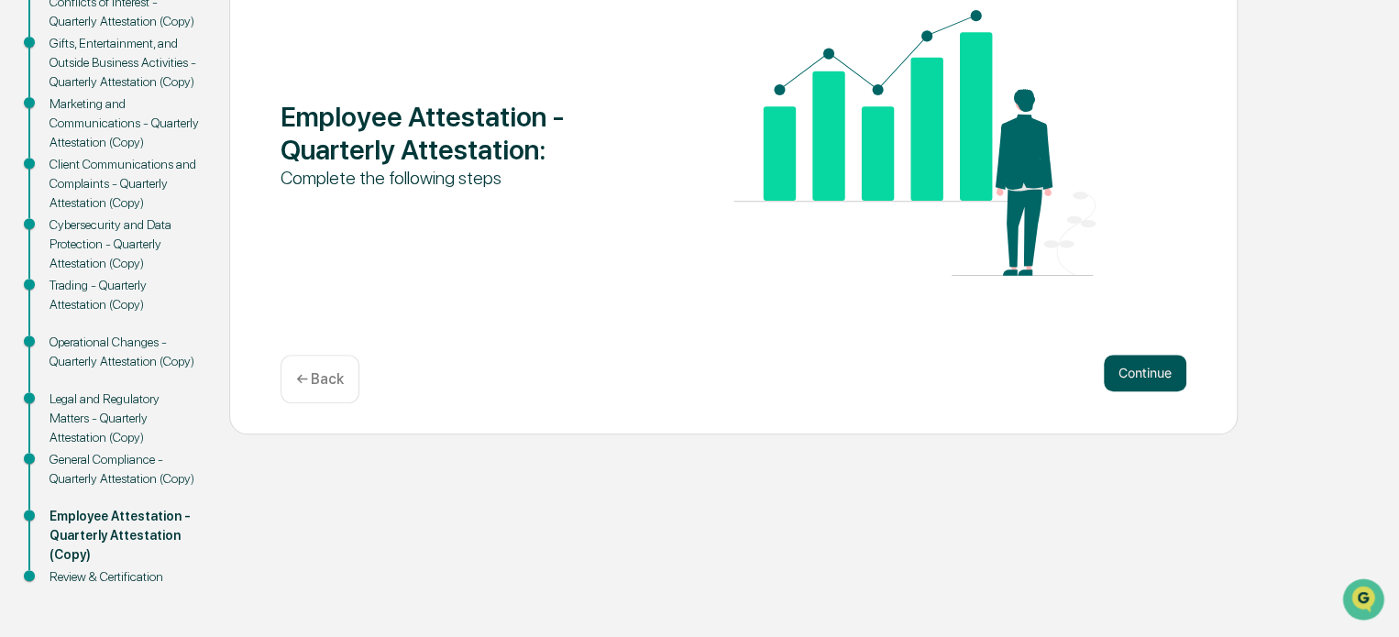
click at [1168, 370] on button "Continue" at bounding box center [1145, 373] width 83 height 37
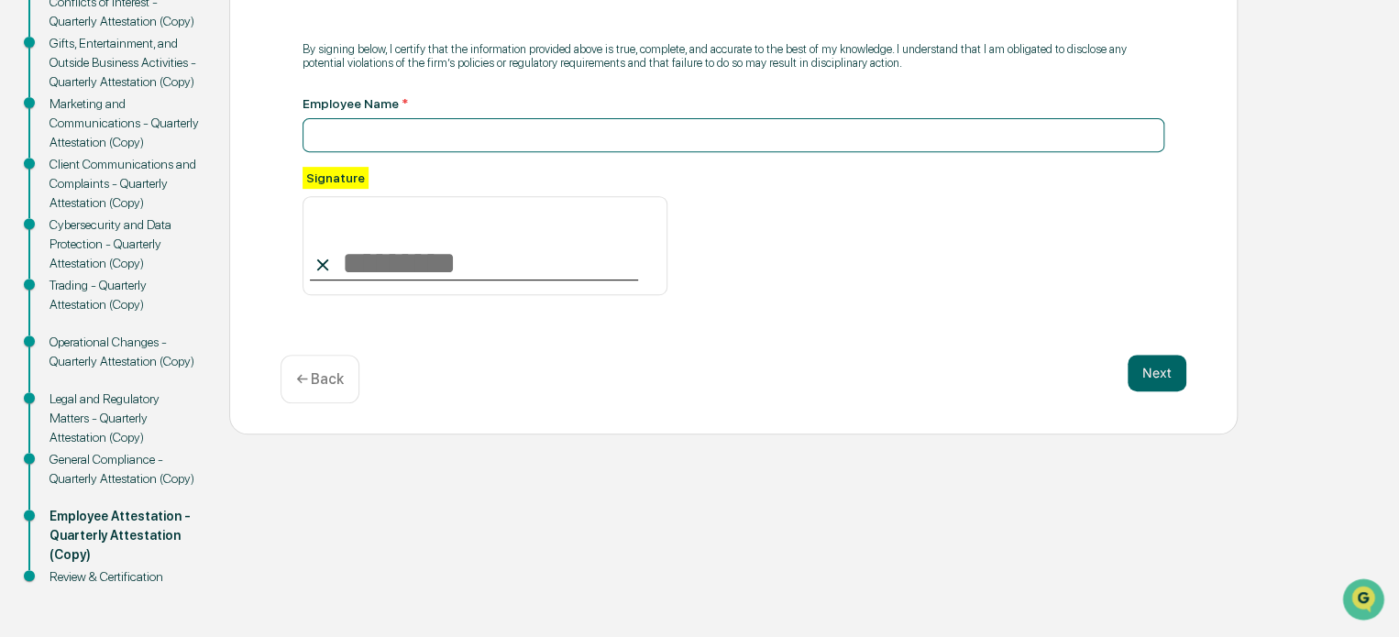
click at [524, 127] on input at bounding box center [734, 135] width 862 height 34
type input "**********"
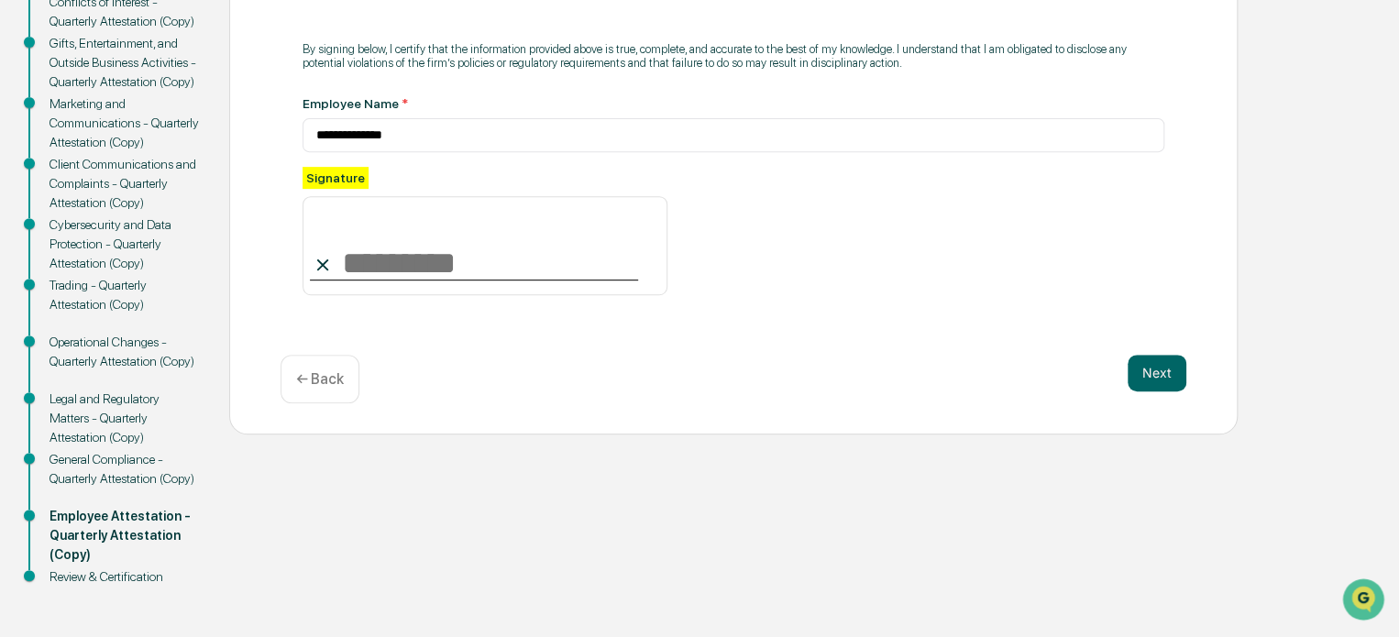
click at [460, 246] on input at bounding box center [485, 245] width 365 height 99
type input "**********"
click at [1167, 382] on button "Next" at bounding box center [1157, 373] width 59 height 37
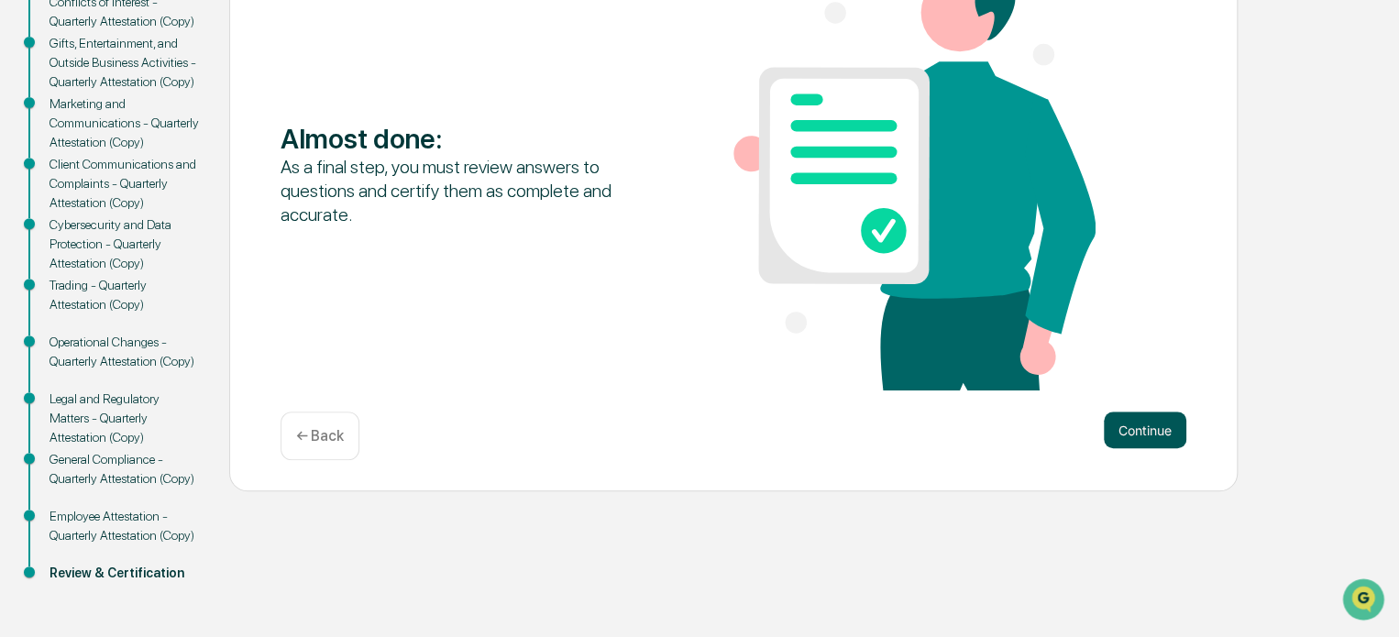
click at [1116, 421] on button "Continue" at bounding box center [1145, 430] width 83 height 37
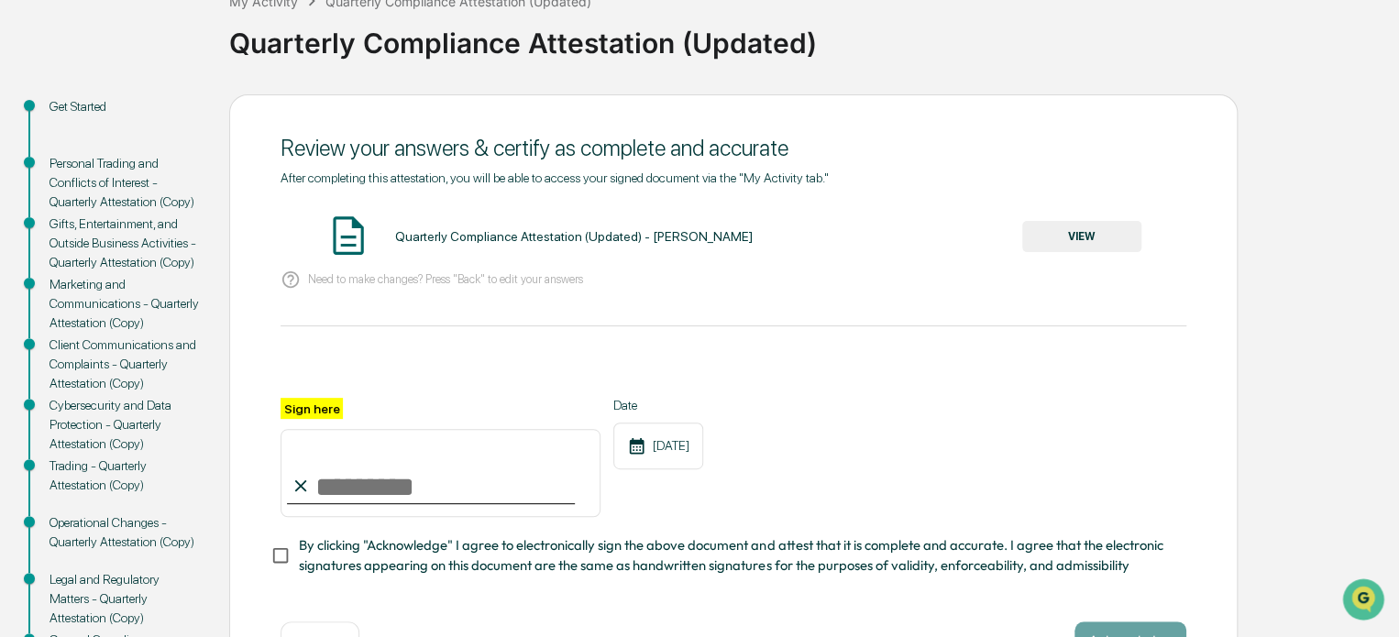
scroll to position [121, 0]
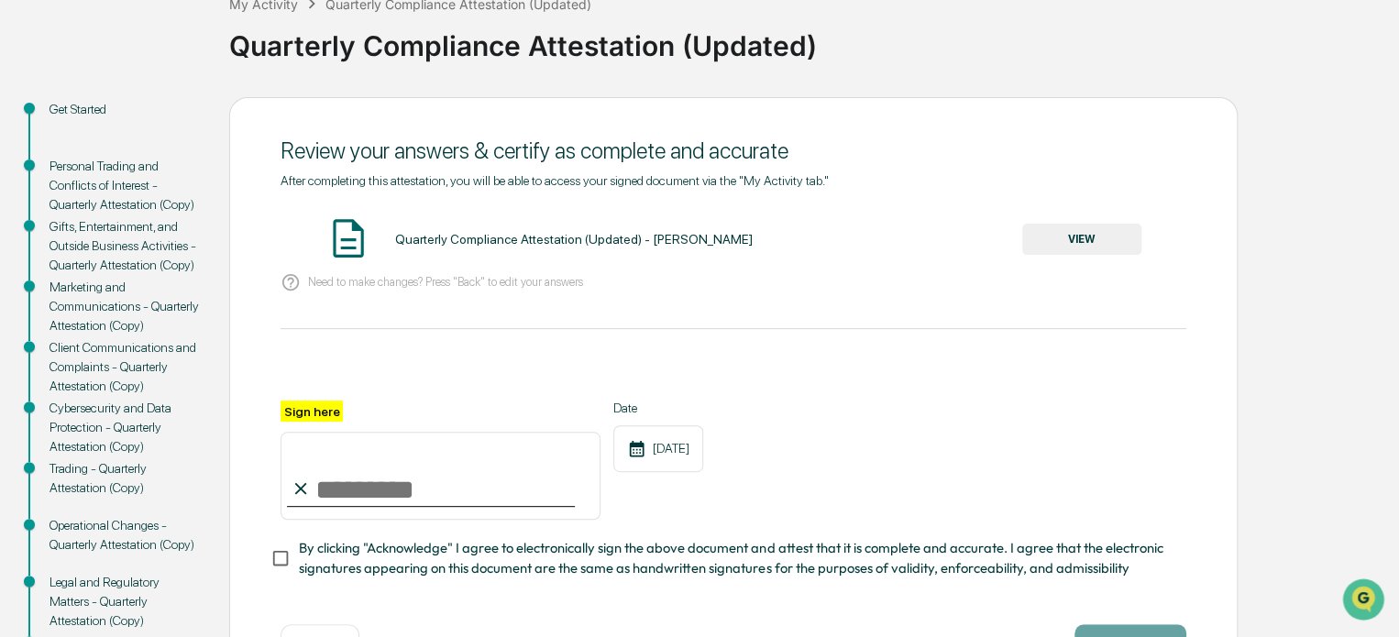
click at [1084, 249] on button "VIEW" at bounding box center [1081, 239] width 119 height 31
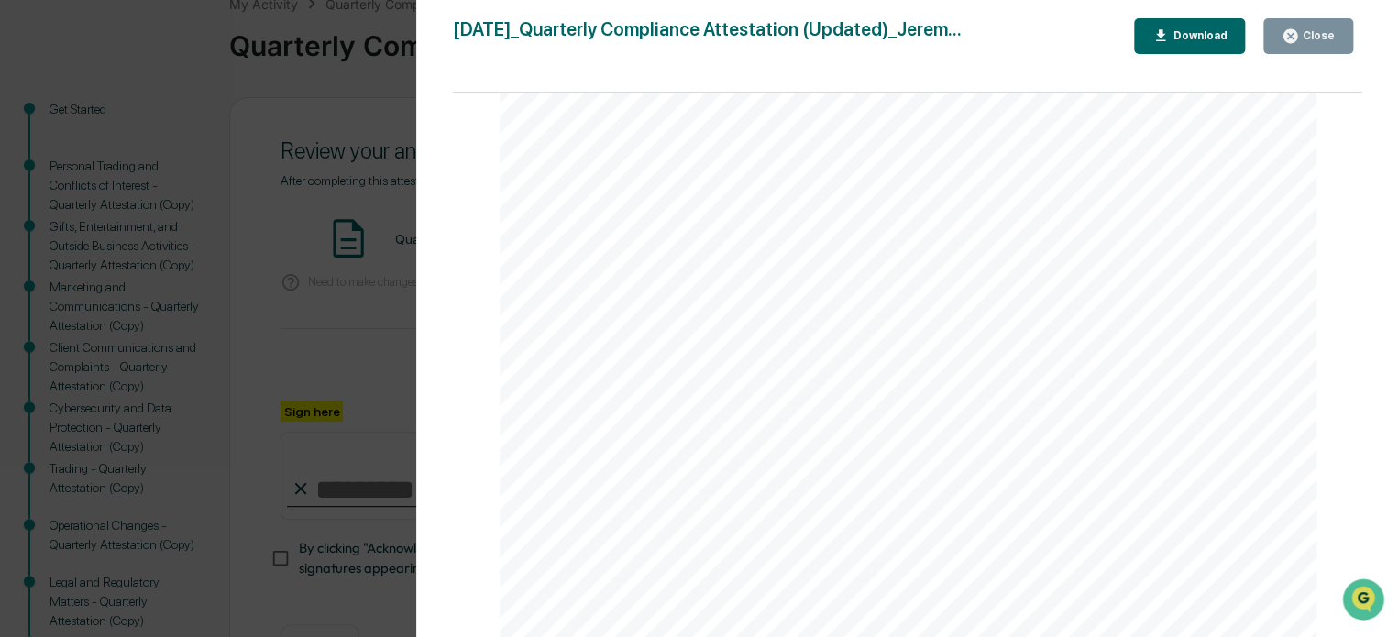
scroll to position [304, 0]
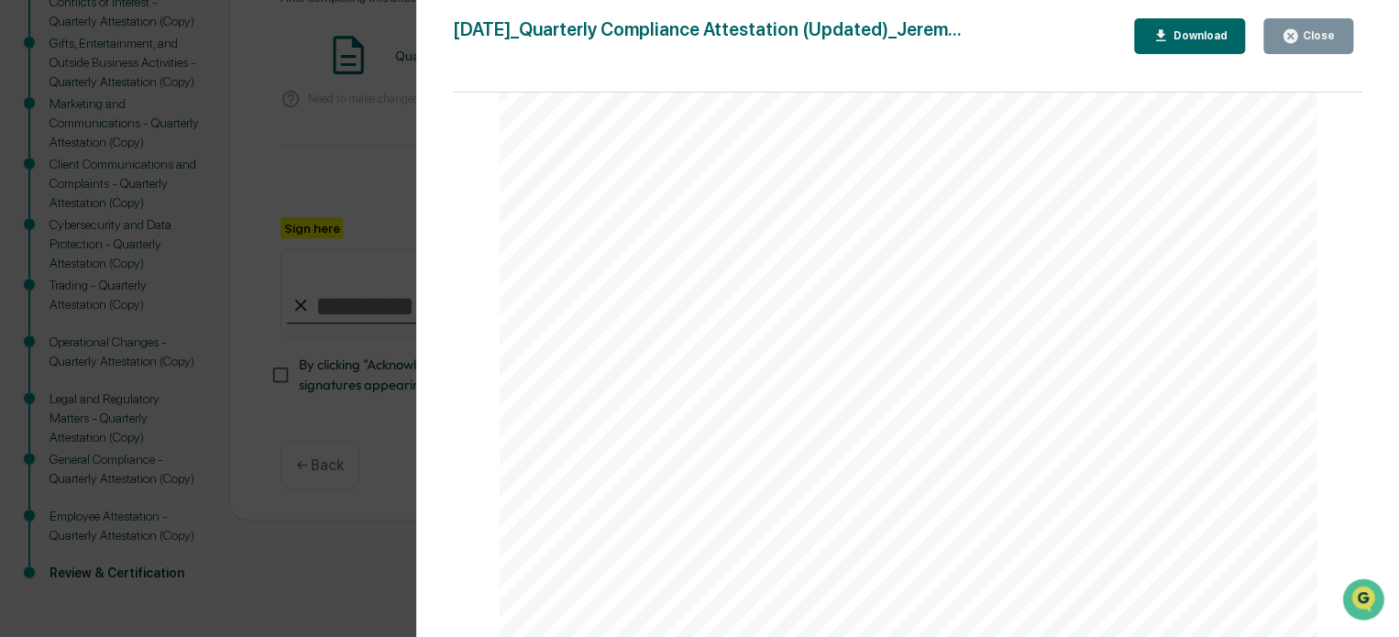
click at [1321, 37] on div "Close" at bounding box center [1317, 35] width 36 height 13
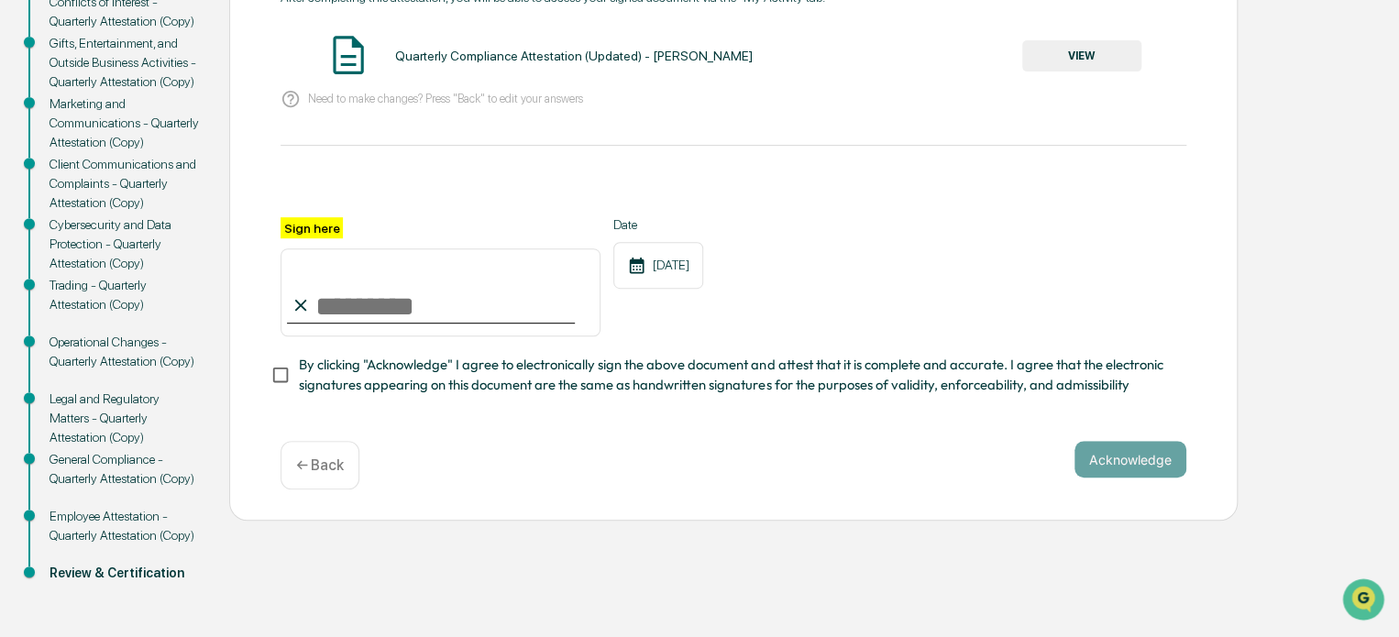
click at [348, 310] on input "Sign here" at bounding box center [441, 292] width 320 height 88
type input "**********"
click at [1137, 471] on button "Acknowledge" at bounding box center [1131, 459] width 112 height 37
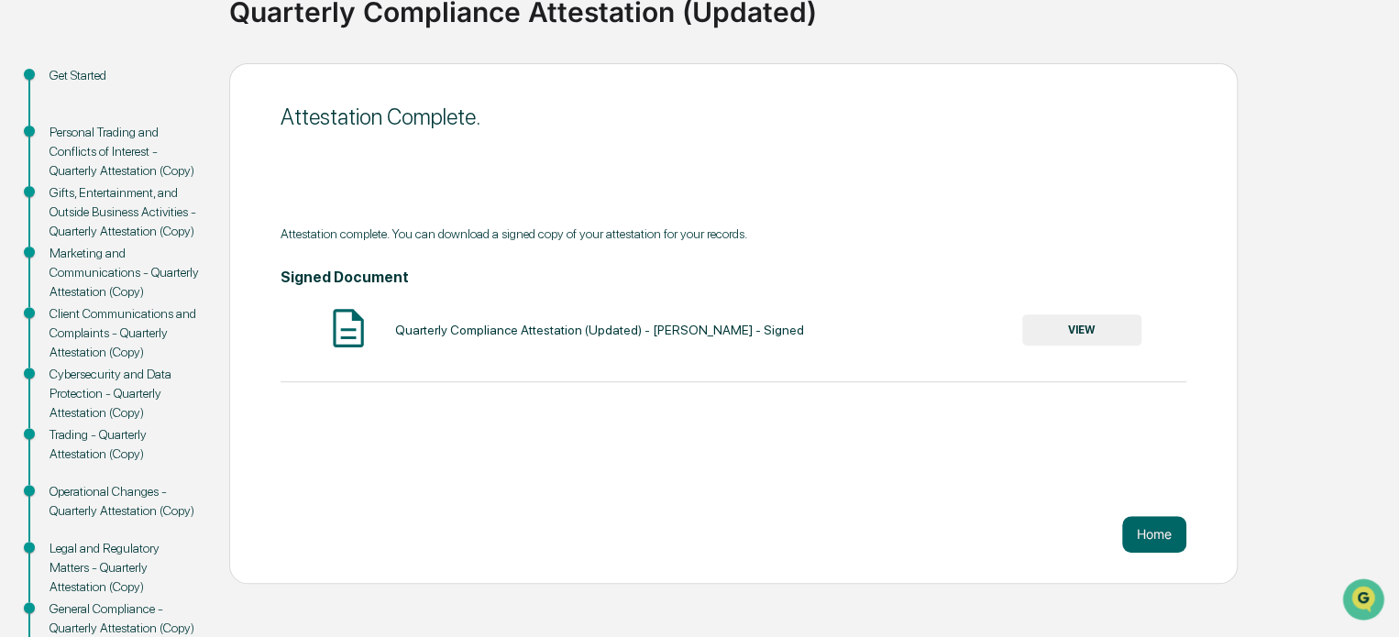
scroll to position [29, 0]
